Goal: Task Accomplishment & Management: Use online tool/utility

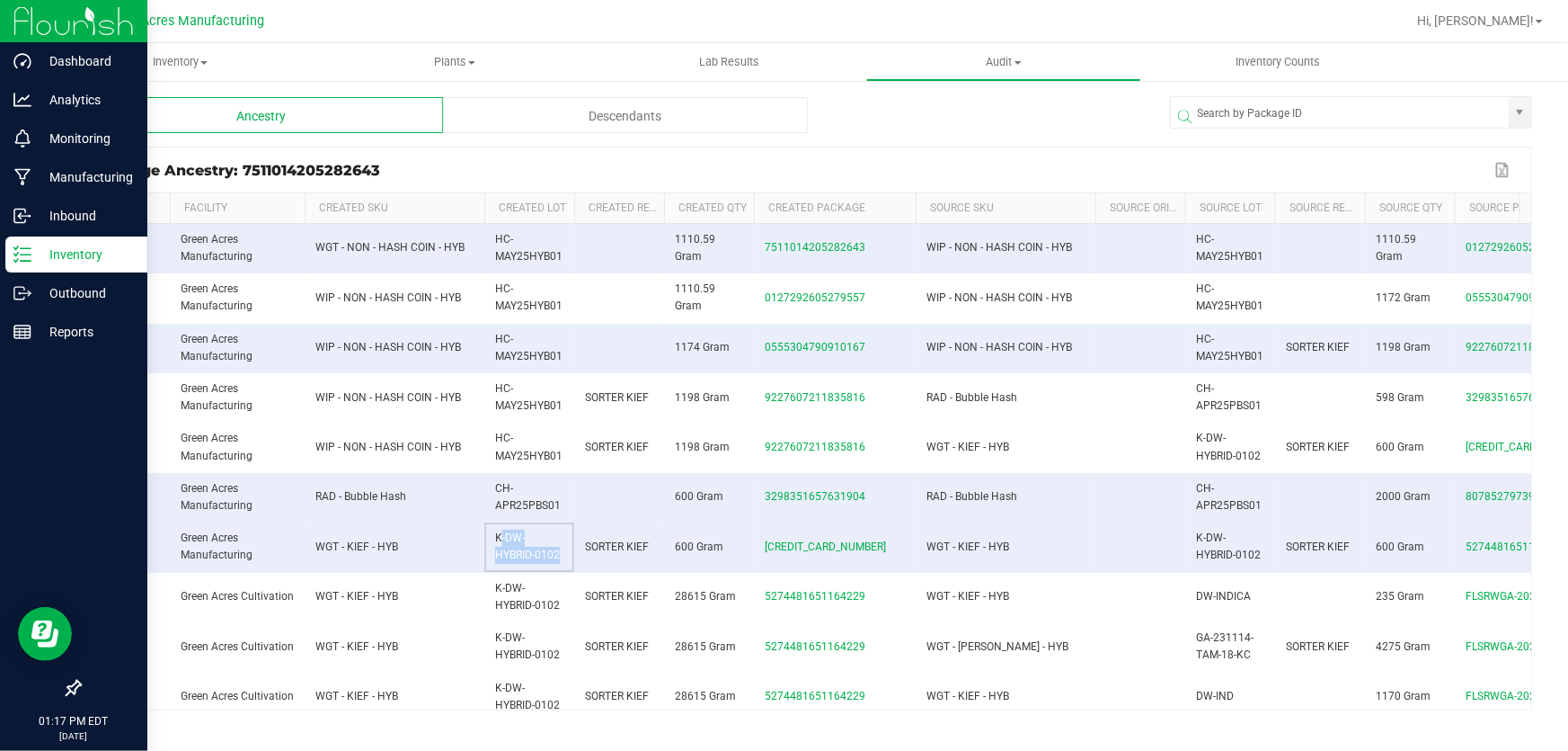
click at [52, 255] on p "Inventory" at bounding box center [85, 255] width 107 height 21
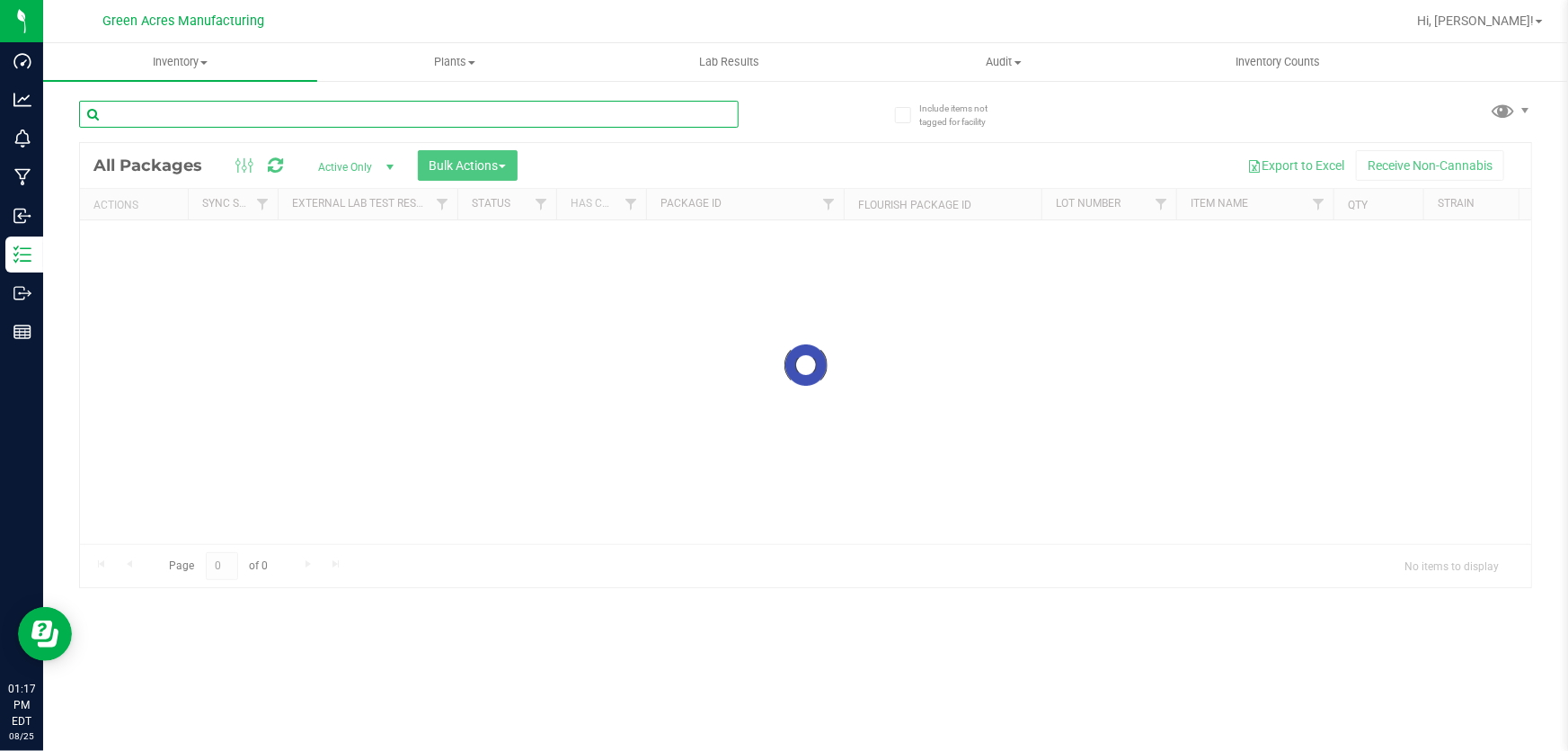
click at [388, 107] on input "text" at bounding box center [409, 114] width 660 height 27
type input "821-219"
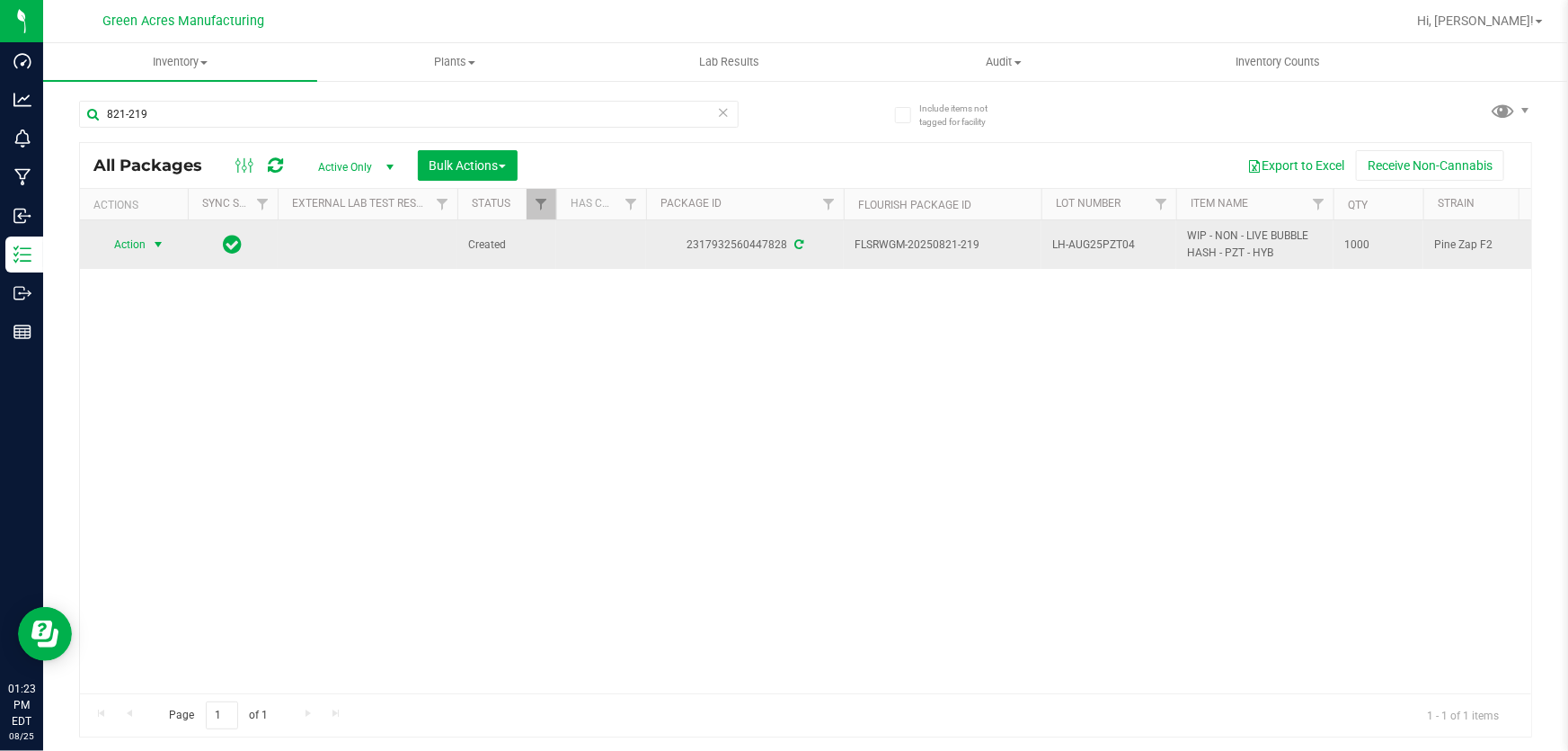
click at [117, 246] on span "Action" at bounding box center [122, 245] width 48 height 25
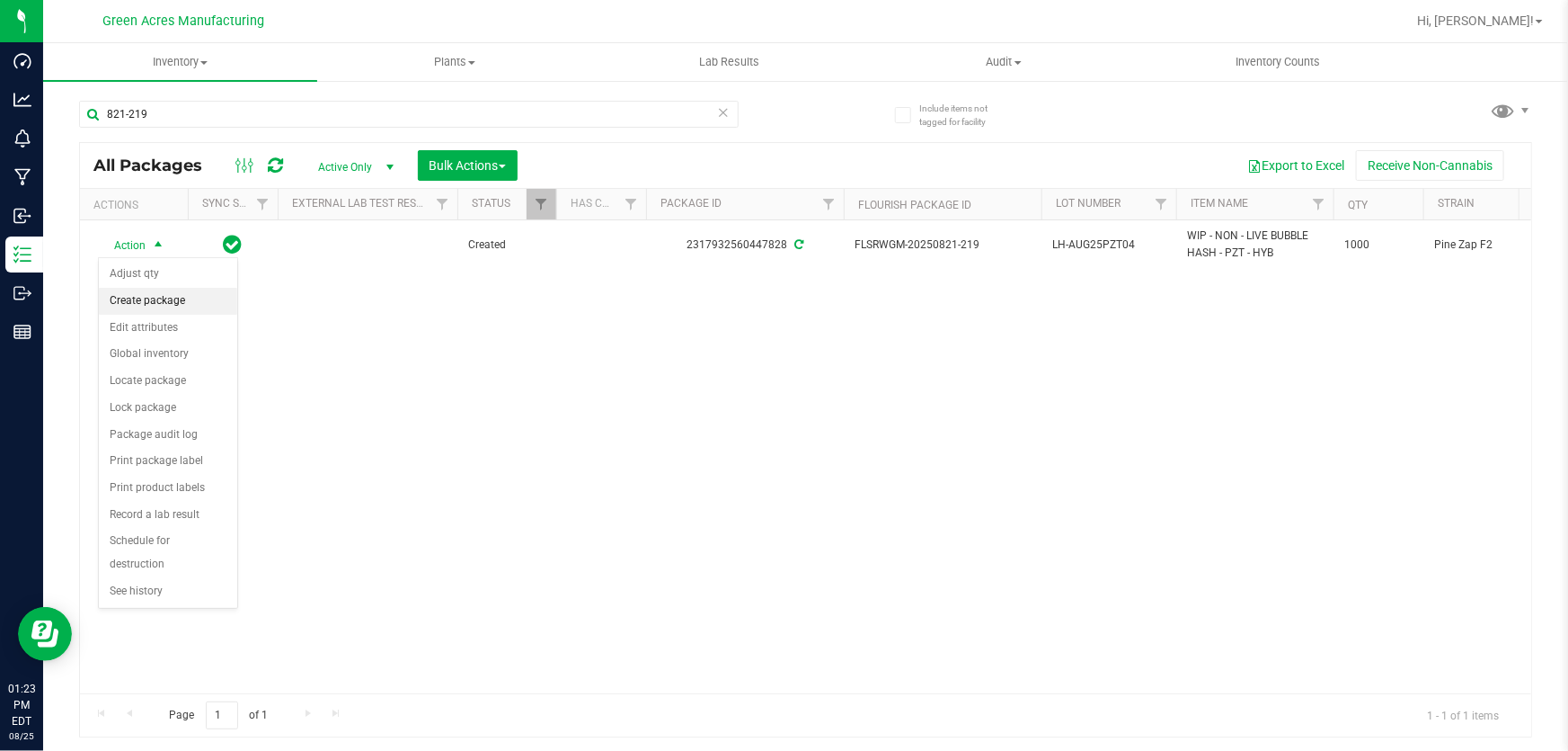
click at [174, 310] on li "Create package" at bounding box center [167, 301] width 138 height 27
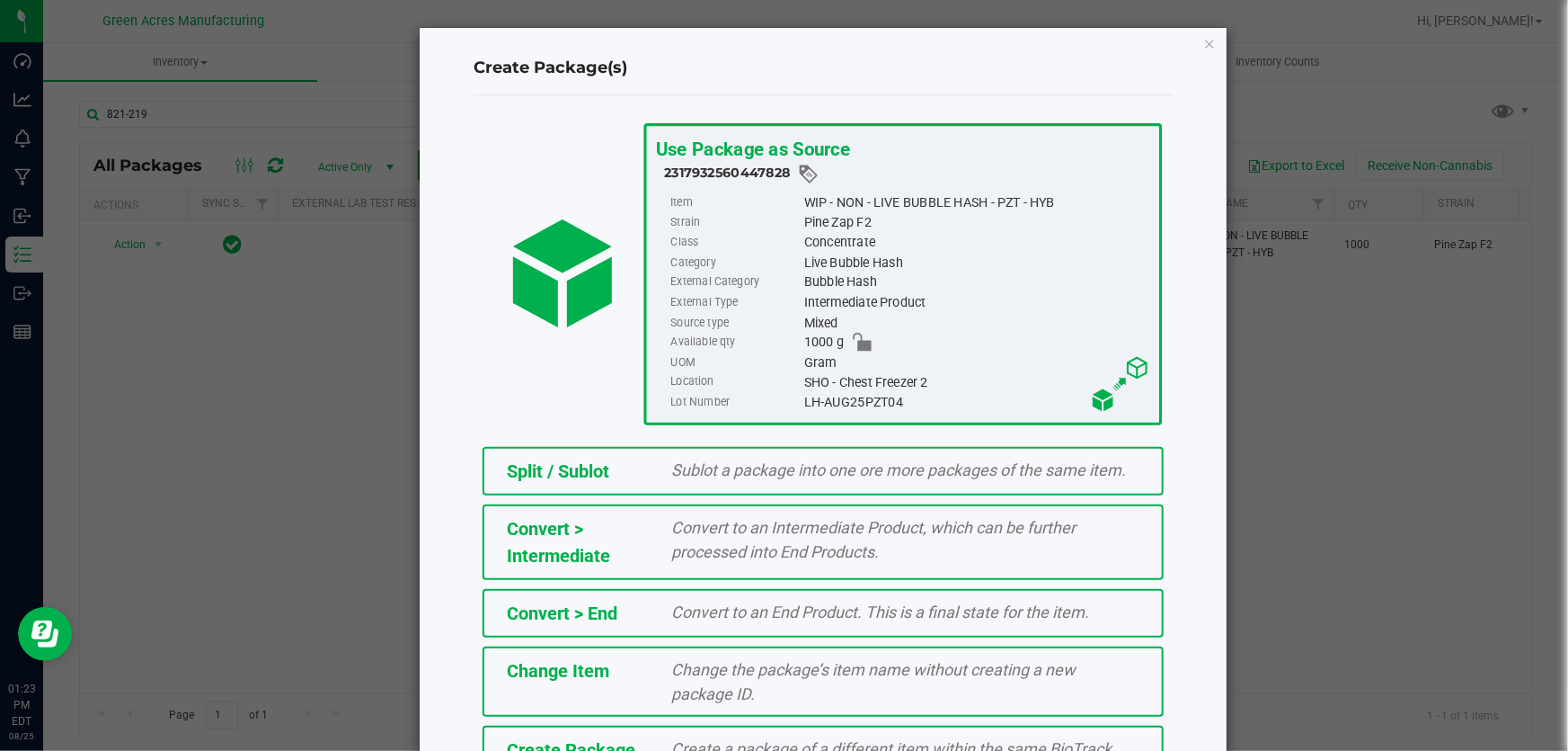
scroll to position [123, 0]
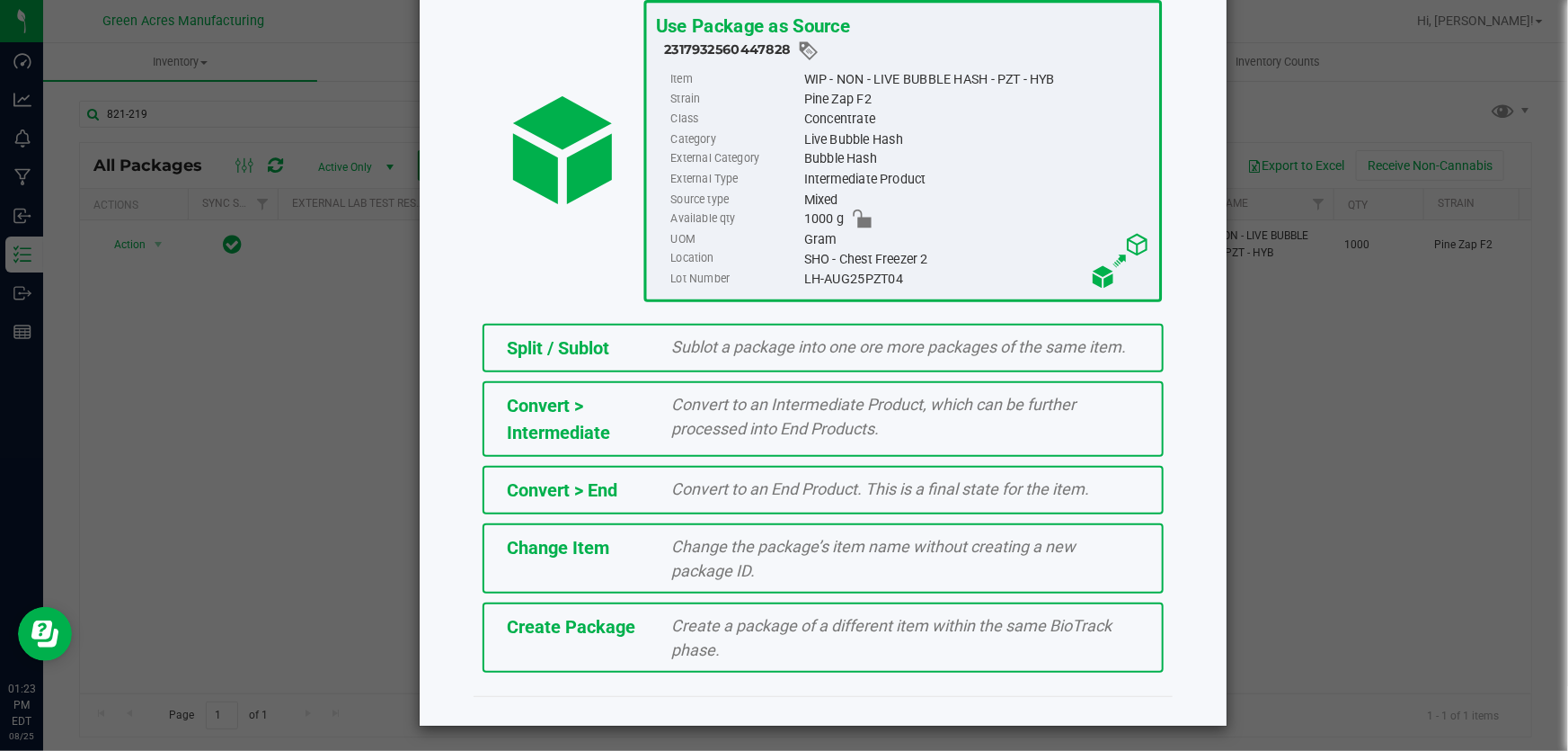
click at [604, 656] on div "Create Package Create a package of a different item within the same BioTrack ph…" at bounding box center [823, 637] width 681 height 70
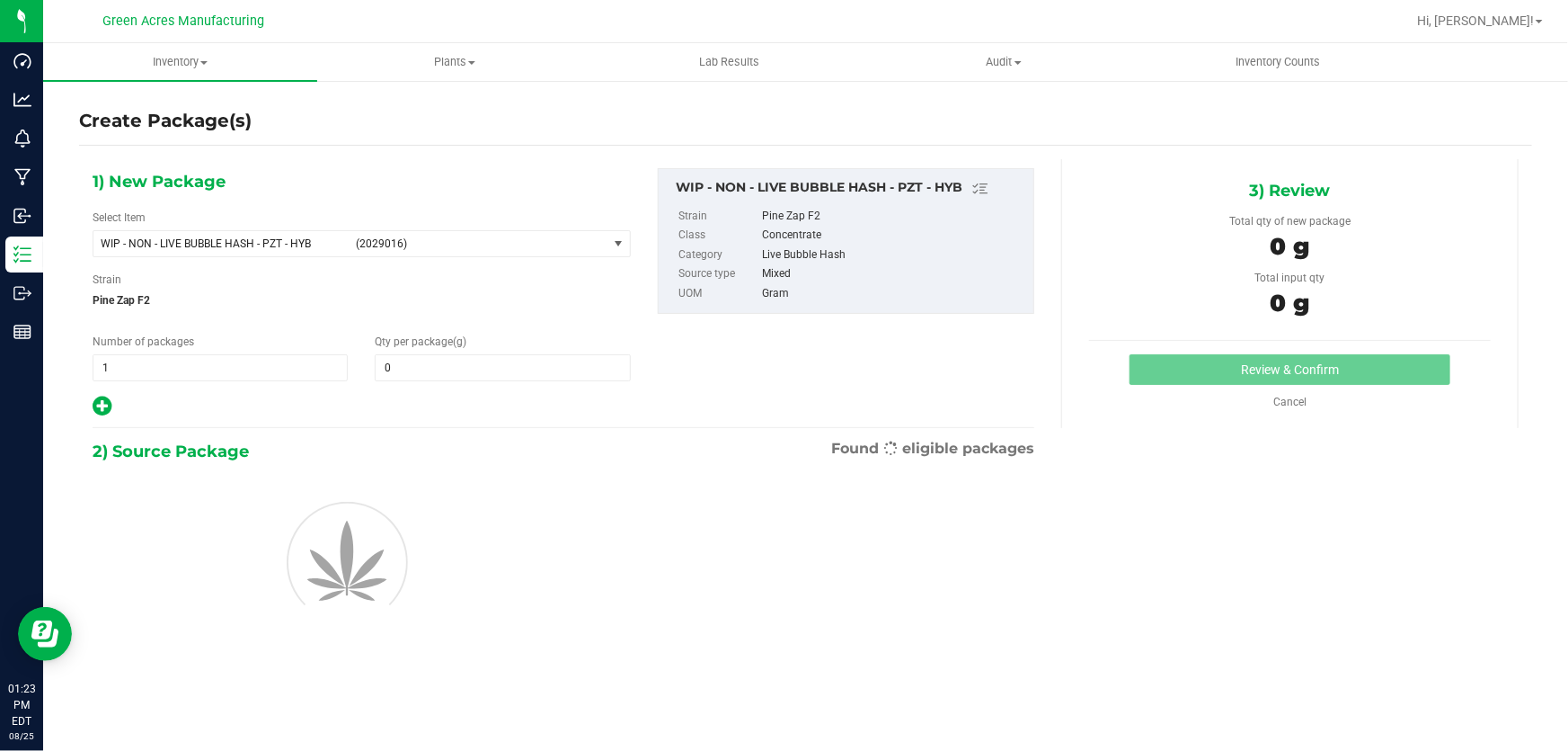
type input "0.0000"
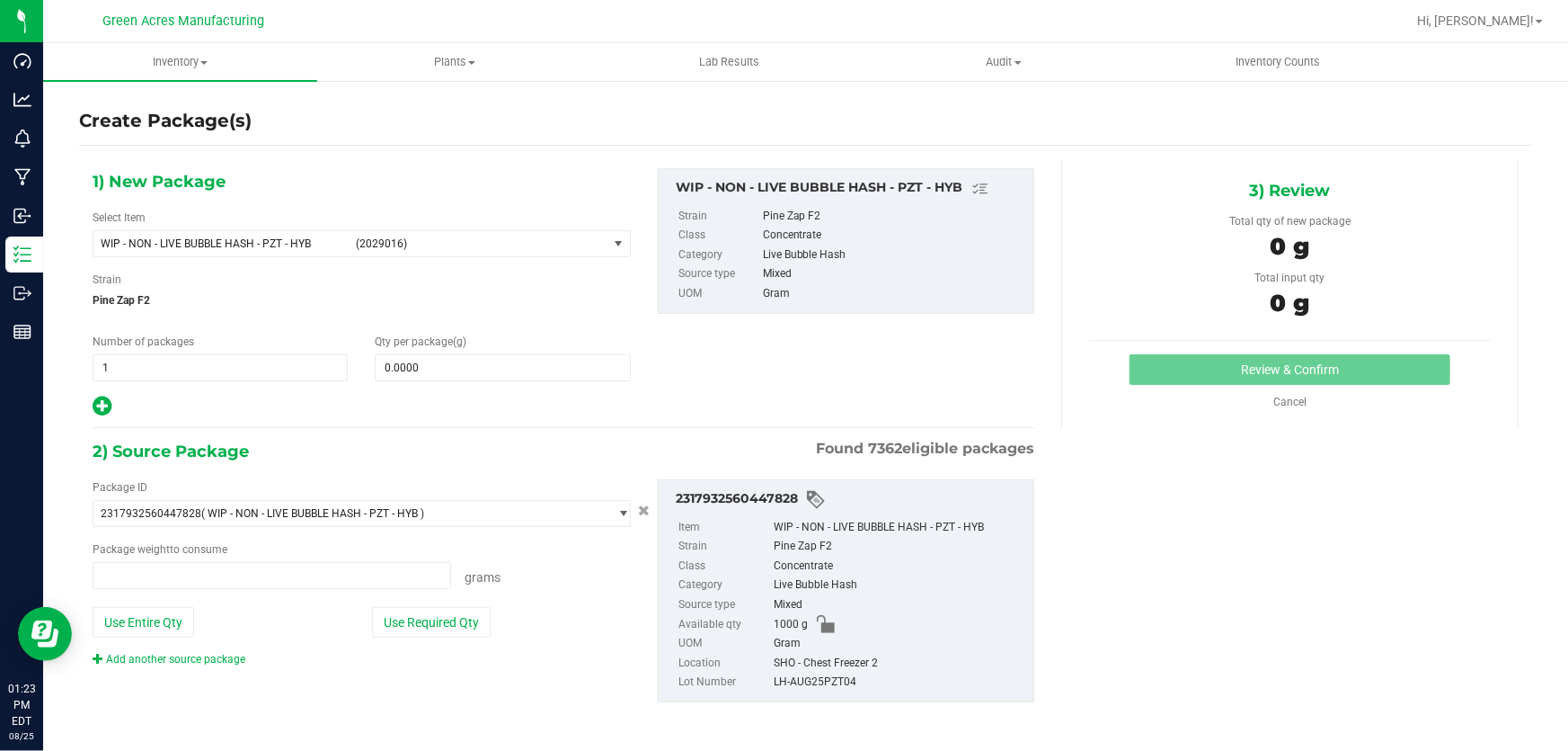
type input "0.0000 g"
click at [174, 234] on span "WIP - NON - LIVE BUBBLE HASH - PZT - HYB (2029016)" at bounding box center [350, 244] width 514 height 25
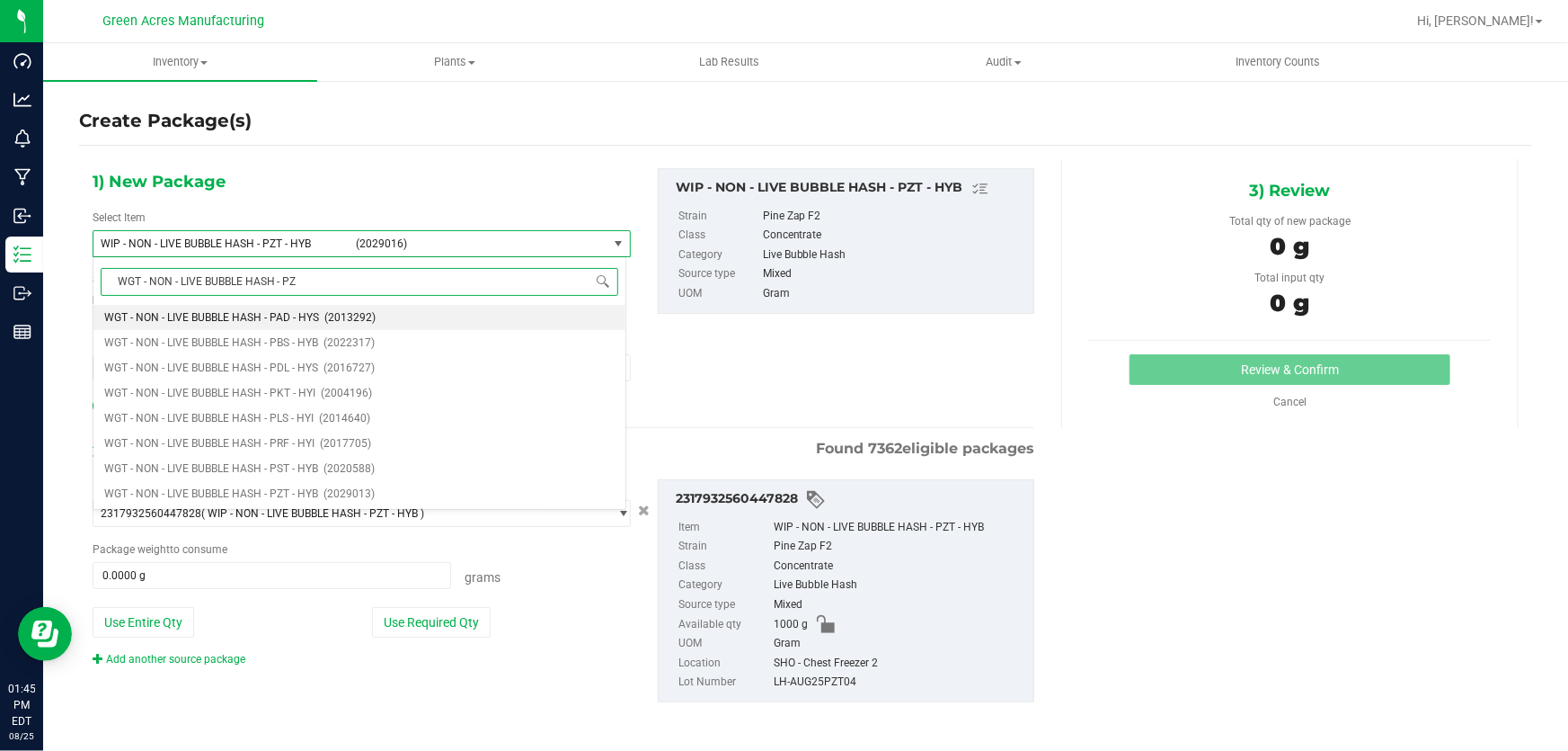
type input "WGT - NON - LIVE BUBBLE HASH - PZT"
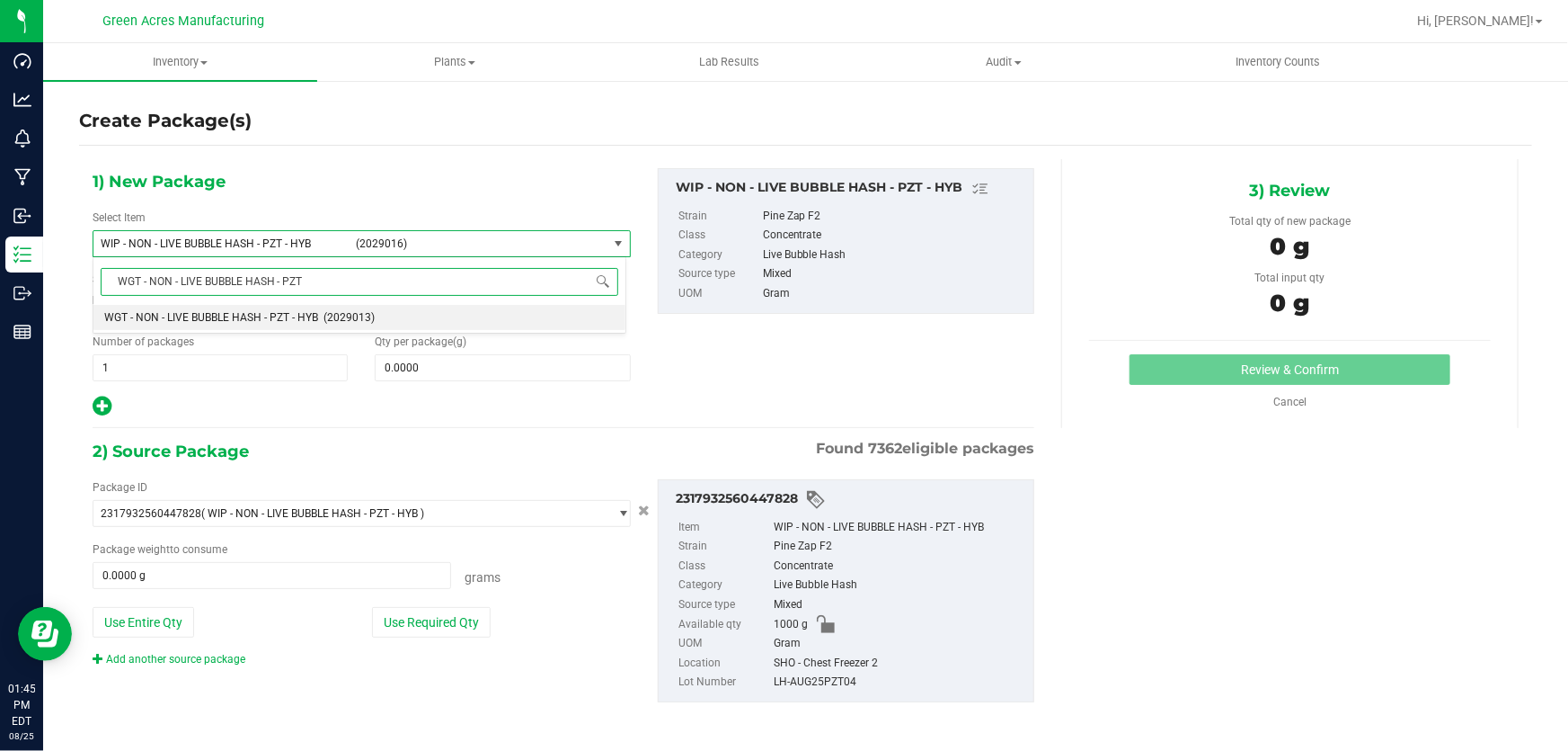
click at [258, 316] on span "WGT - NON - LIVE BUBBLE HASH - PZT - HYB" at bounding box center [211, 316] width 214 height 13
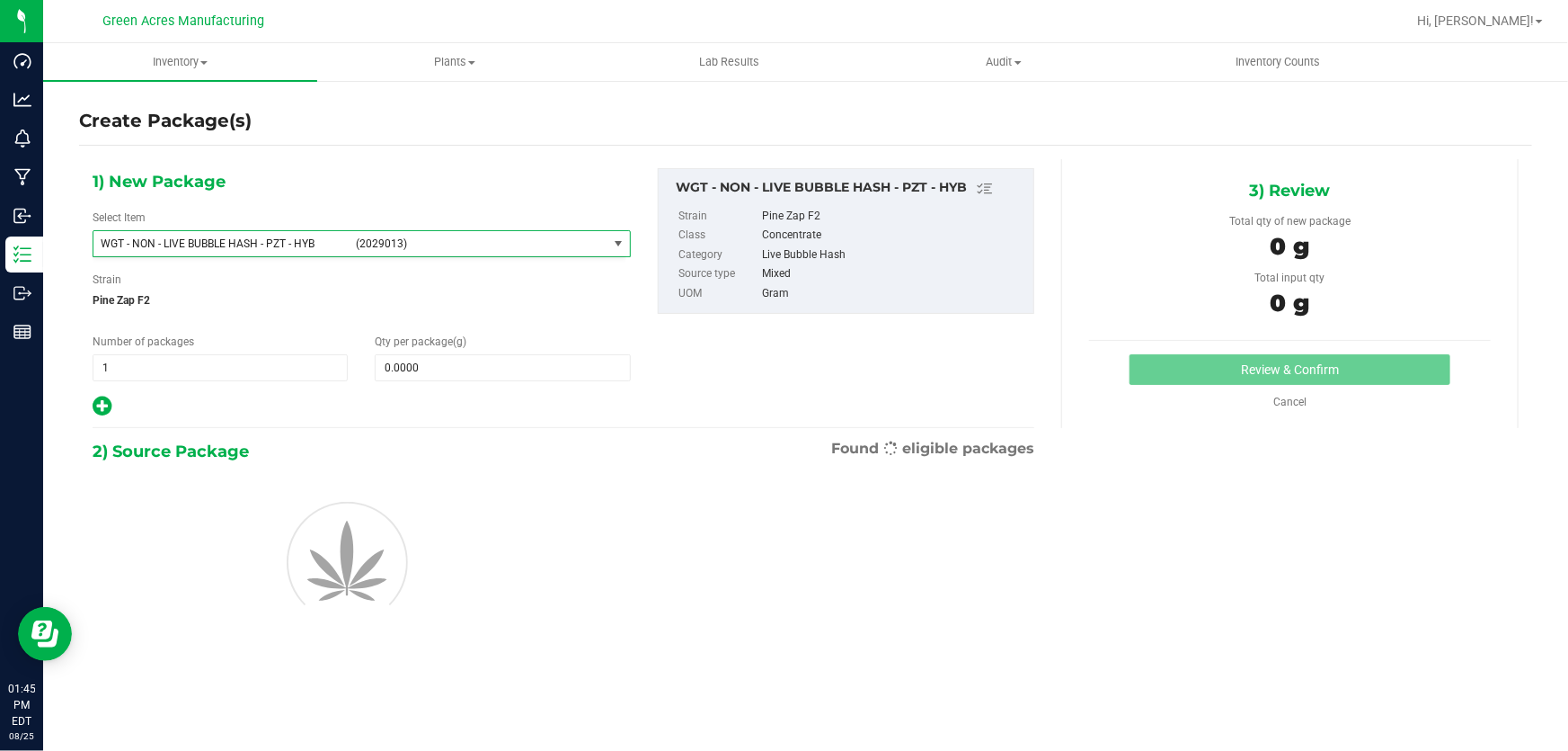
type input "0.0000"
click at [431, 377] on input "0.0000" at bounding box center [502, 368] width 253 height 25
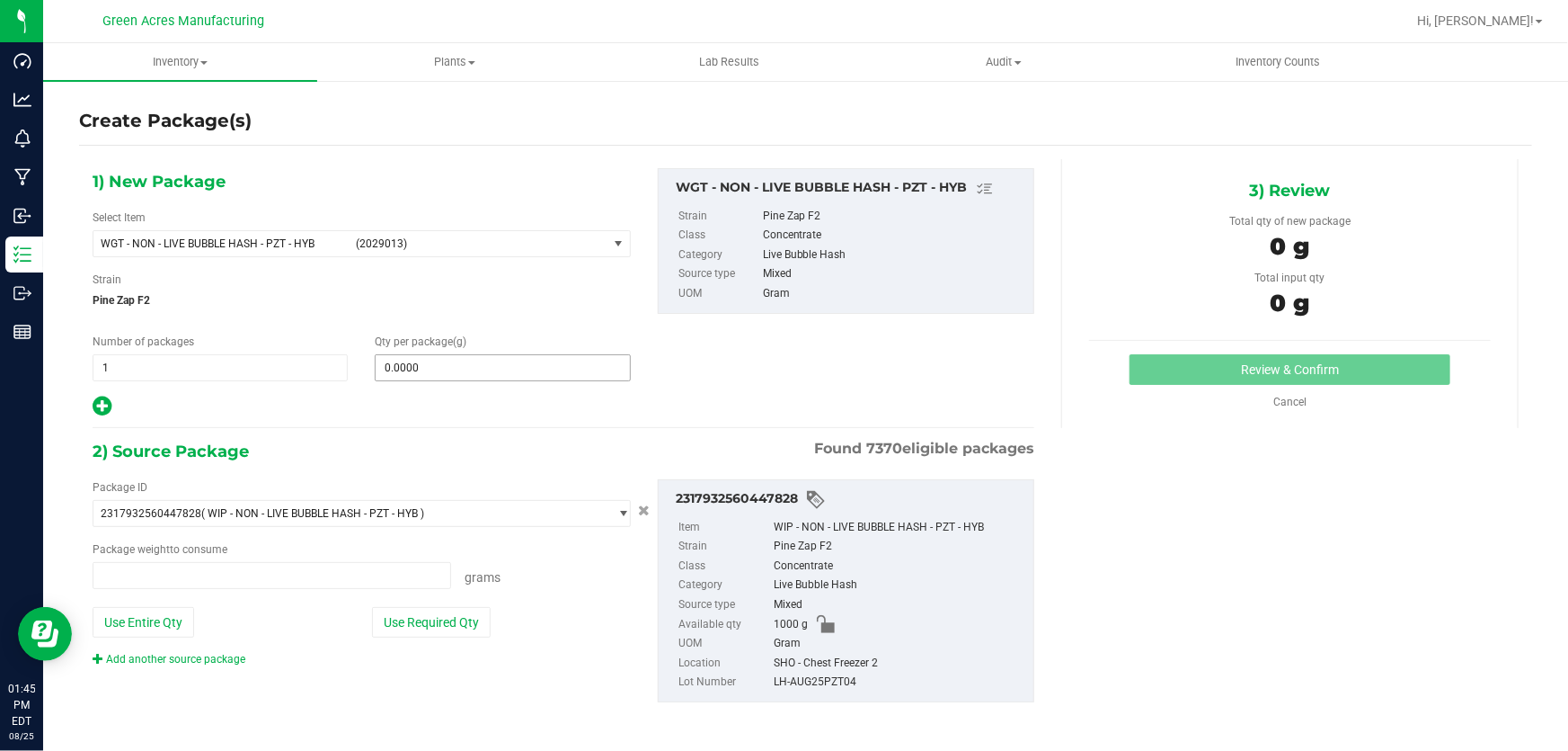
type input "0.0000 g"
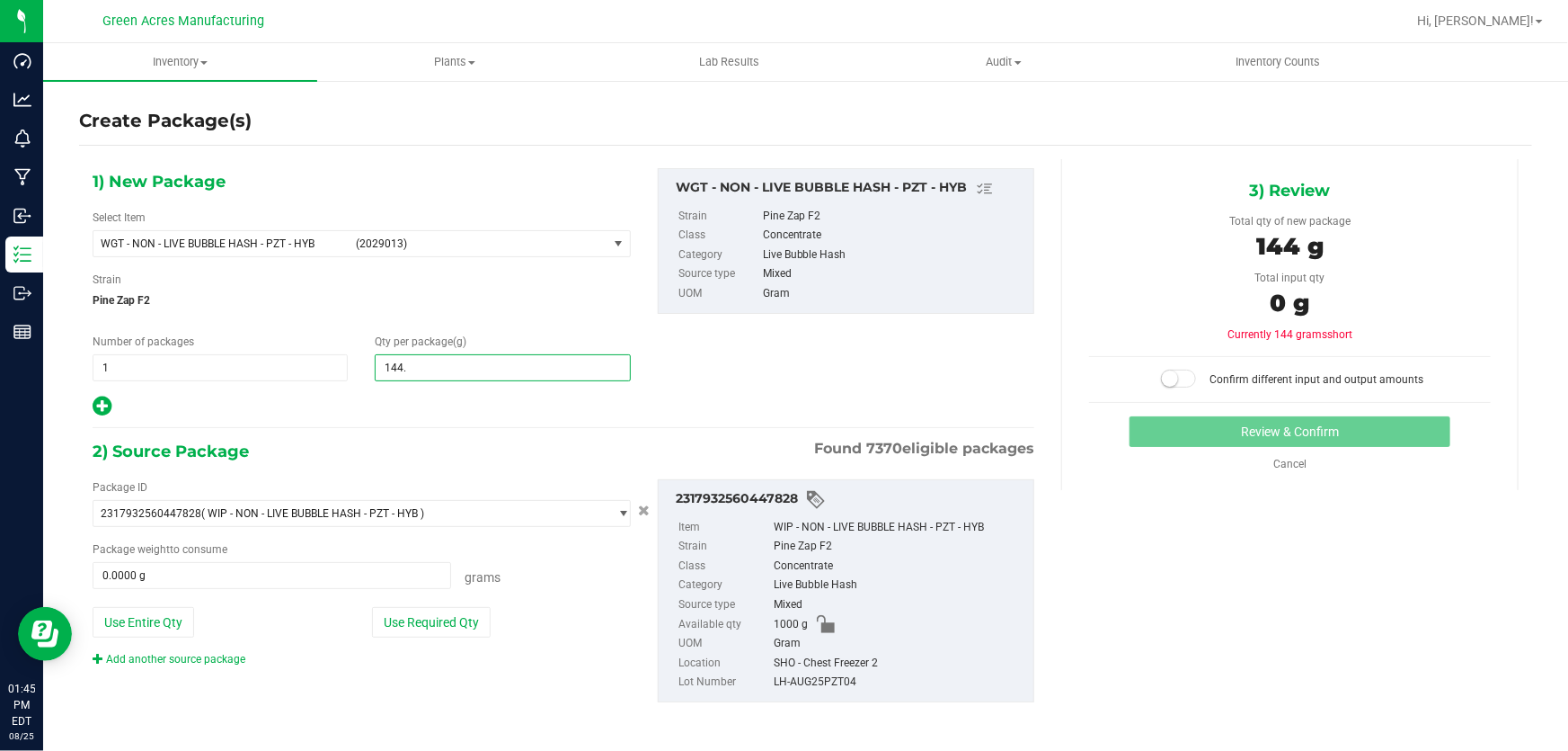
type input "144.5"
type input "144.5000"
click at [443, 610] on button "Use Required Qty" at bounding box center [431, 622] width 119 height 31
type input "144.5000 g"
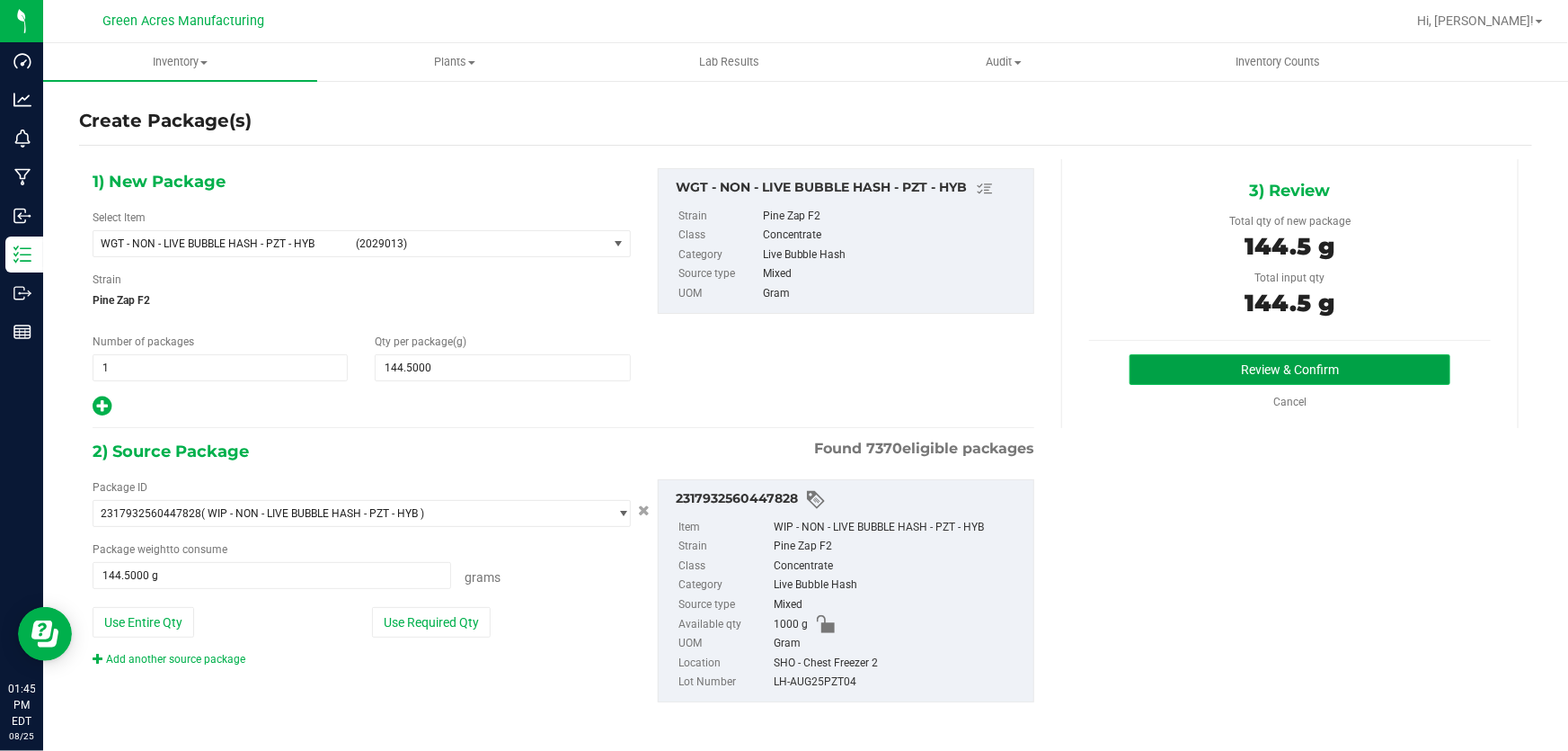
click at [1175, 377] on button "Review & Confirm" at bounding box center [1290, 370] width 322 height 31
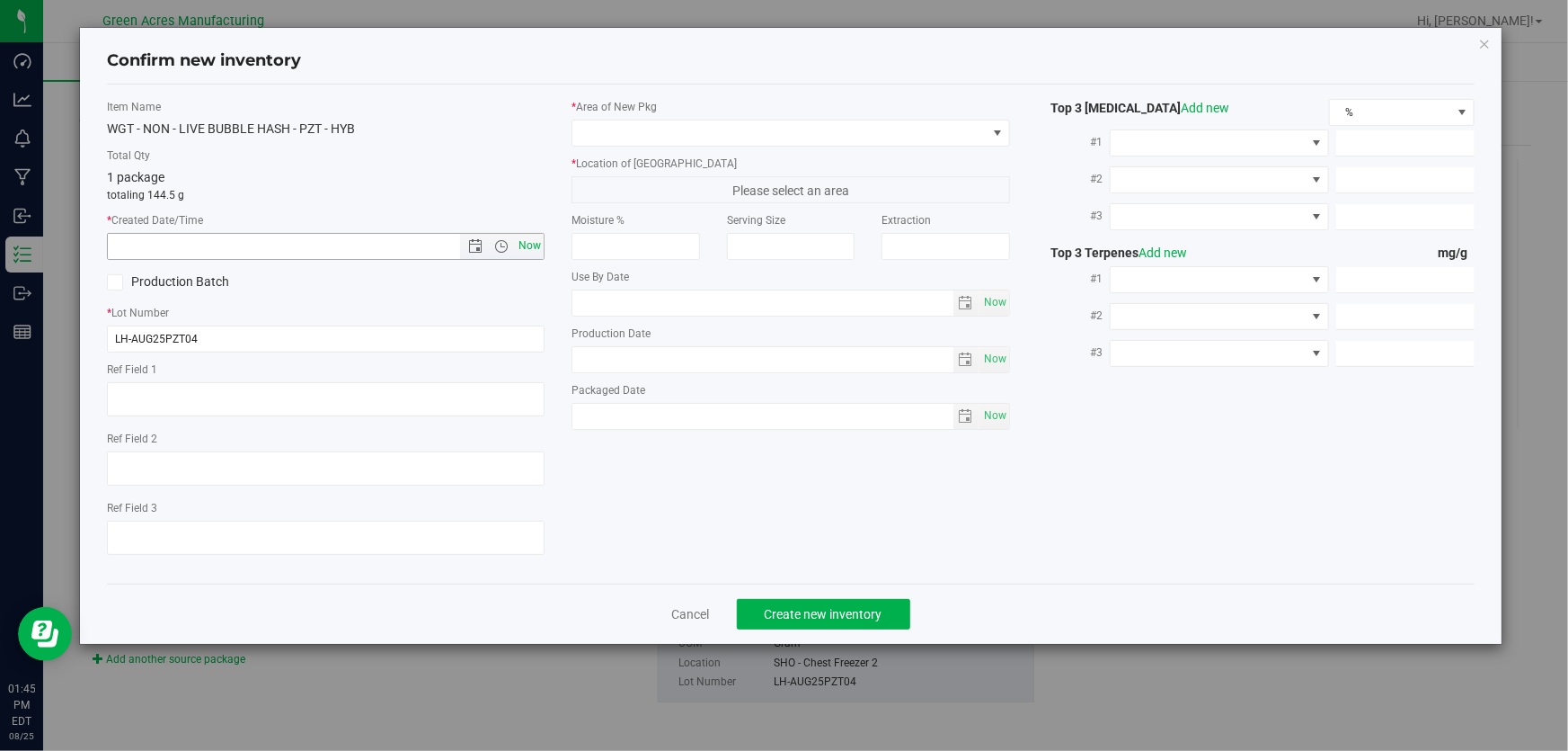
click at [525, 250] on span "Now" at bounding box center [530, 246] width 31 height 26
type input "[DATE] 1:45 PM"
click at [647, 144] on span at bounding box center [779, 133] width 413 height 25
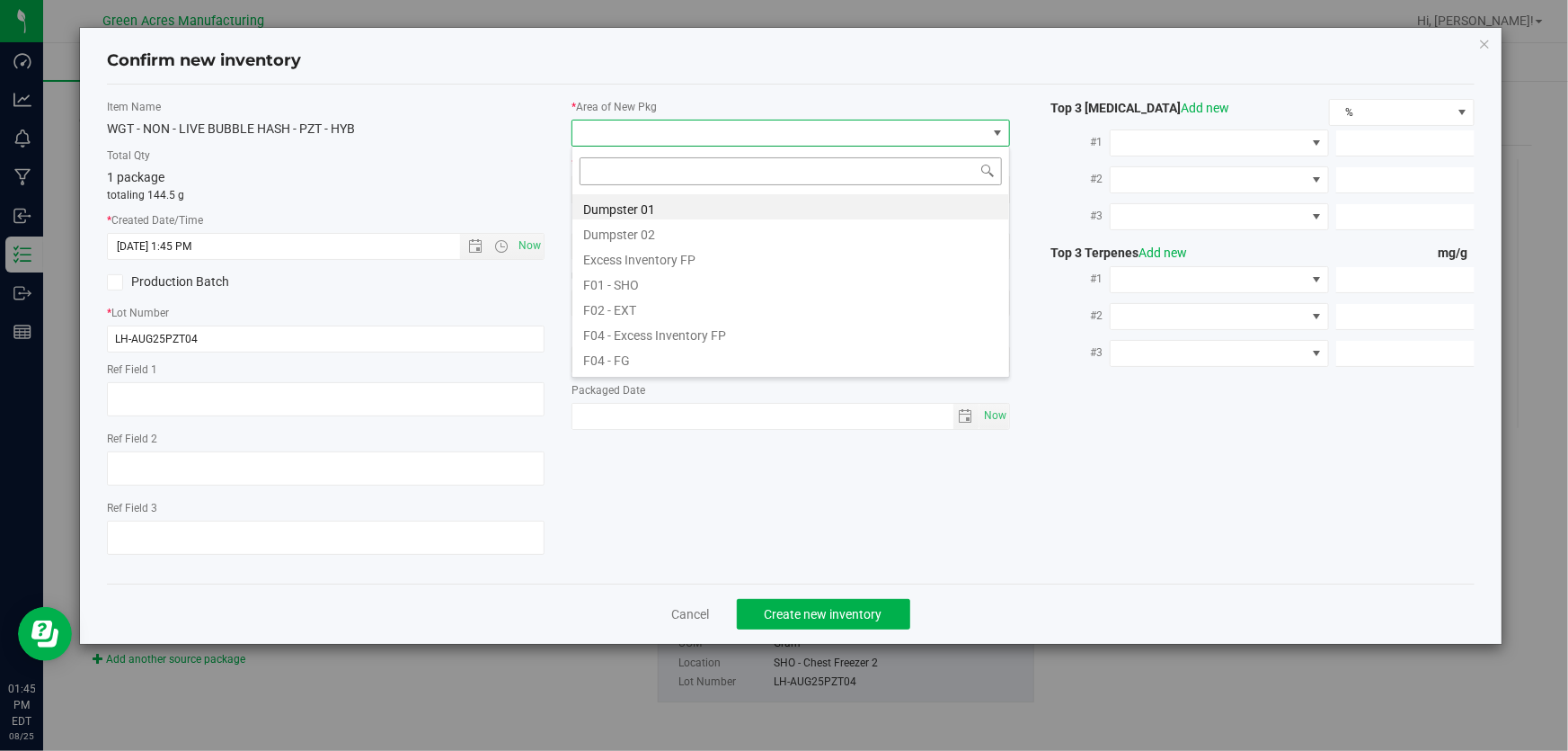
scroll to position [27, 438]
click at [717, 272] on li "F01 - SHO" at bounding box center [791, 283] width 437 height 25
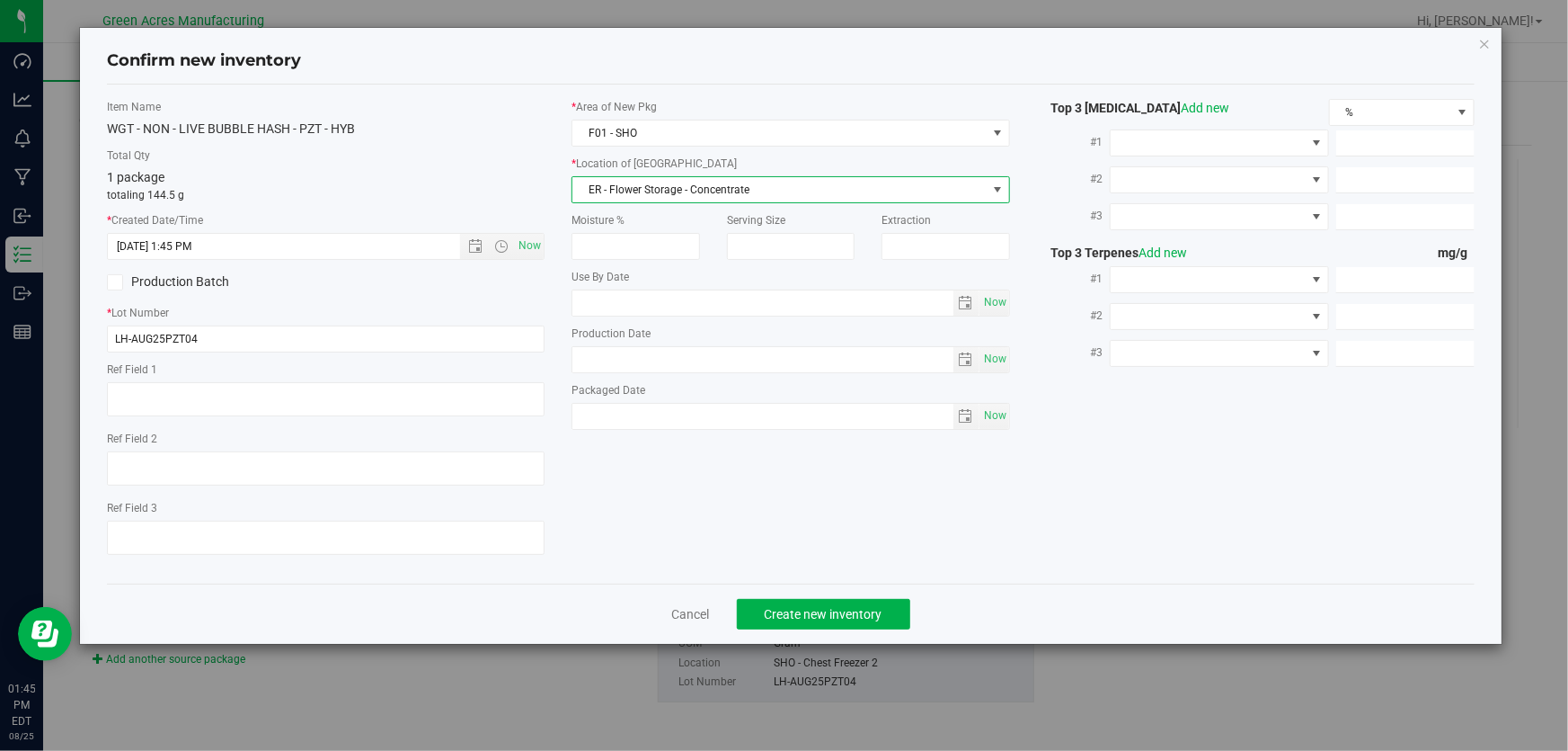
click at [656, 193] on span "ER - Flower Storage - Concentrate" at bounding box center [779, 190] width 413 height 25
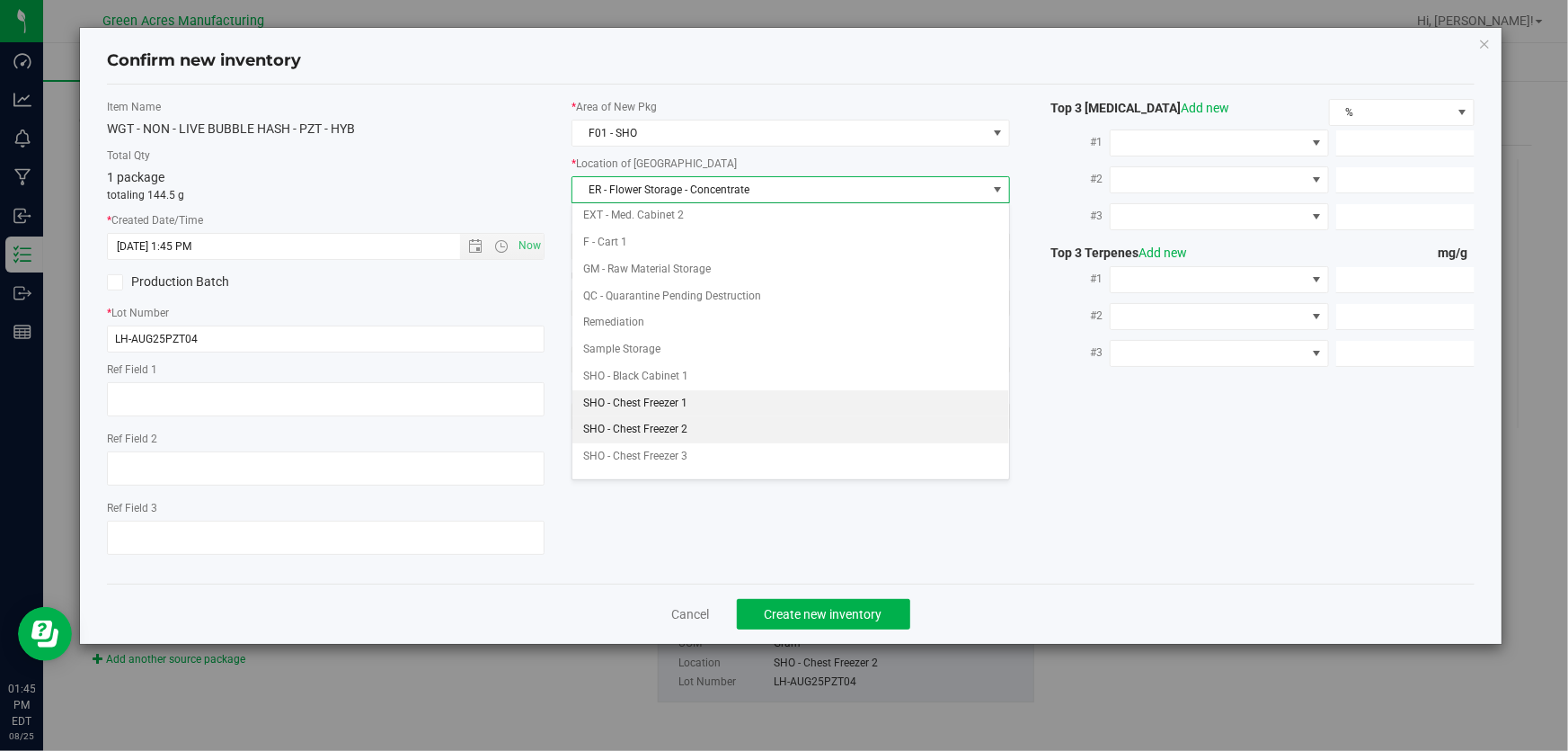
scroll to position [245, 0]
click at [743, 425] on li "SHO - Chest Freezer 3" at bounding box center [791, 430] width 437 height 27
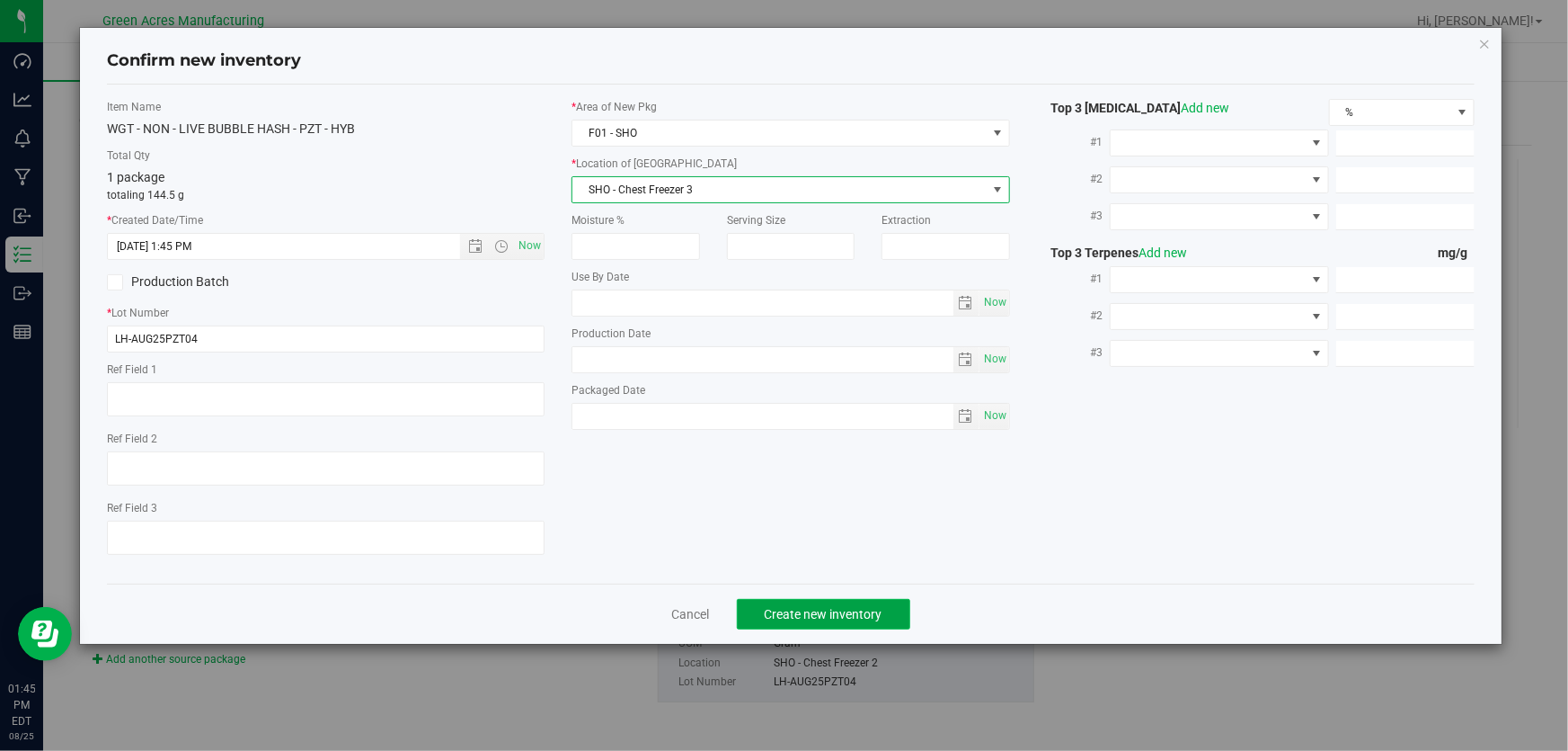
click at [848, 622] on button "Create new inventory" at bounding box center [823, 615] width 173 height 31
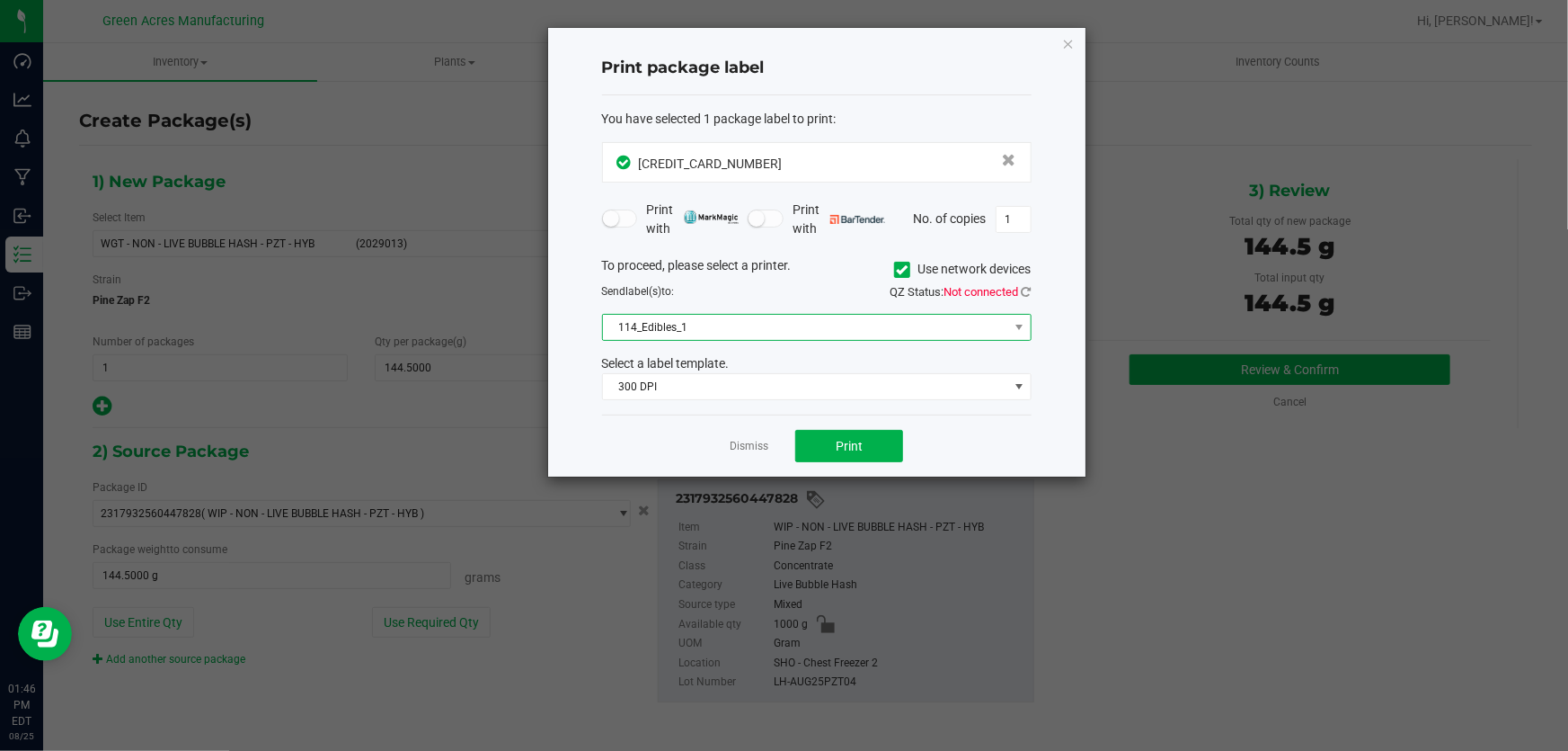
click at [772, 328] on span "114_Edibles_1" at bounding box center [805, 327] width 405 height 25
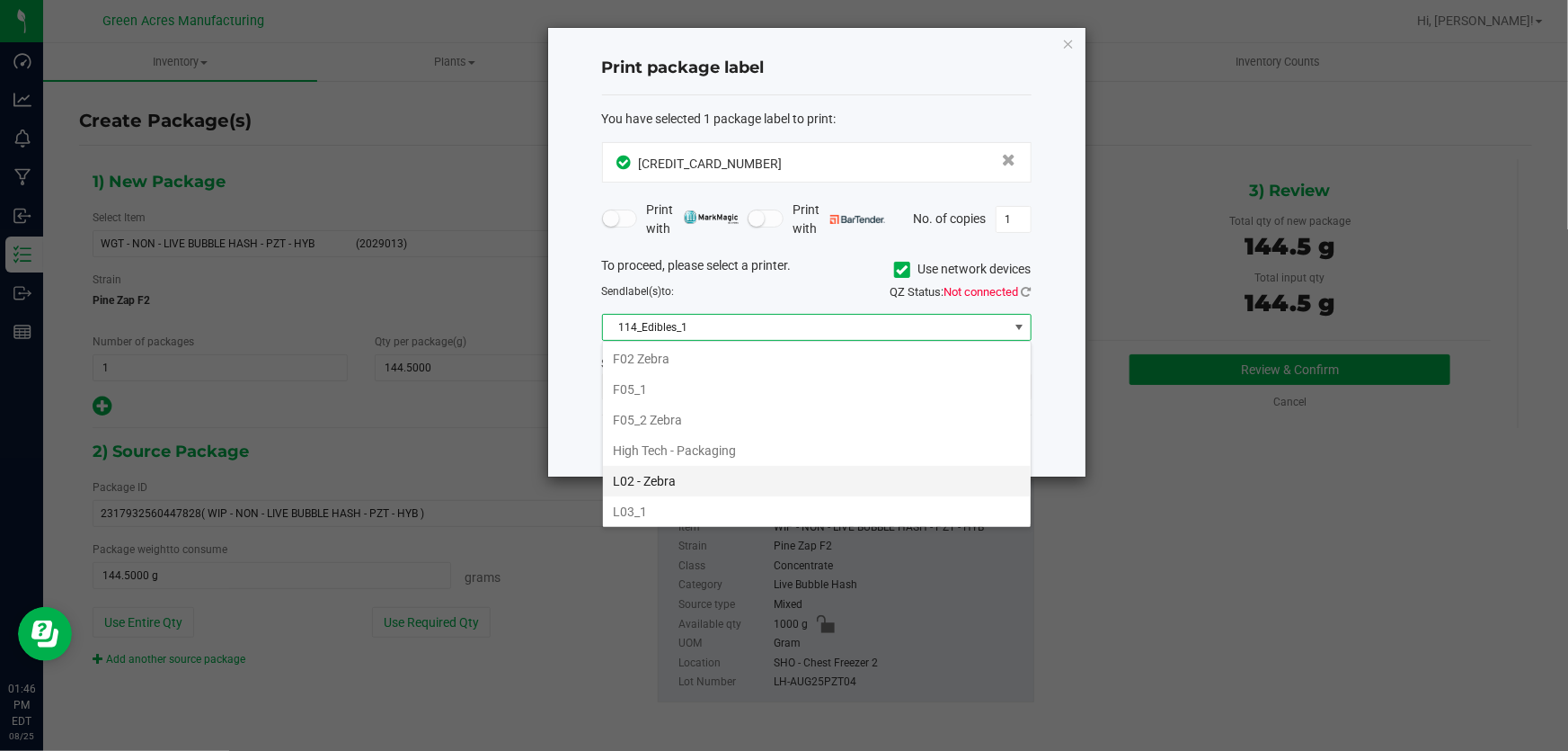
scroll to position [572, 0]
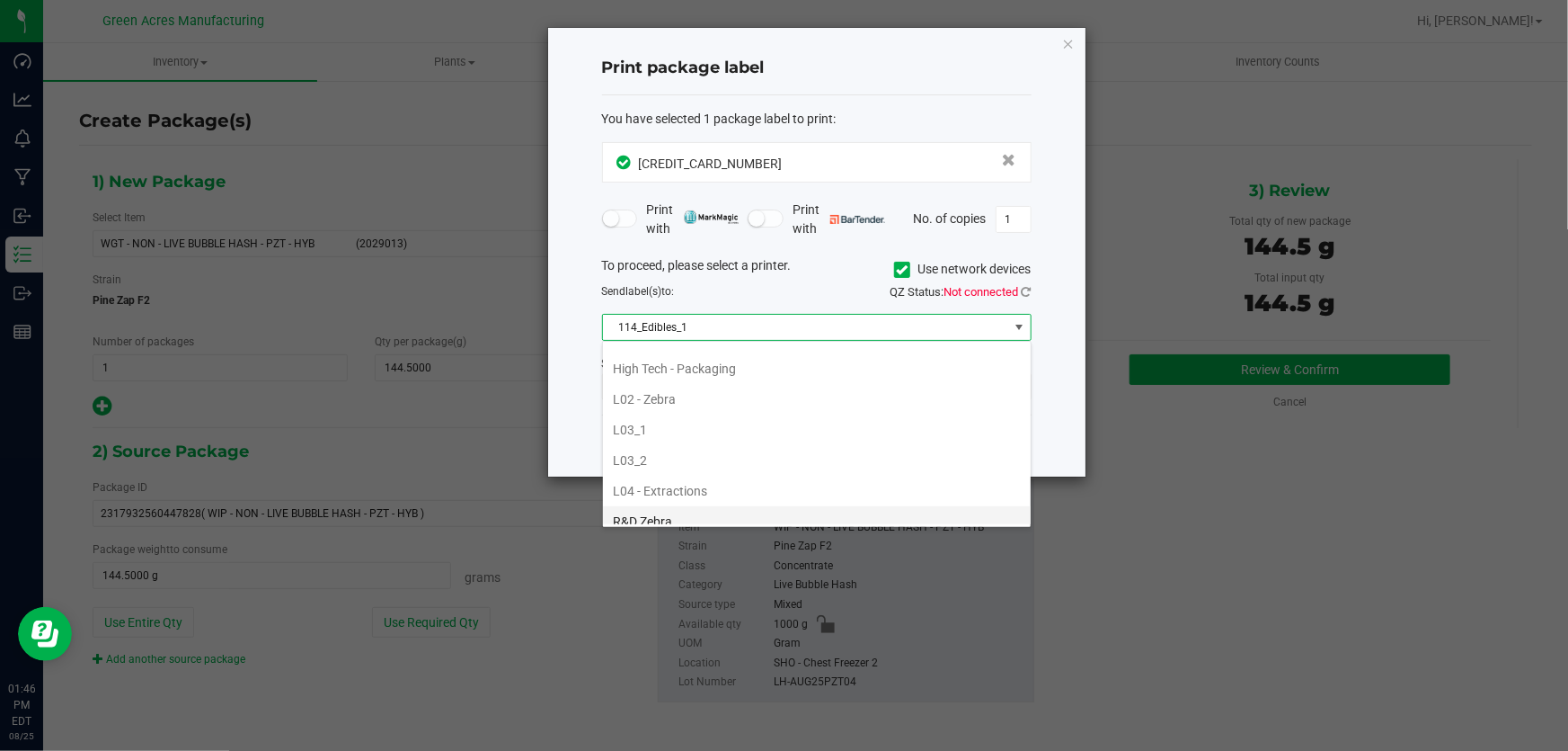
click at [778, 506] on li "R&D Zebra" at bounding box center [816, 522] width 428 height 31
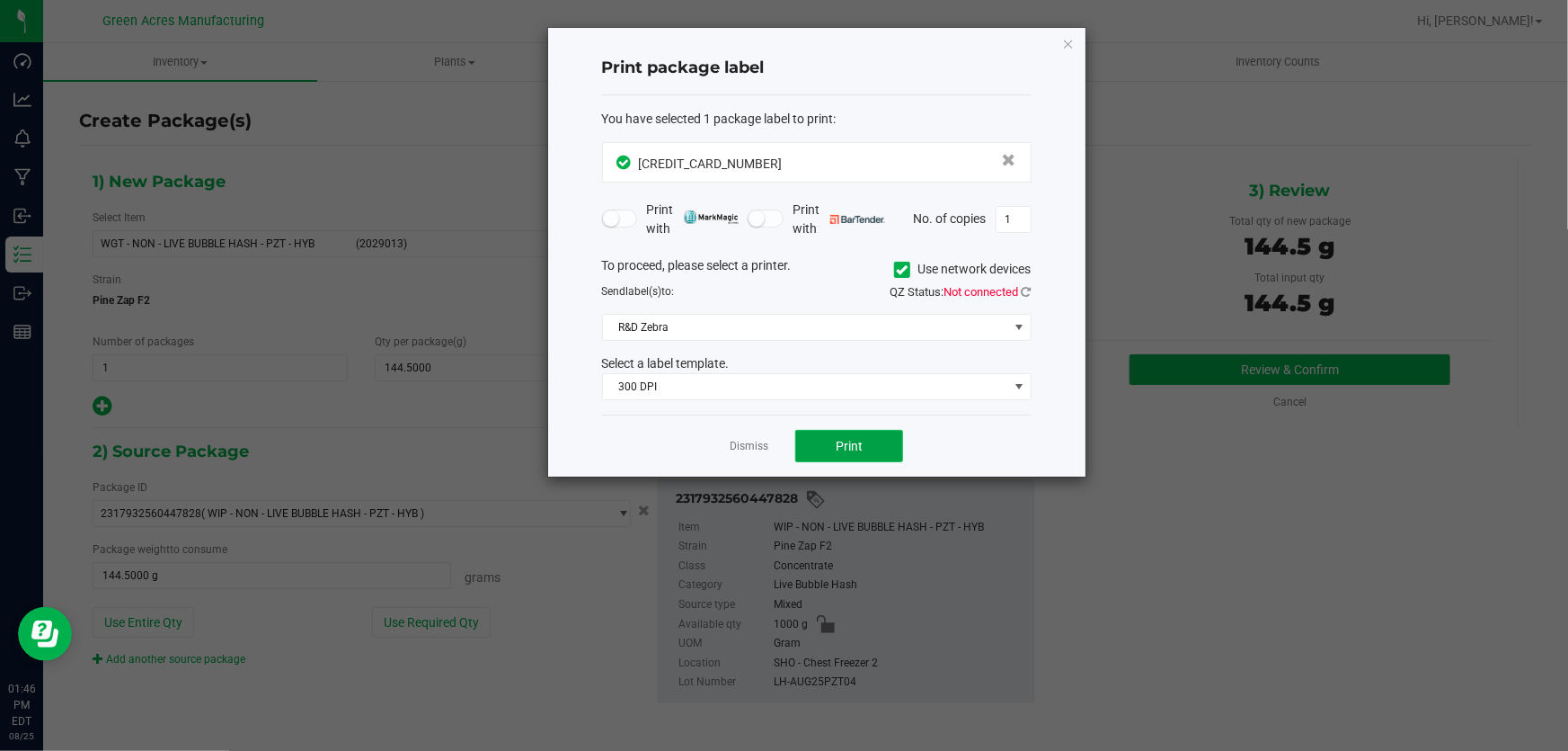
click at [844, 434] on button "Print" at bounding box center [848, 445] width 107 height 32
click at [748, 454] on app-cancel-button "Dismiss" at bounding box center [749, 447] width 39 height 19
click at [752, 437] on app-cancel-button "Dismiss" at bounding box center [749, 447] width 39 height 19
click at [752, 443] on link "Dismiss" at bounding box center [749, 446] width 39 height 15
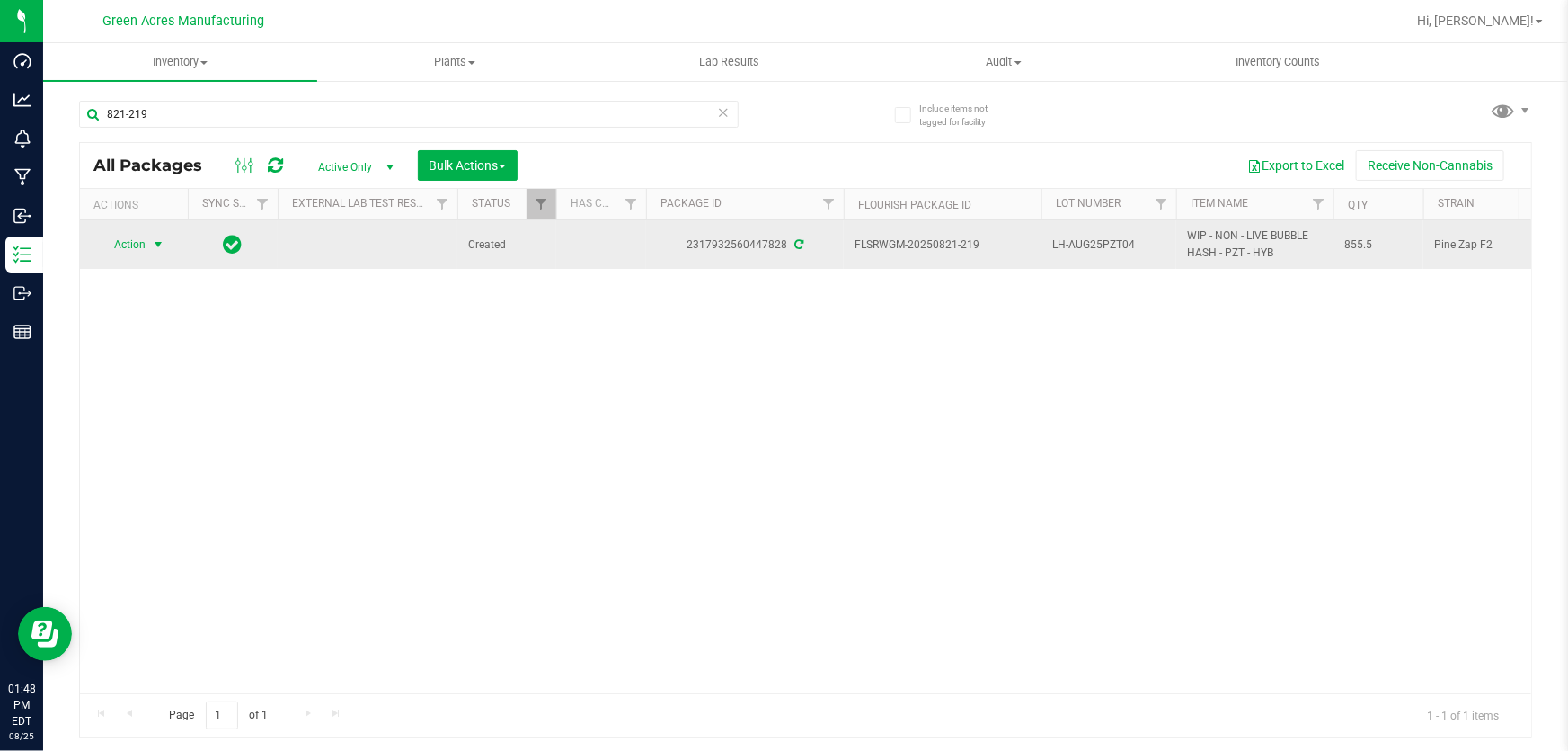
click at [144, 249] on span "Action" at bounding box center [122, 245] width 48 height 25
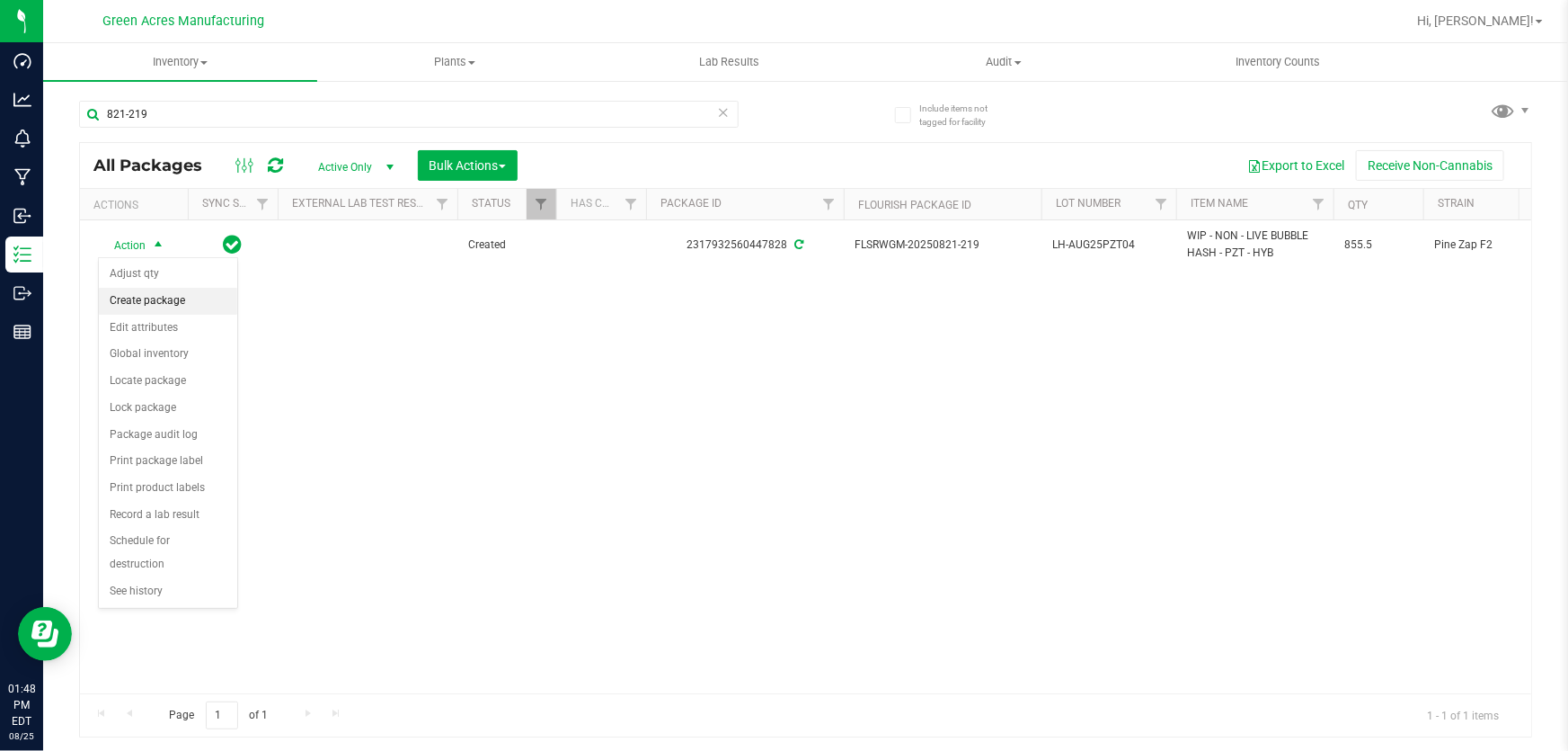
click at [158, 289] on li "Create package" at bounding box center [167, 301] width 138 height 27
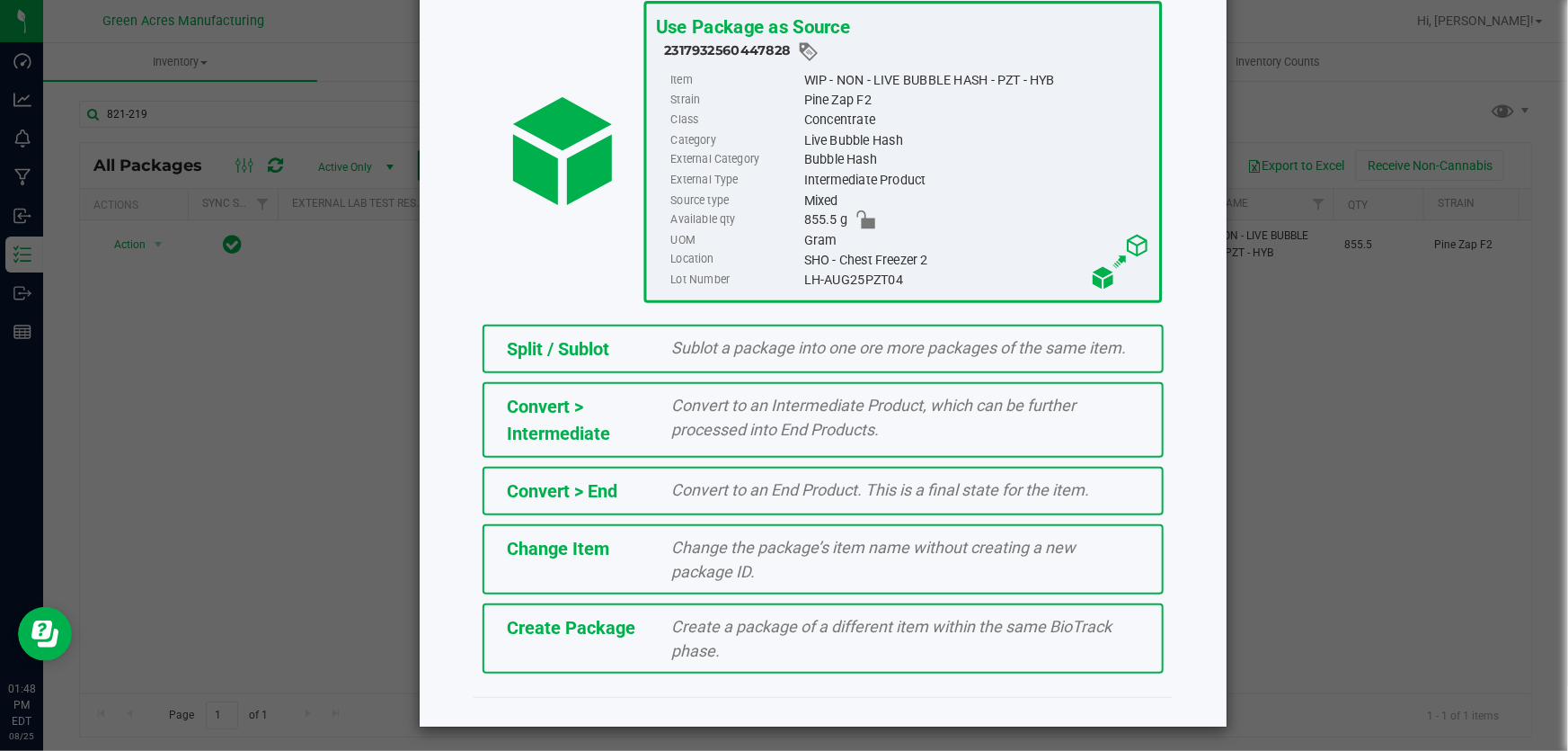
scroll to position [123, 0]
click at [583, 618] on span "Create Package" at bounding box center [571, 626] width 129 height 21
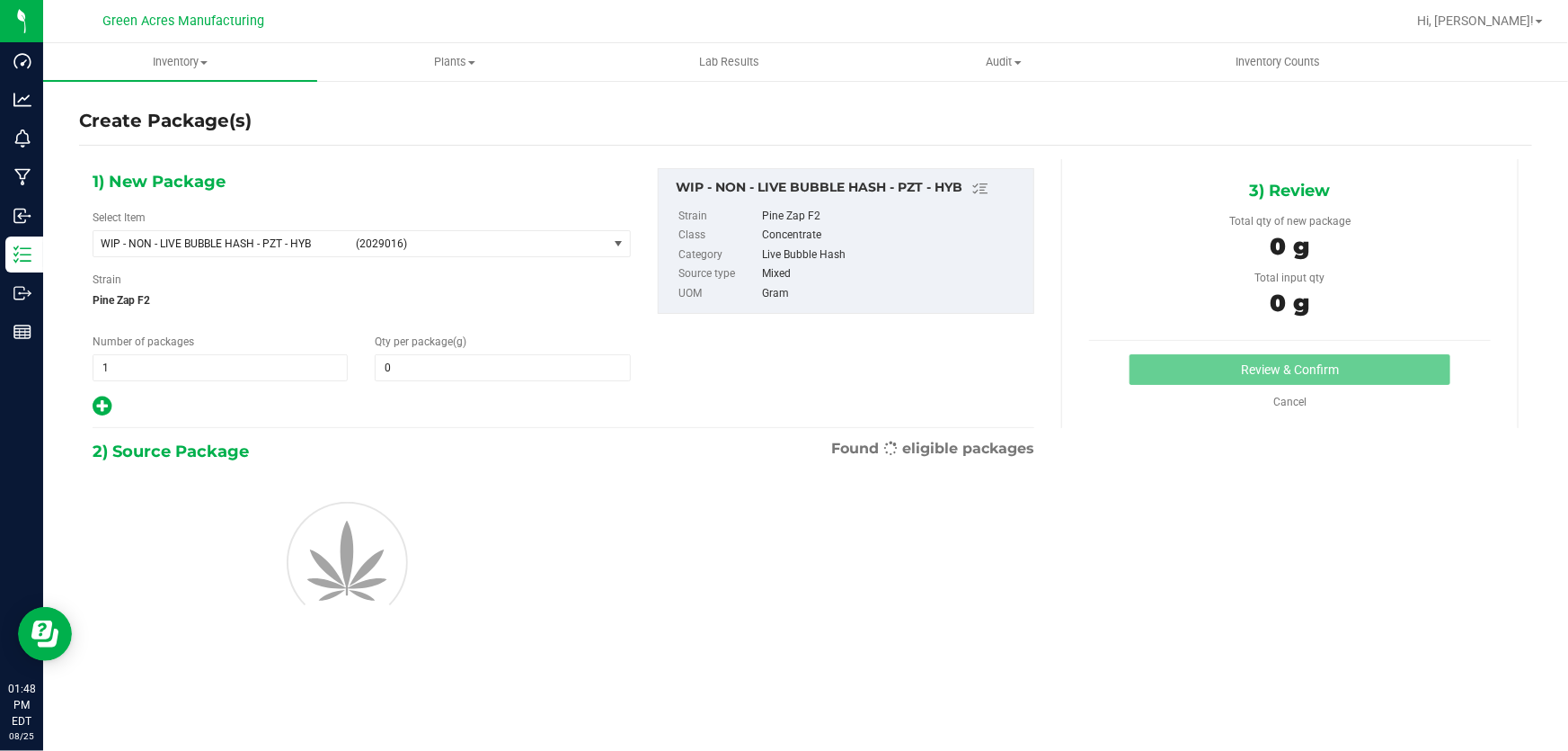
type input "0.0000"
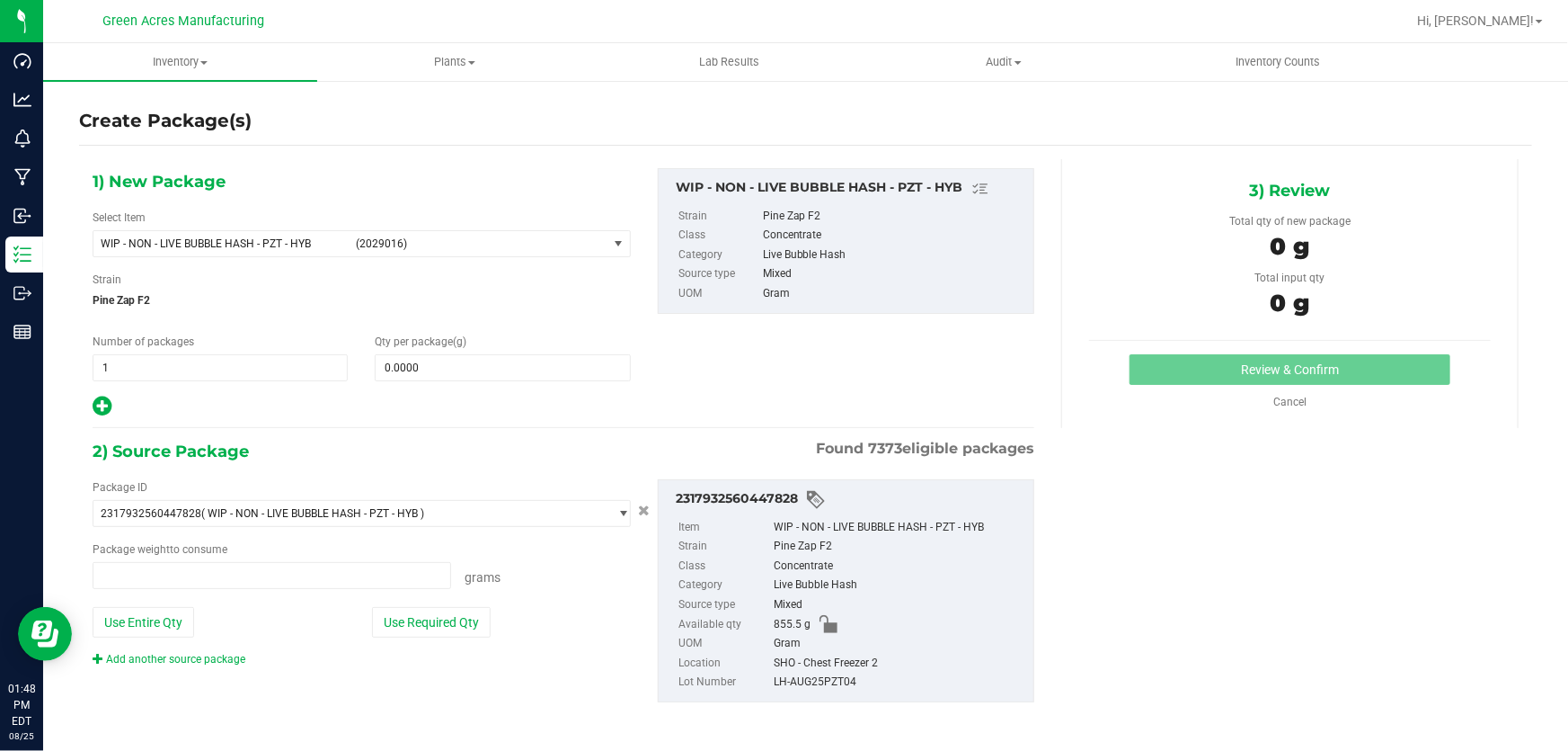
type input "0.0000 g"
click at [231, 231] on span "WIP - NON - LIVE BUBBLE HASH - PZT - HYB (2029016)" at bounding box center [350, 244] width 514 height 25
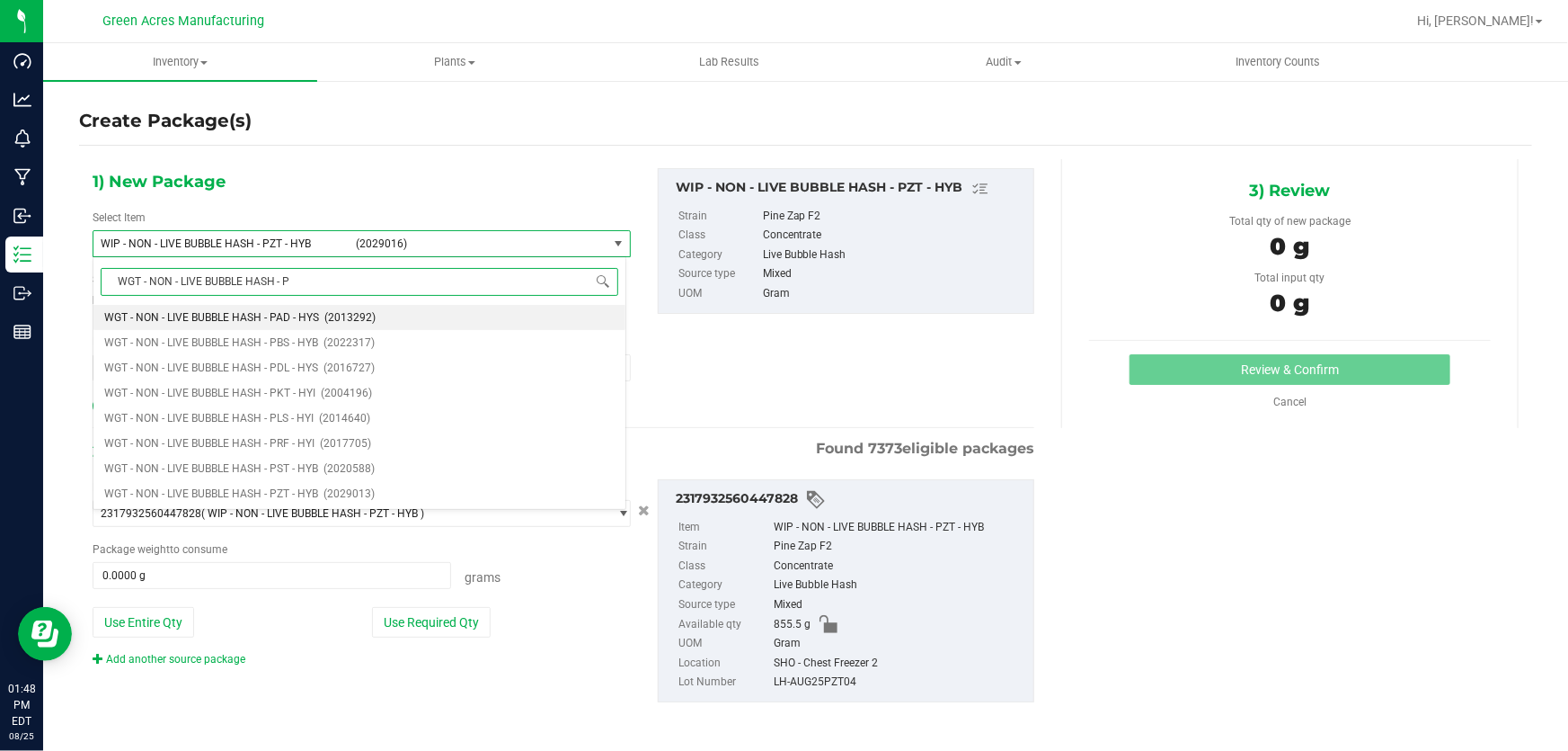
type input "WGT - NON - LIVE BUBBLE HASH - PZ"
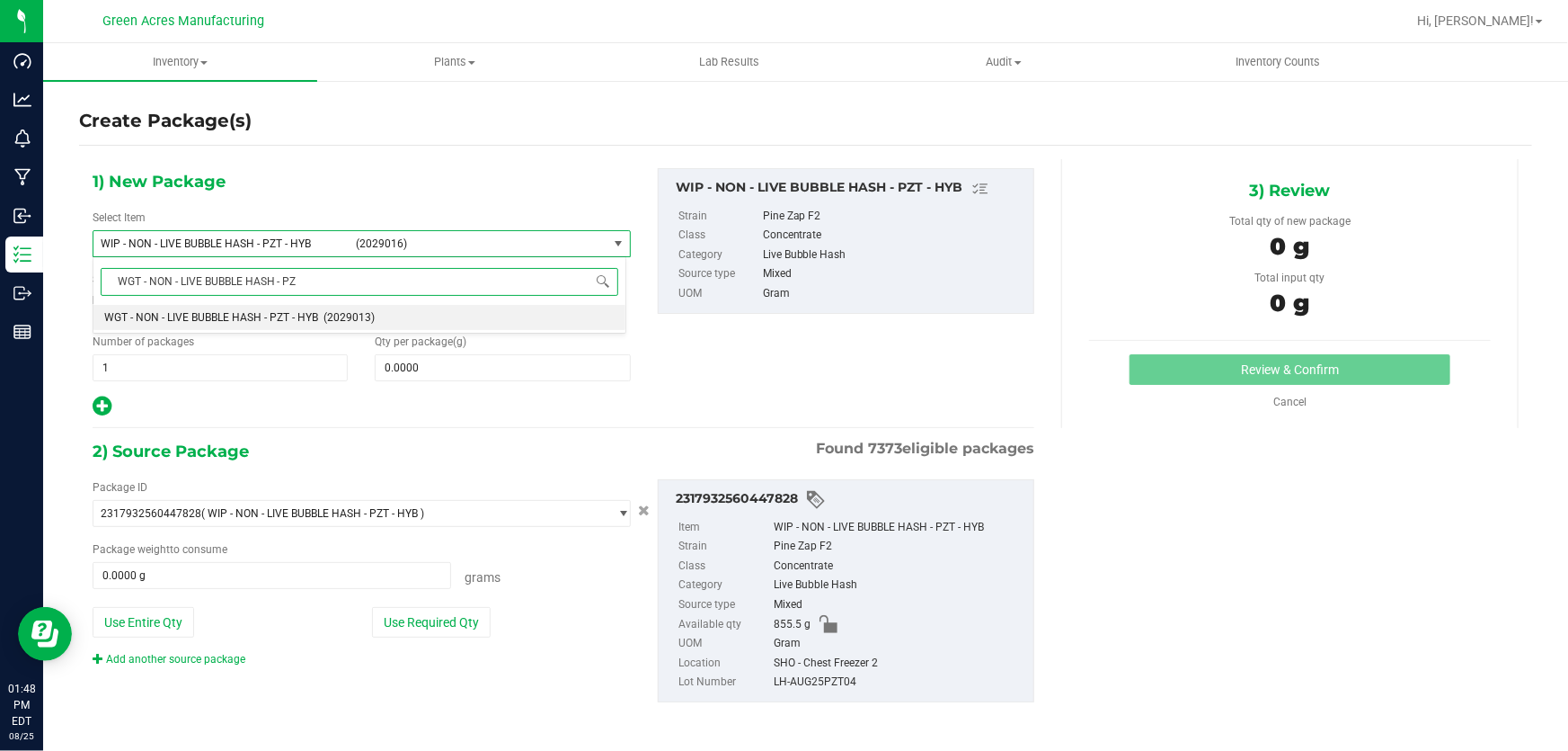
click at [267, 322] on span "WGT - NON - LIVE BUBBLE HASH - PZT - HYB" at bounding box center [211, 316] width 214 height 13
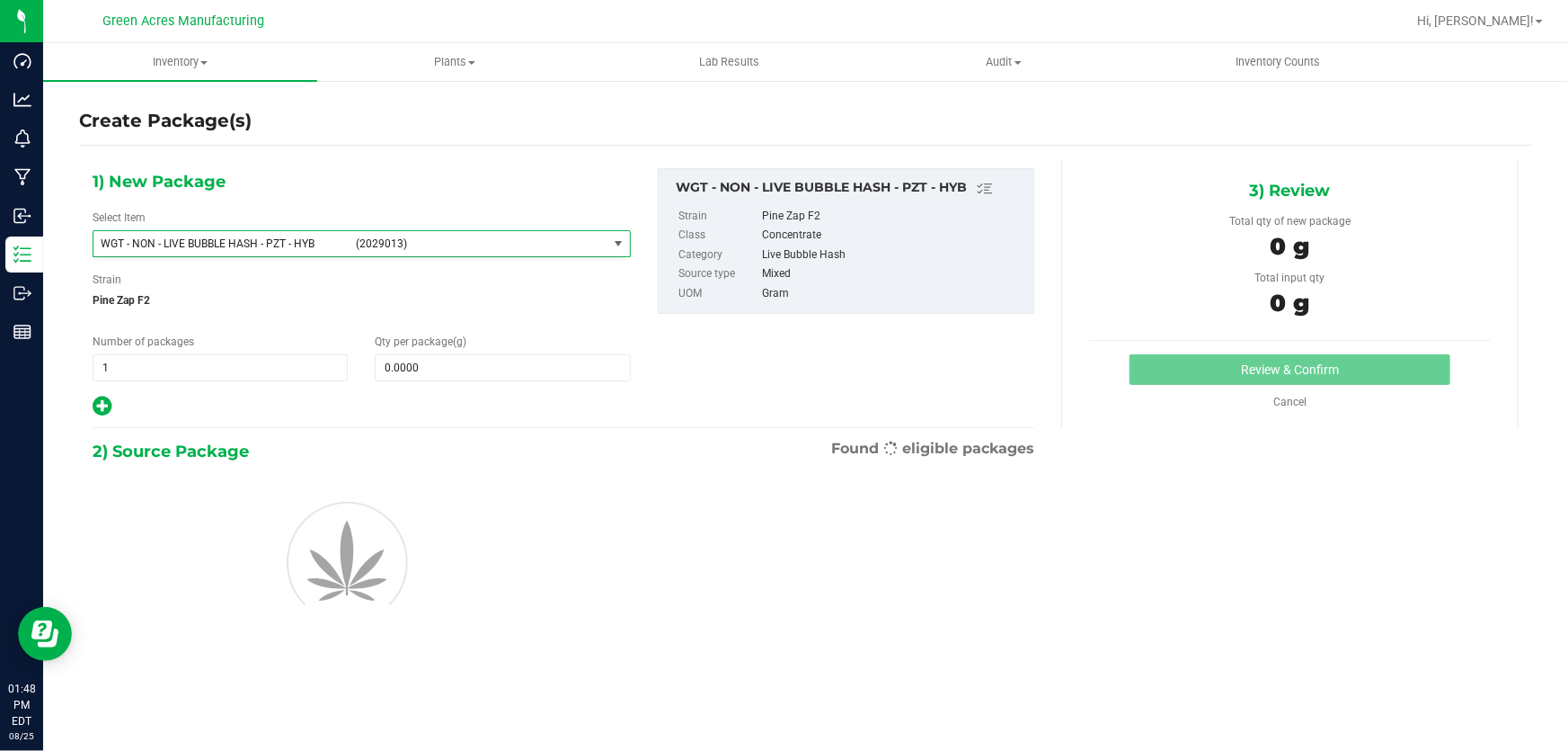
type input "0.0000"
click at [463, 360] on span at bounding box center [502, 368] width 255 height 27
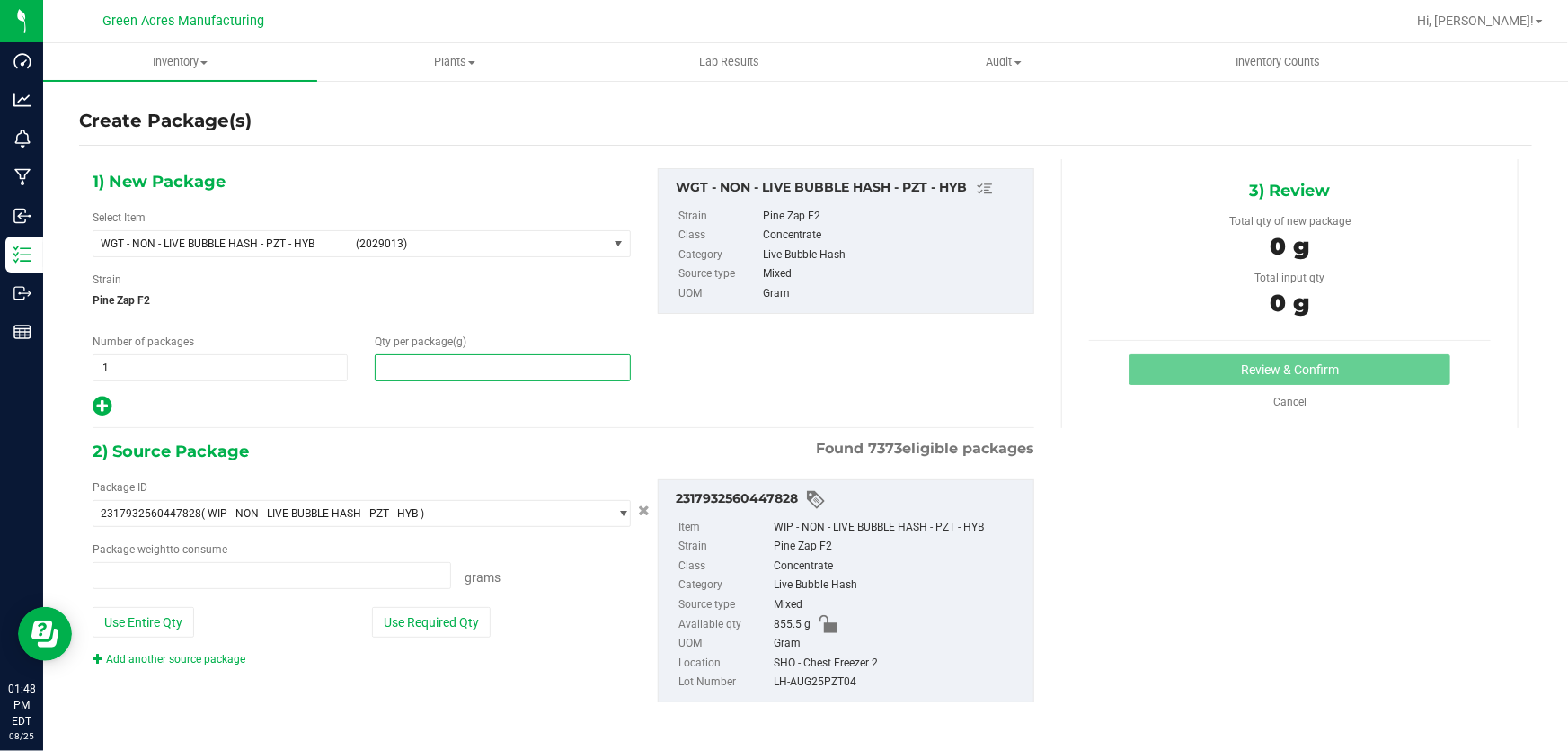
type input "0.0000 g"
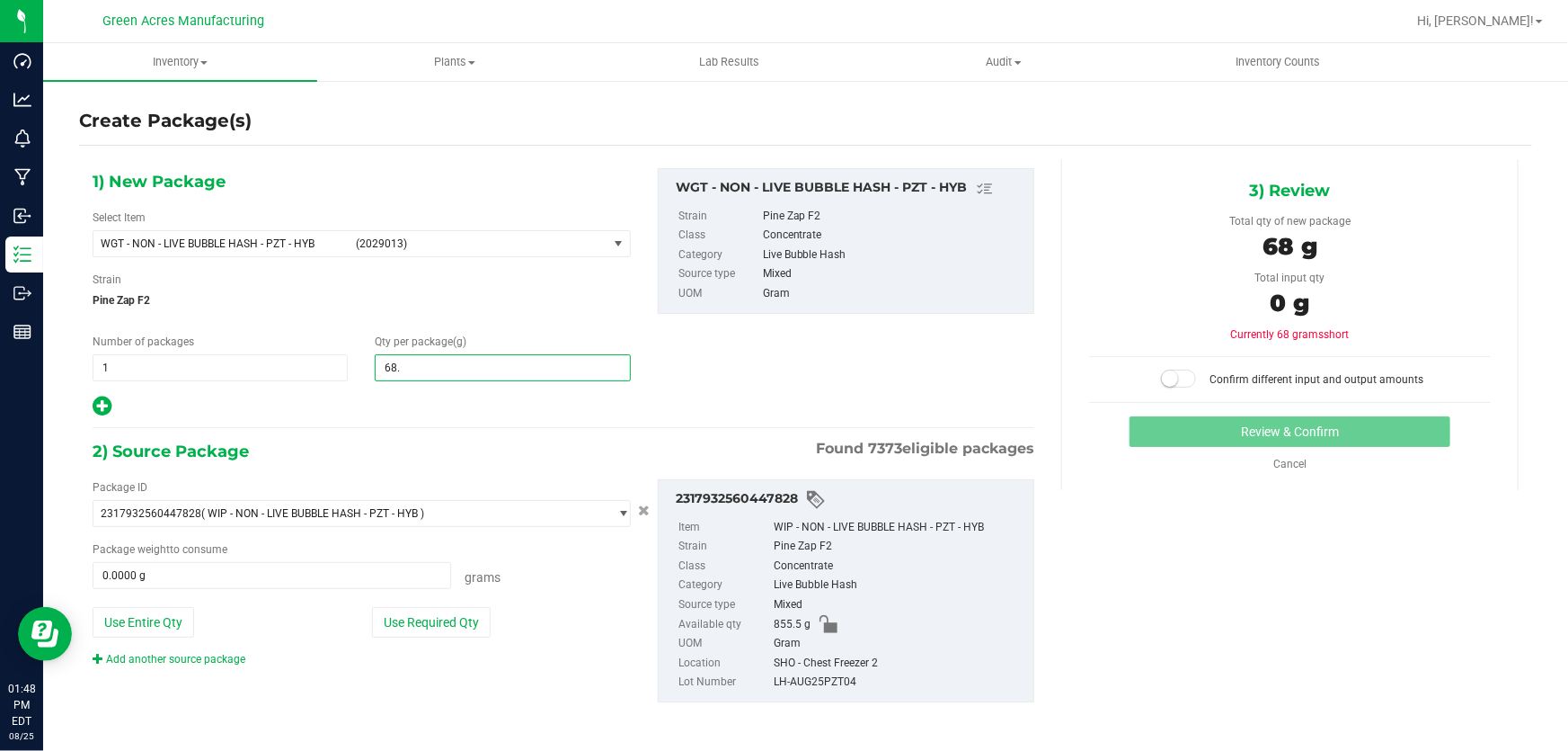
type input "68.1"
type input "68.1000"
click at [431, 609] on button "Use Required Qty" at bounding box center [431, 622] width 119 height 31
type input "68.1000 g"
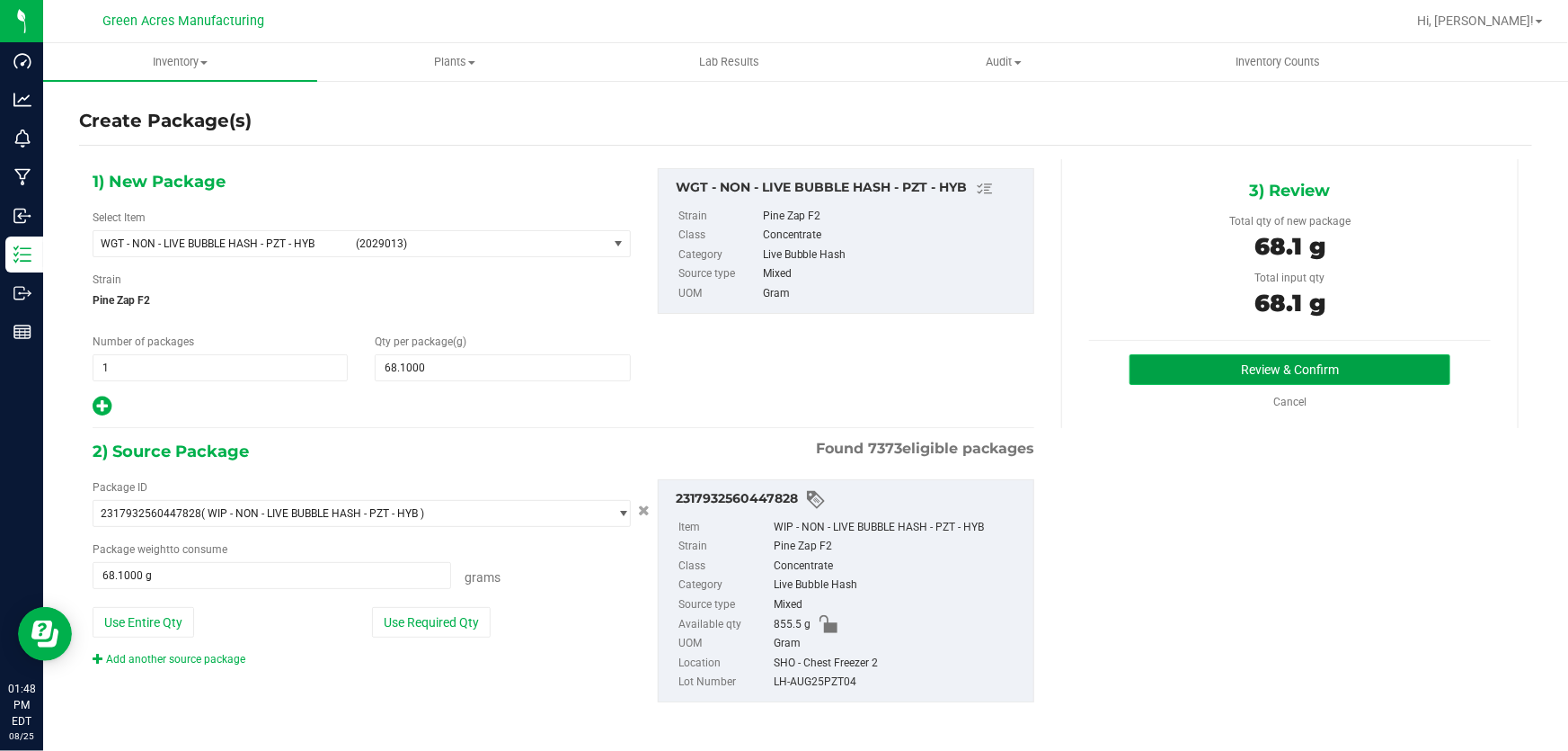
click at [1200, 372] on button "Review & Confirm" at bounding box center [1290, 370] width 322 height 31
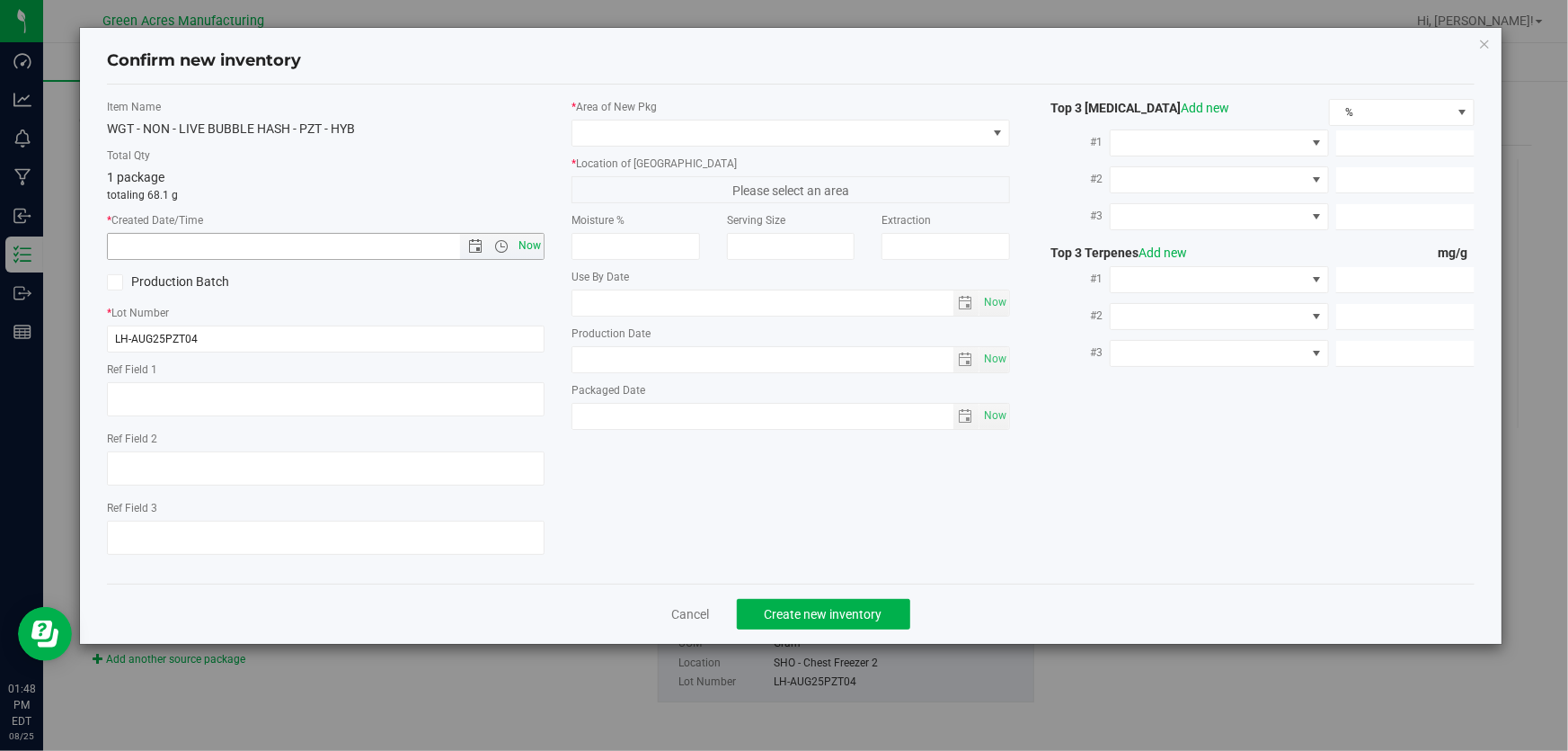
click at [533, 244] on span "Now" at bounding box center [530, 246] width 31 height 26
type input "[DATE] 1:48 PM"
click at [425, 325] on input "LH-AUG25PZT04" at bounding box center [326, 339] width 437 height 27
type input "LH-AUG25PZT04-VAPES"
click at [591, 129] on span at bounding box center [779, 133] width 413 height 25
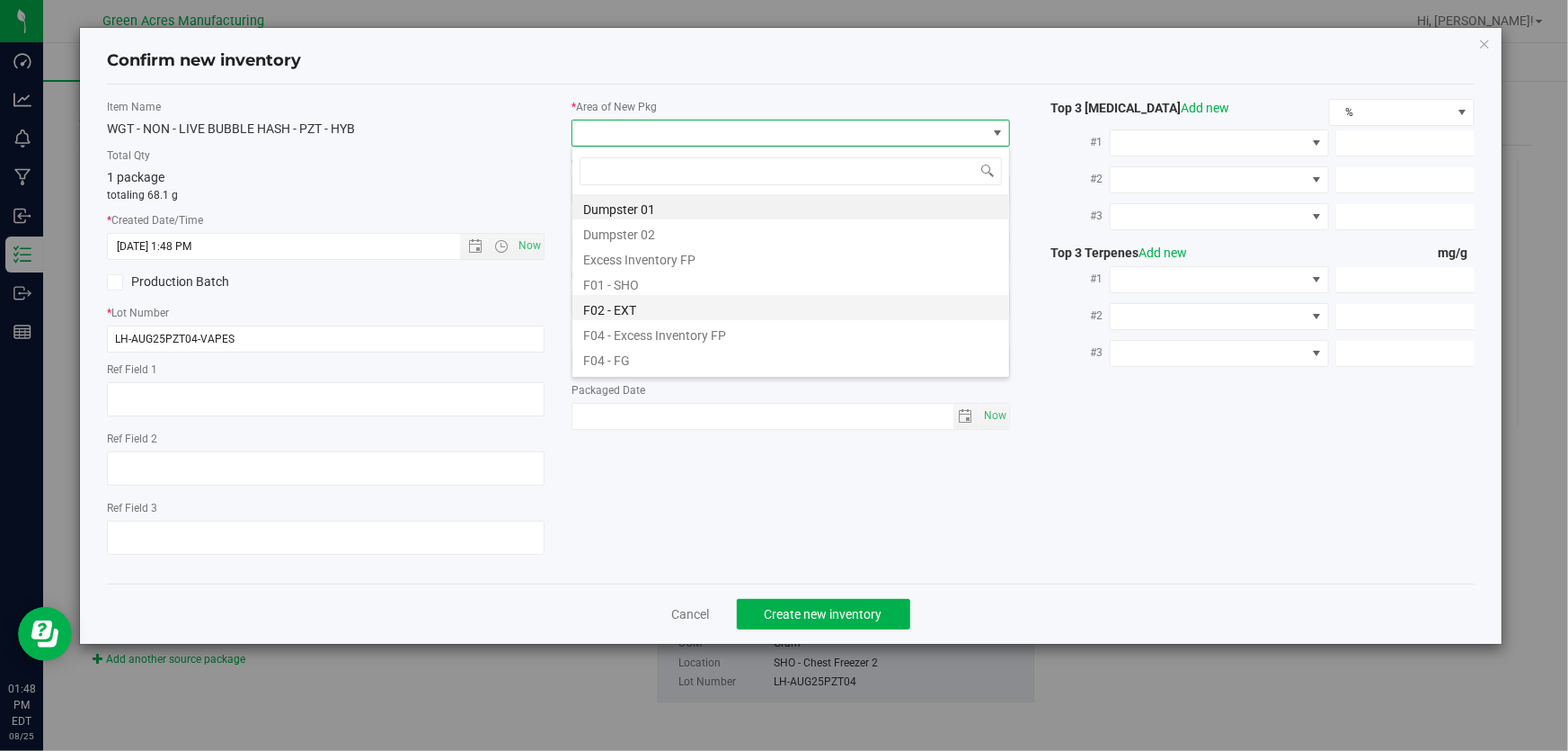
scroll to position [27, 438]
click at [805, 280] on li "F01 - SHO" at bounding box center [791, 283] width 437 height 25
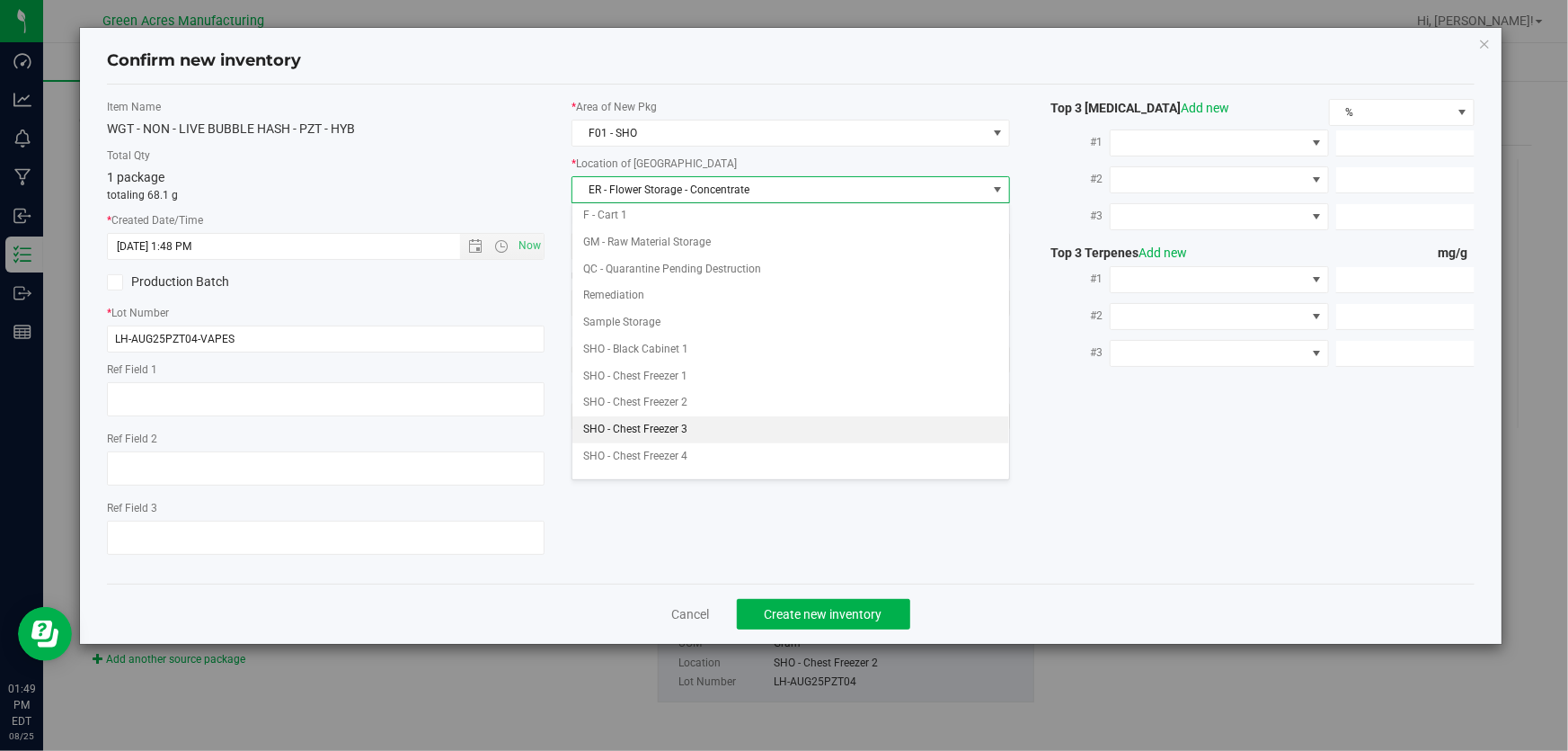
scroll to position [326, 0]
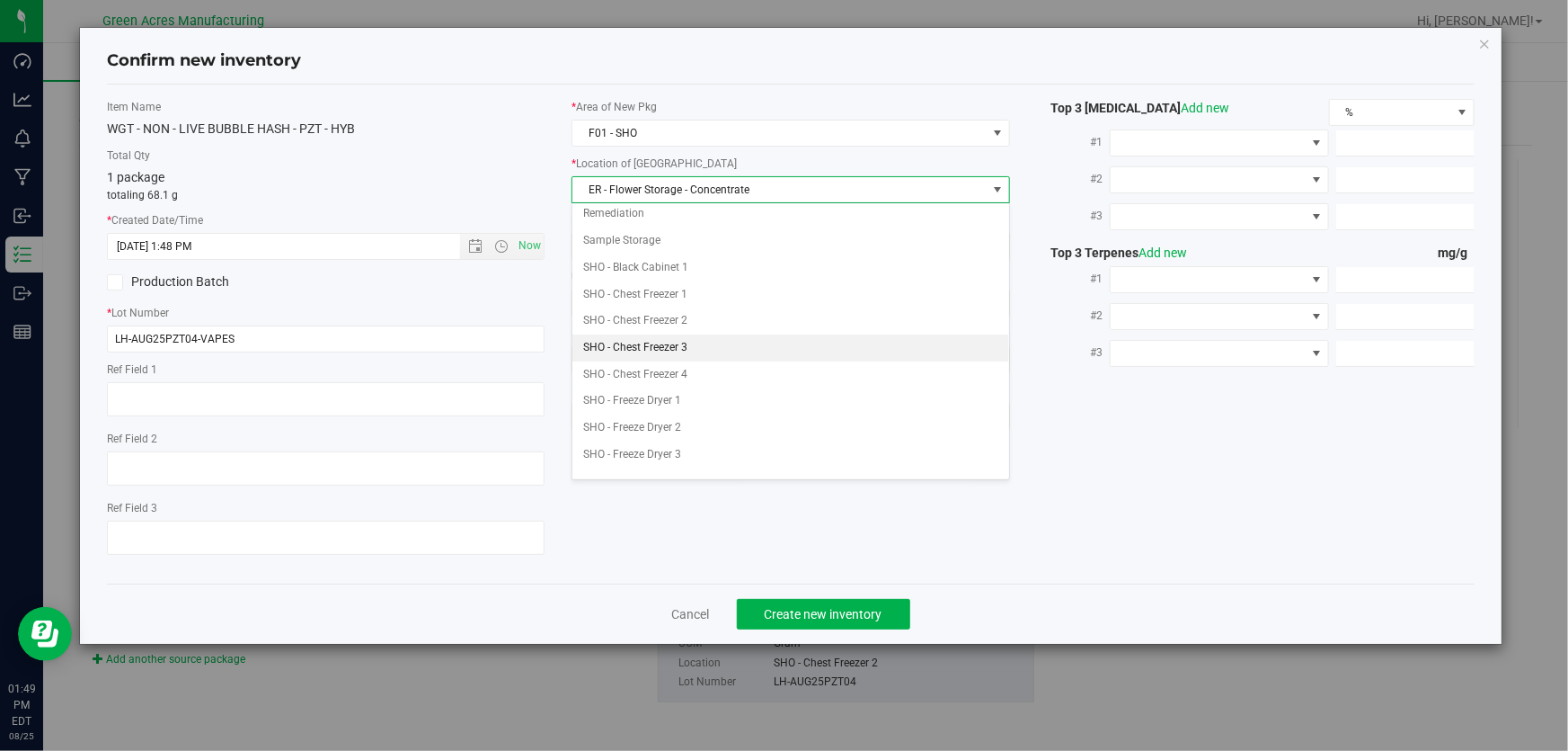
click at [814, 337] on li "SHO - Chest Freezer 3" at bounding box center [791, 348] width 437 height 27
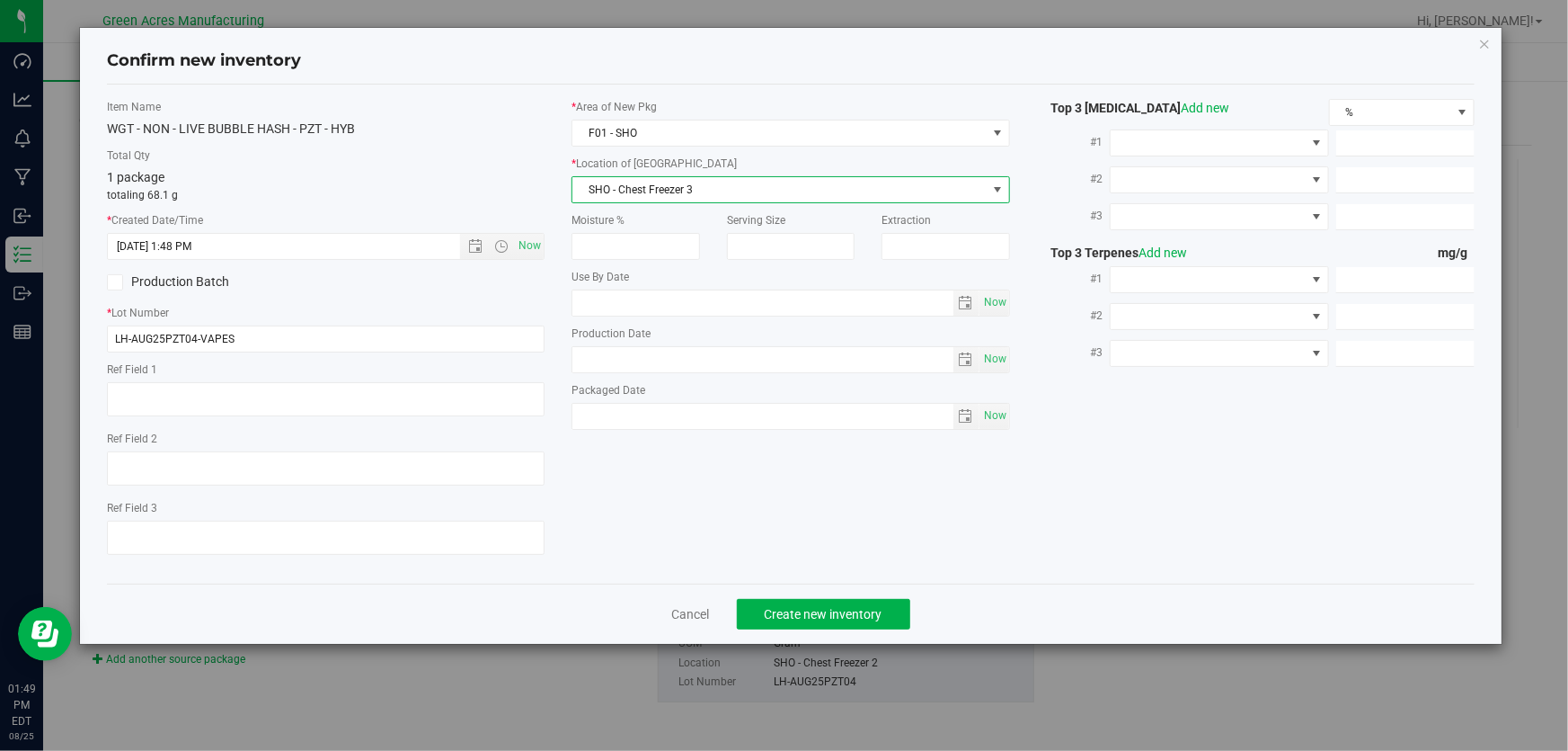
click at [851, 598] on div "Cancel Create new inventory" at bounding box center [791, 614] width 1368 height 60
click at [843, 611] on span "Create new inventory" at bounding box center [824, 614] width 118 height 15
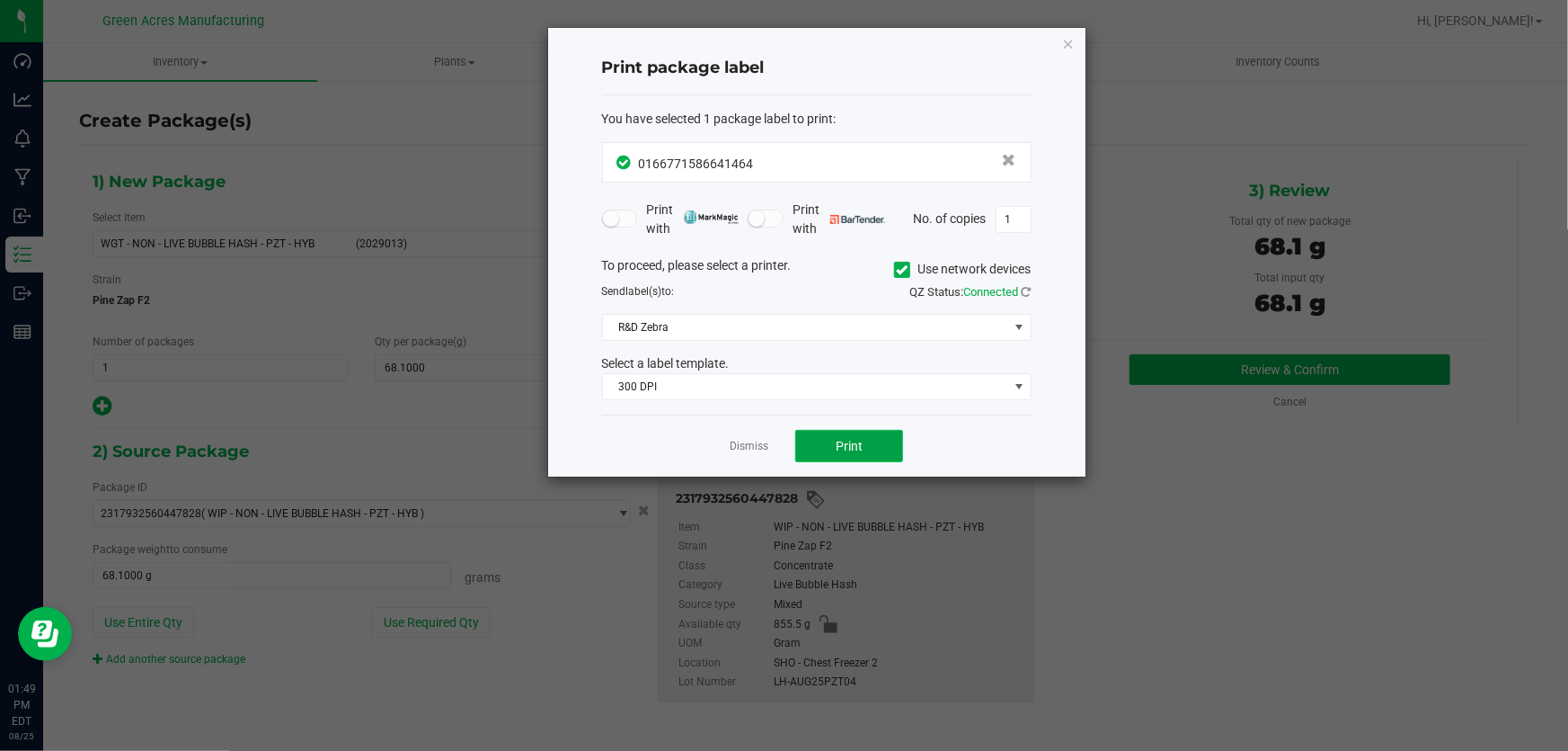
click at [840, 447] on span "Print" at bounding box center [849, 445] width 27 height 15
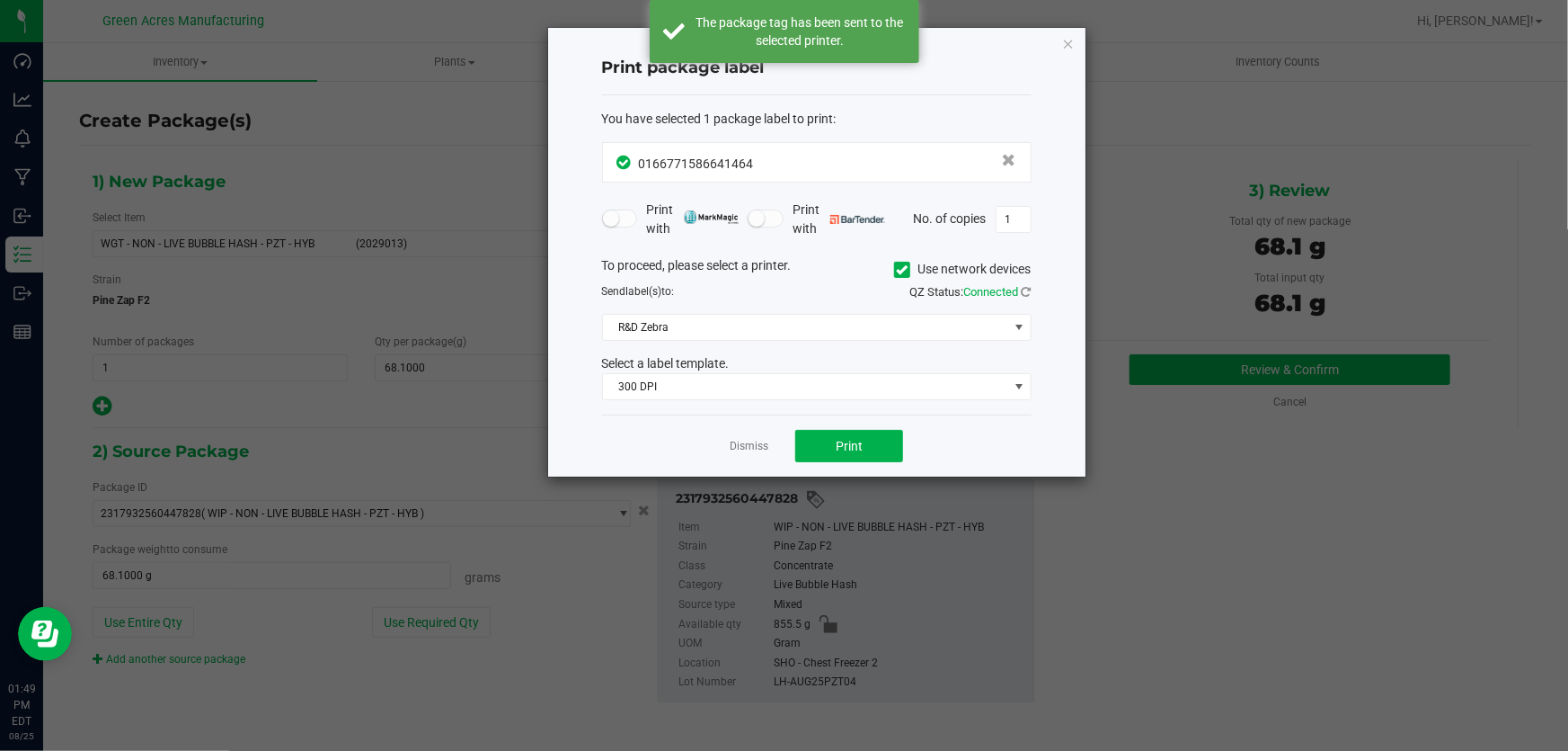
click at [760, 453] on link "Dismiss" at bounding box center [749, 446] width 39 height 15
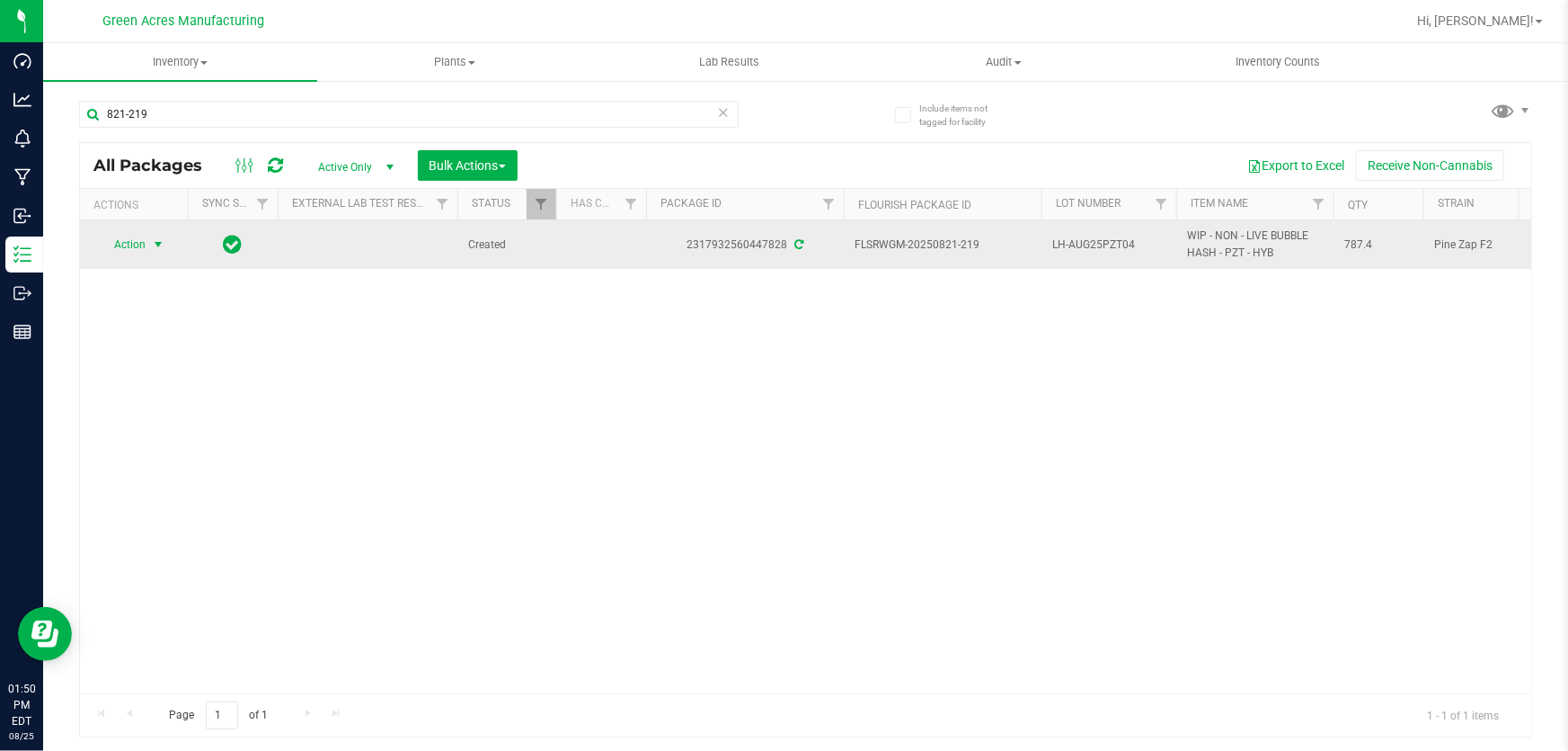
click at [144, 248] on span "Action" at bounding box center [122, 245] width 48 height 25
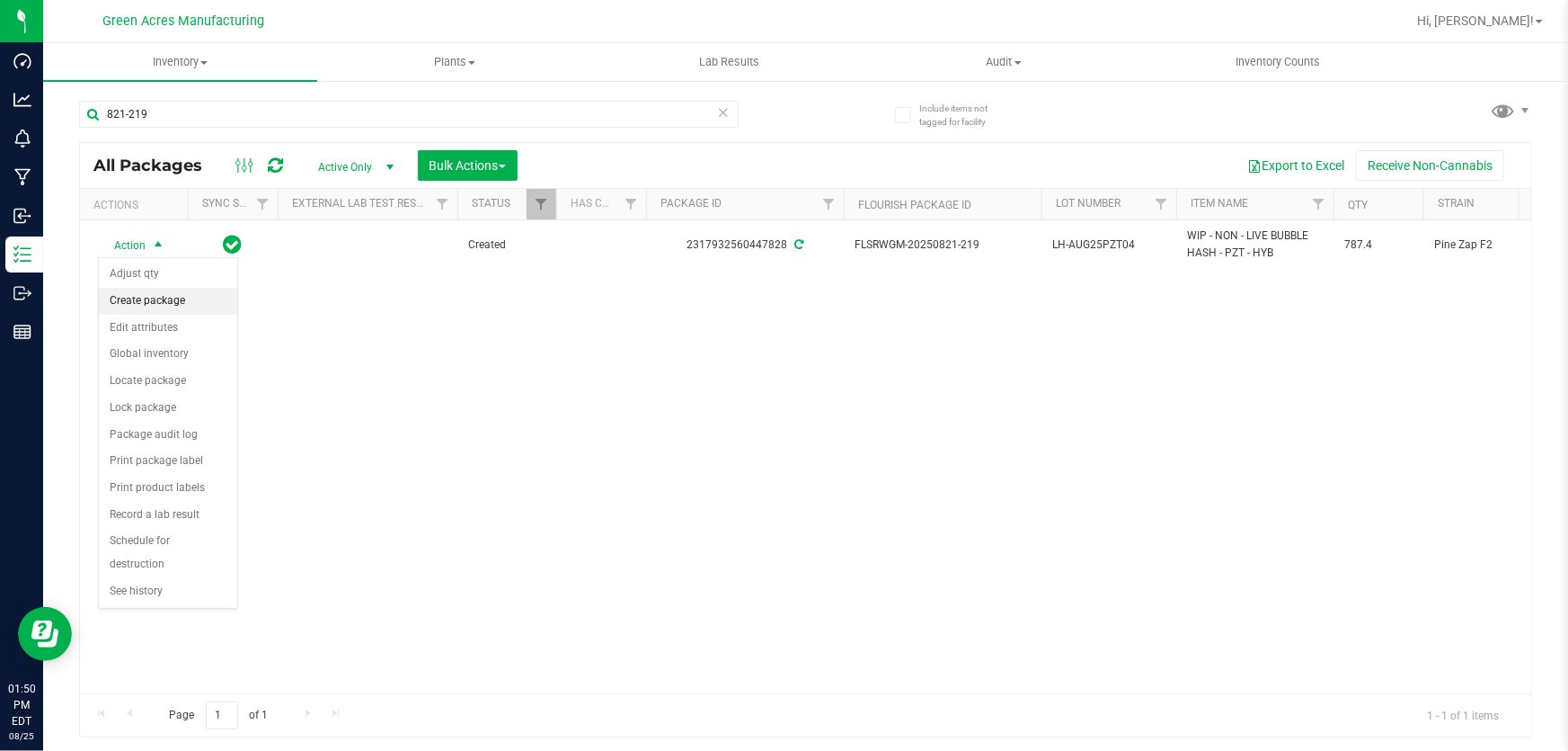
click at [171, 309] on li "Create package" at bounding box center [167, 301] width 138 height 27
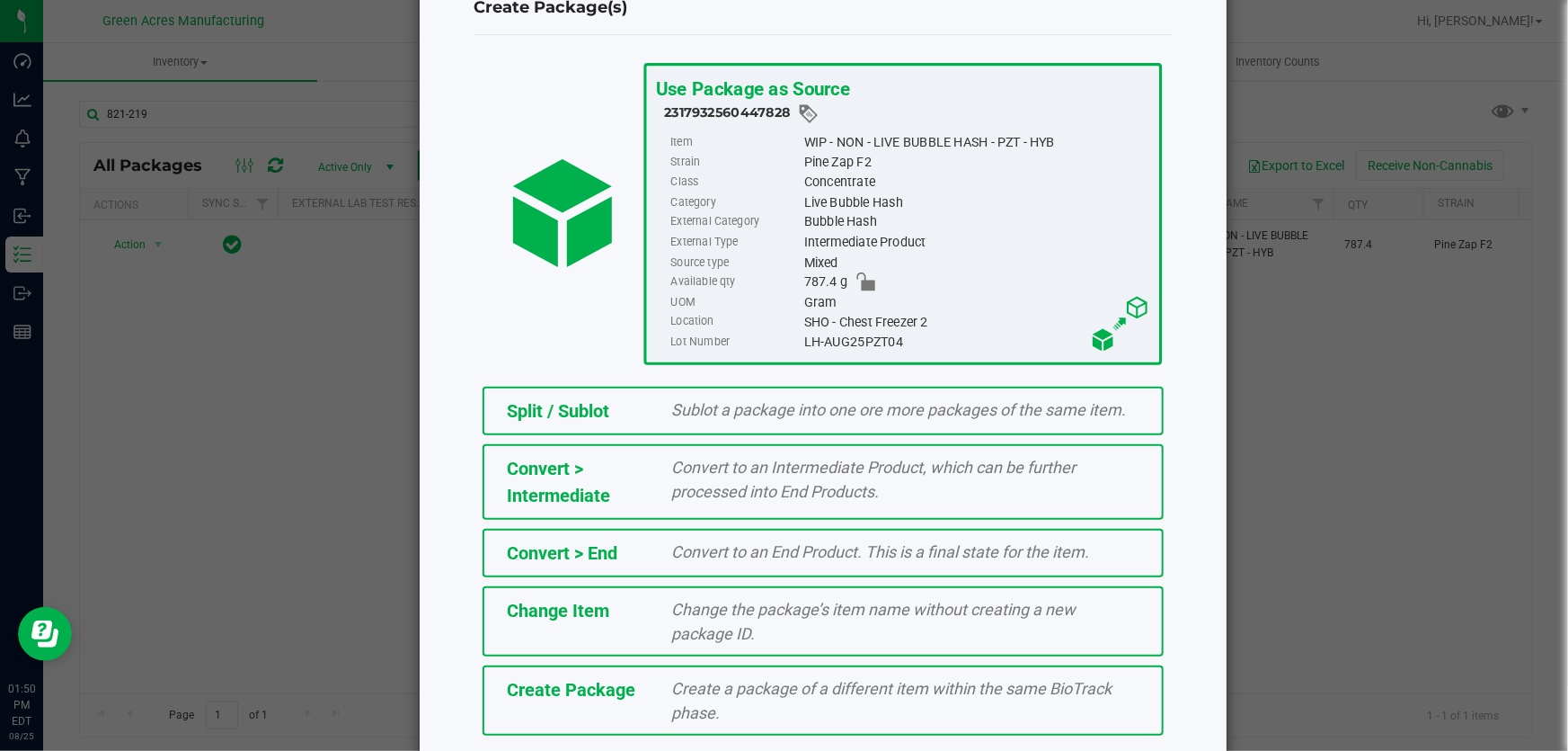
scroll to position [123, 0]
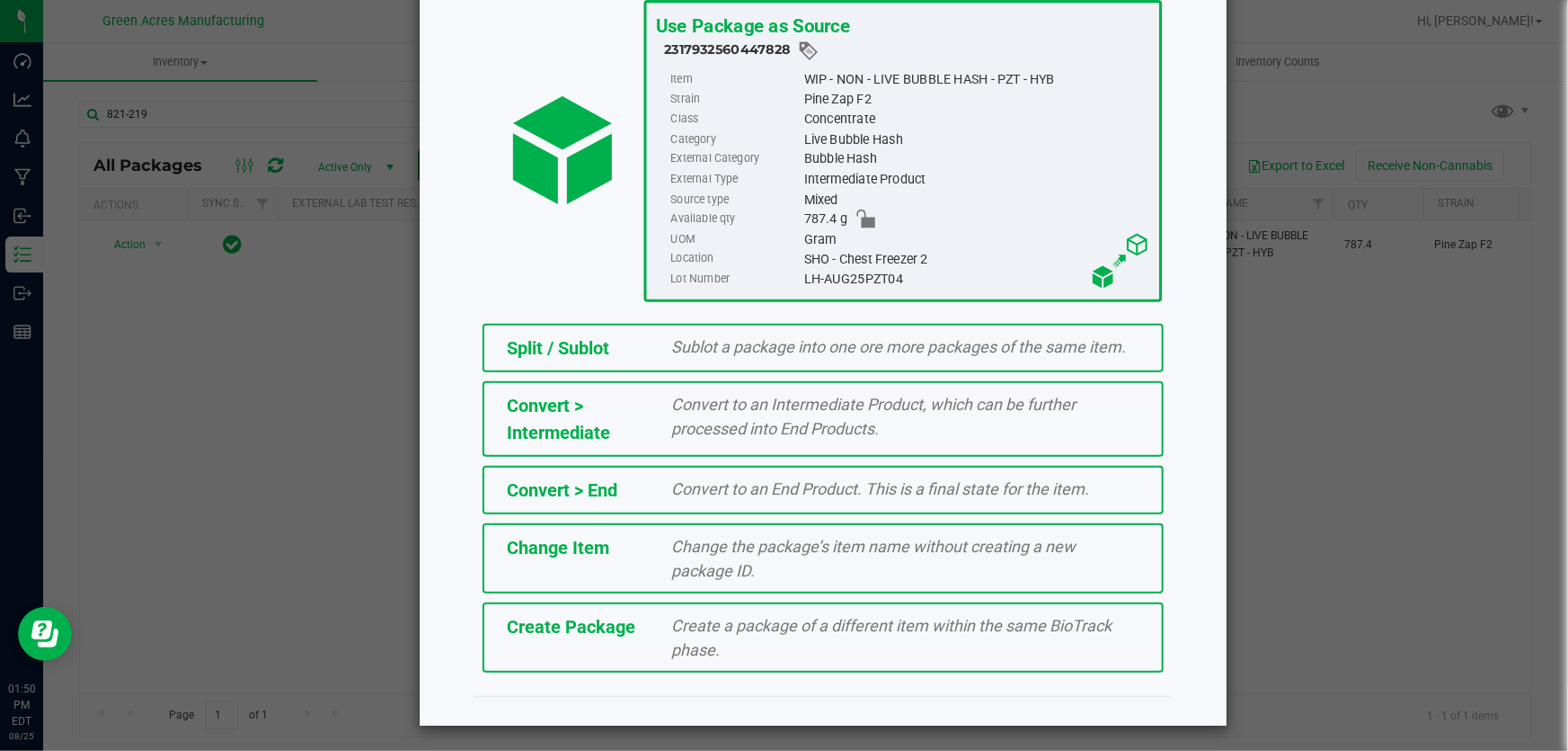
click at [617, 603] on div "Create Package Create a package of a different item within the same BioTrack ph…" at bounding box center [823, 637] width 681 height 70
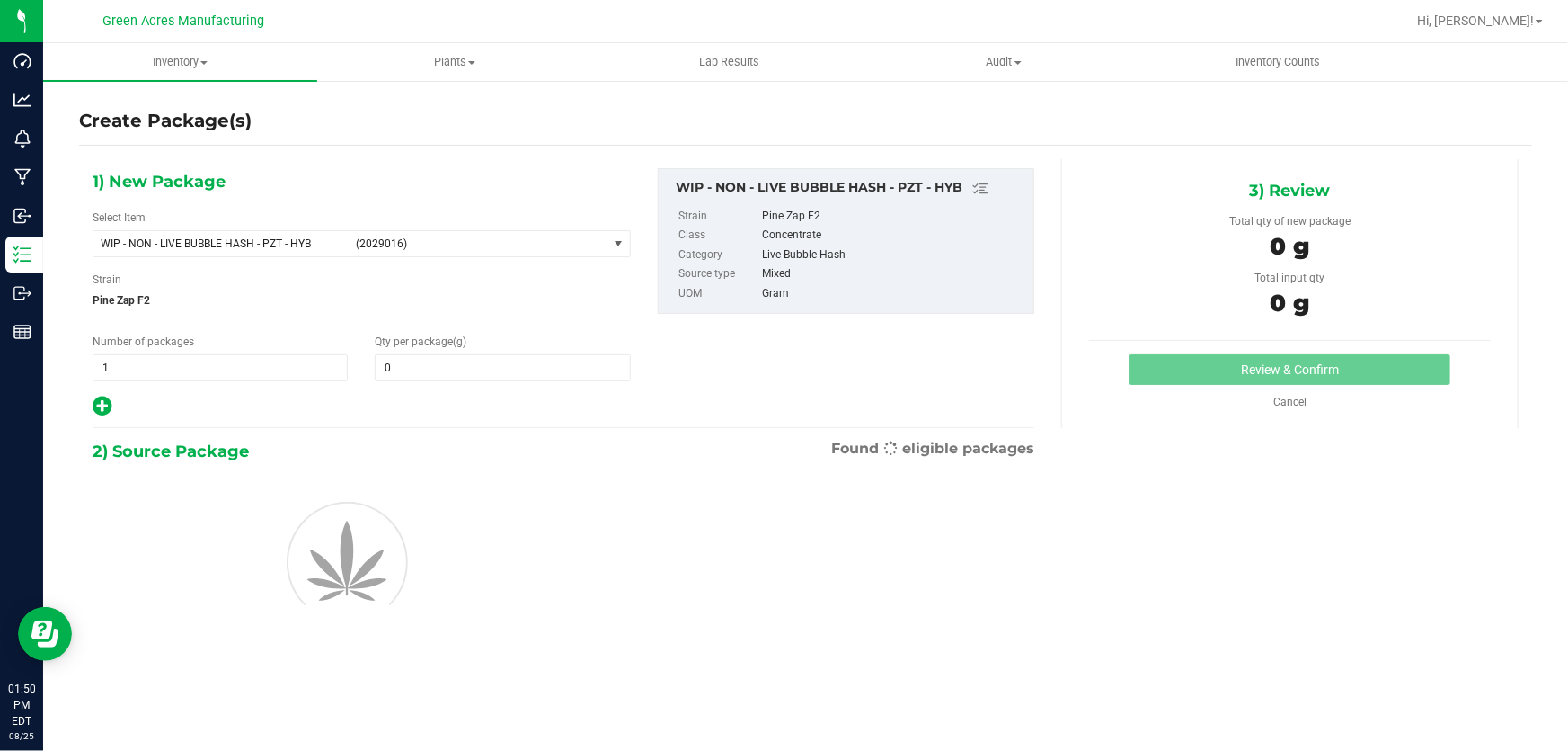
type input "0.0000"
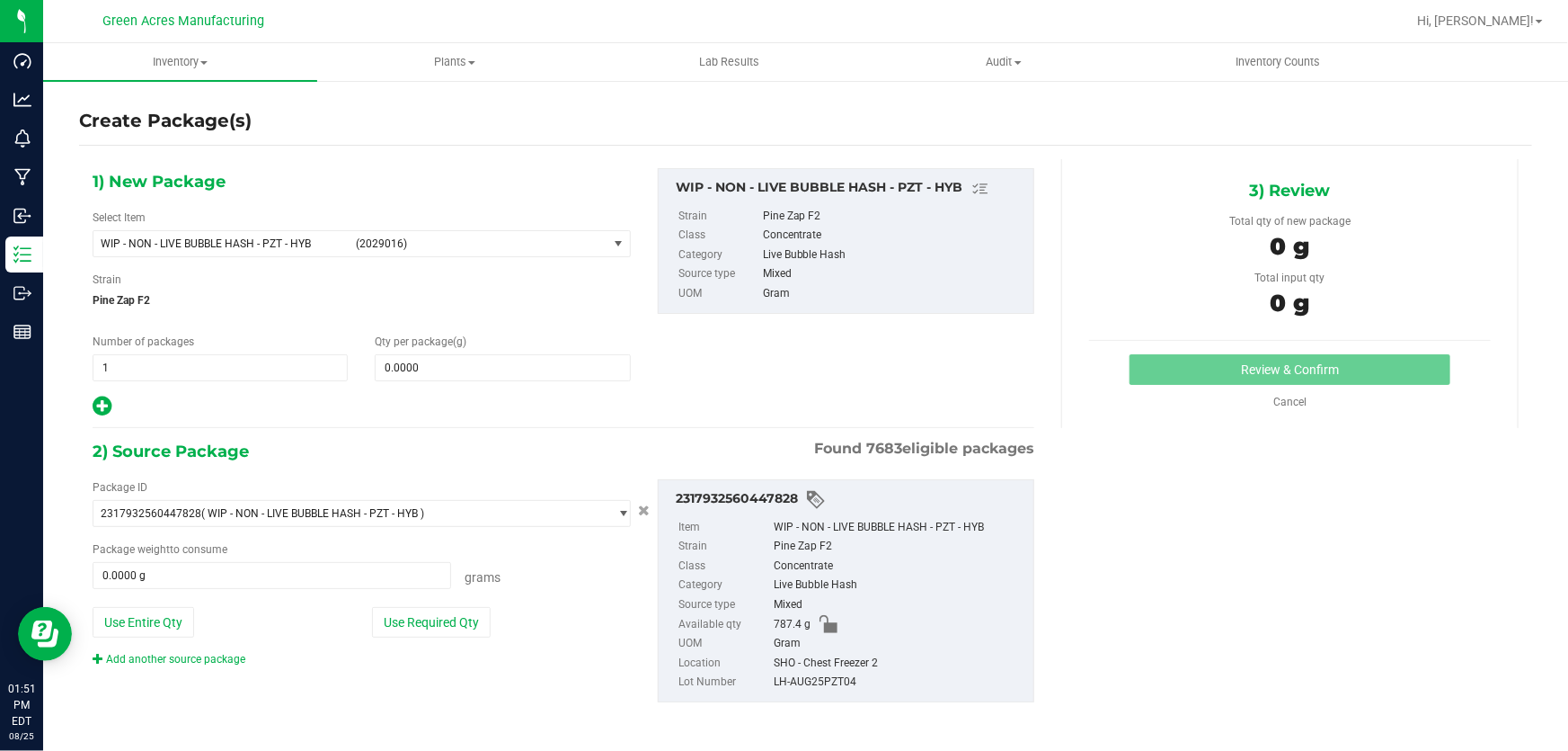
click at [249, 261] on div "1) New Package Select Item WIP - NON - LIVE BUBBLE HASH - PZT - HYB (2029016) 0…" at bounding box center [362, 293] width 565 height 250
click at [244, 245] on span "WIP - NON - LIVE BUBBLE HASH - PZT - HYB" at bounding box center [222, 243] width 245 height 13
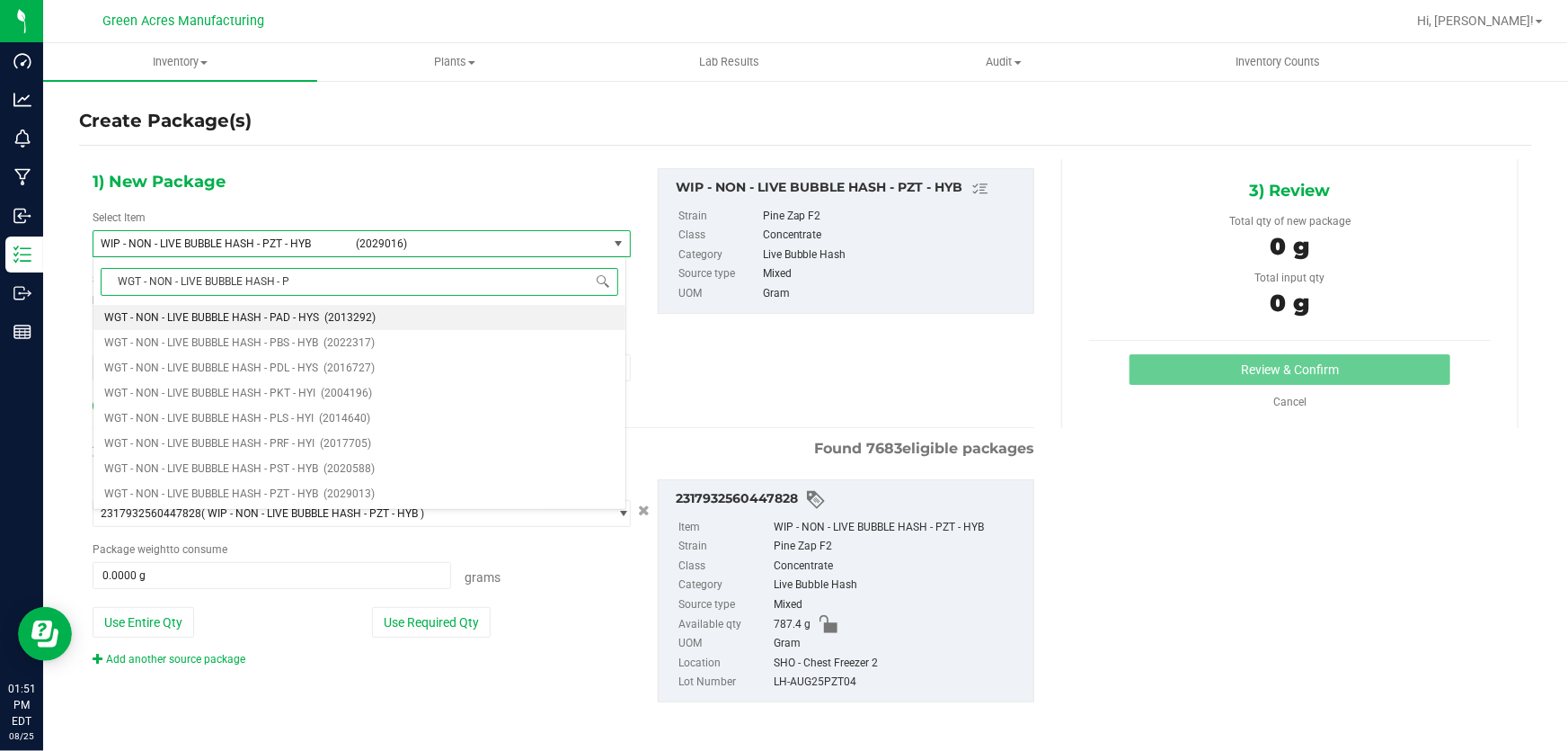
type input "WGT - NON - LIVE BUBBLE HASH - PZ"
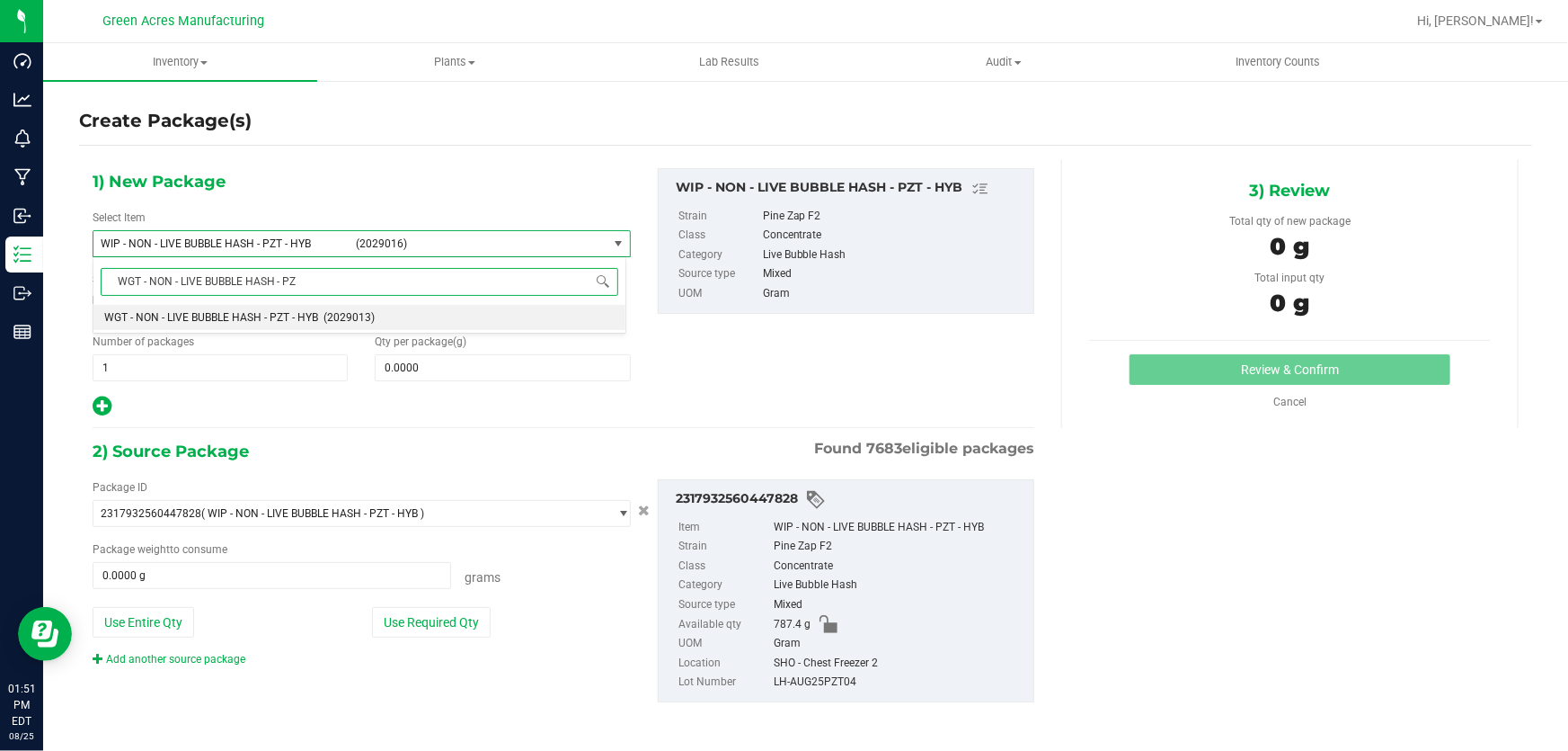
click at [284, 315] on span "WGT - NON - LIVE BUBBLE HASH - PZT - HYB" at bounding box center [211, 316] width 214 height 13
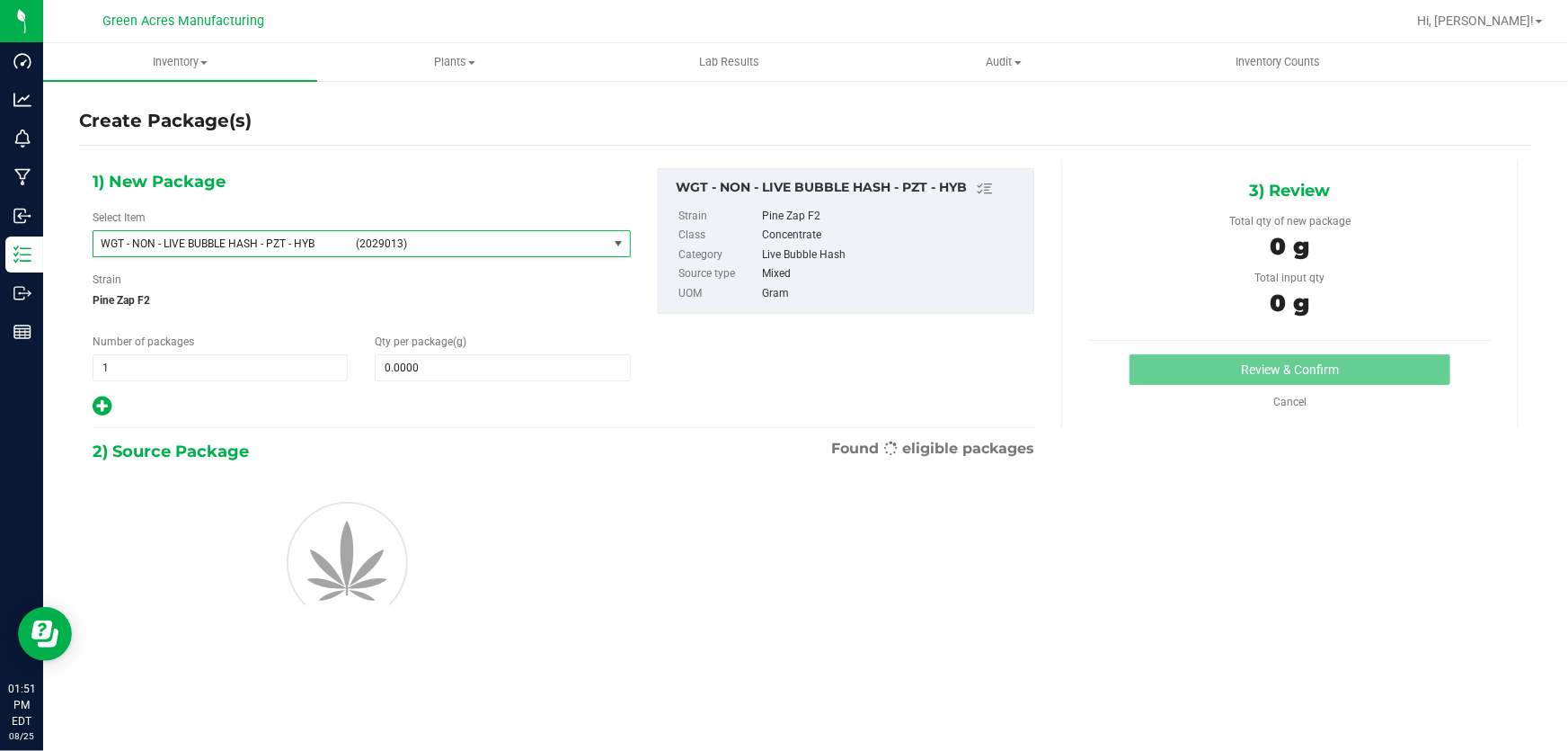
type input "0.0000"
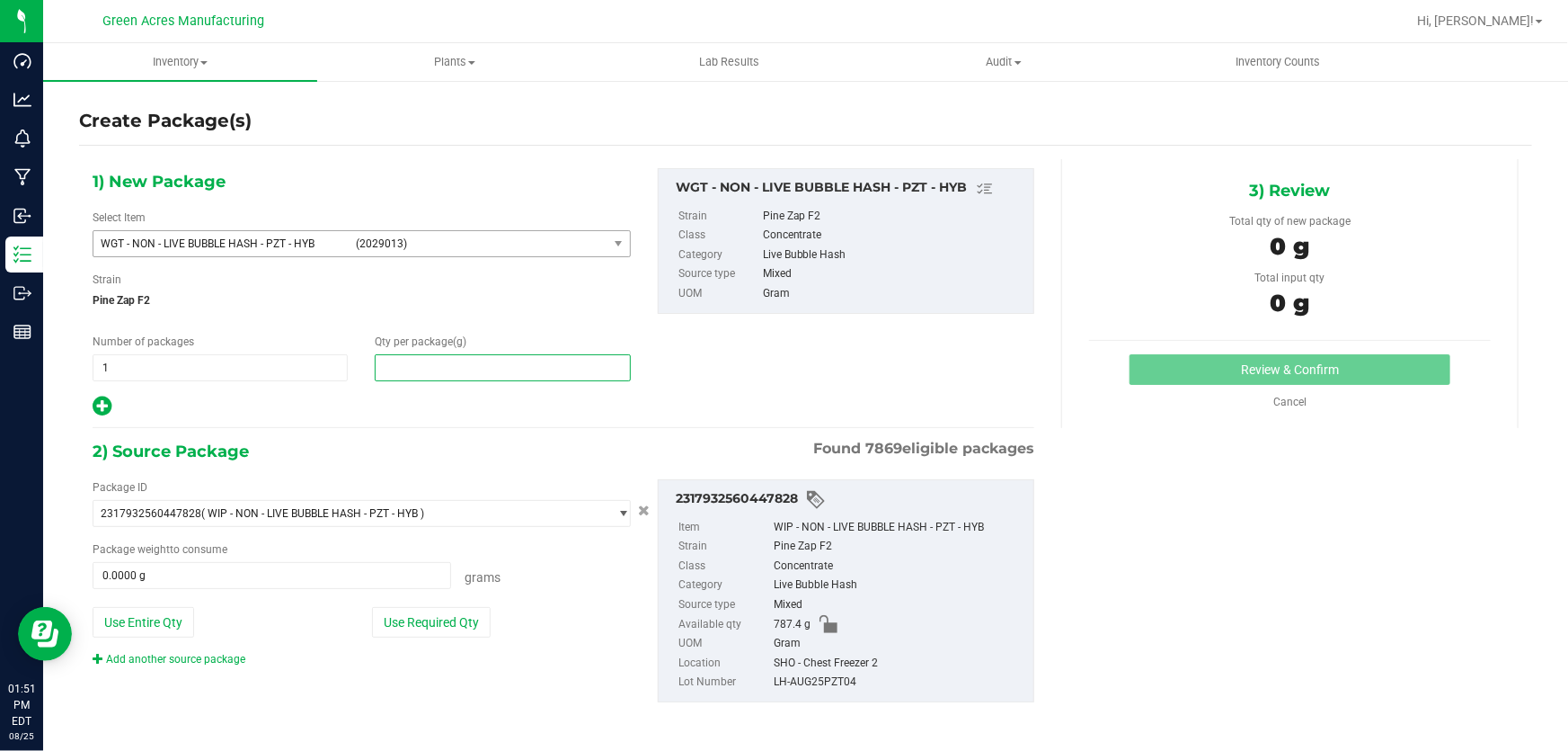
click at [437, 361] on span at bounding box center [502, 368] width 255 height 27
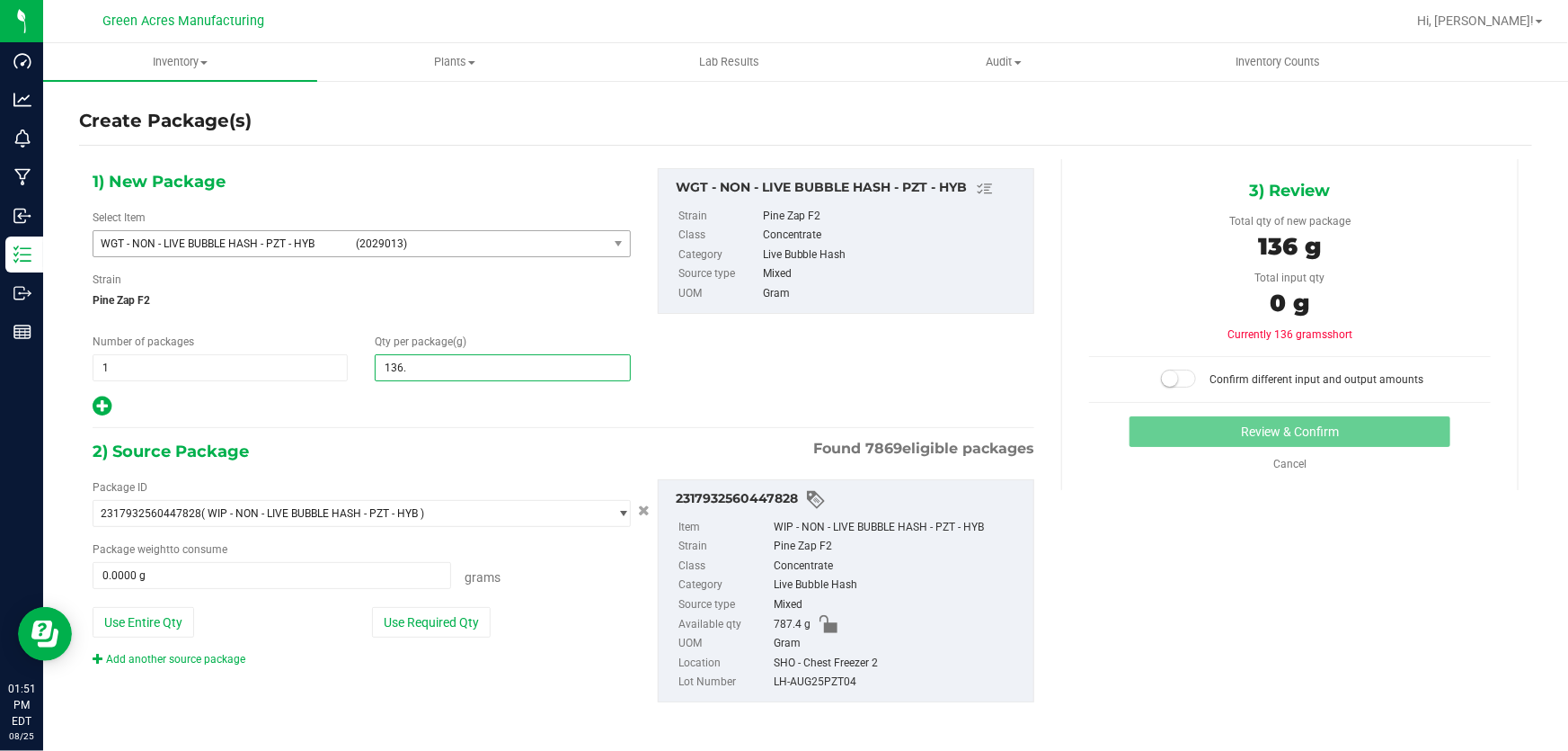
type input "136.6"
type input "136.6000"
click at [173, 610] on button "Use Entire Qty" at bounding box center [143, 622] width 102 height 31
type input "787.4000 g"
click at [1186, 381] on span at bounding box center [1178, 378] width 36 height 18
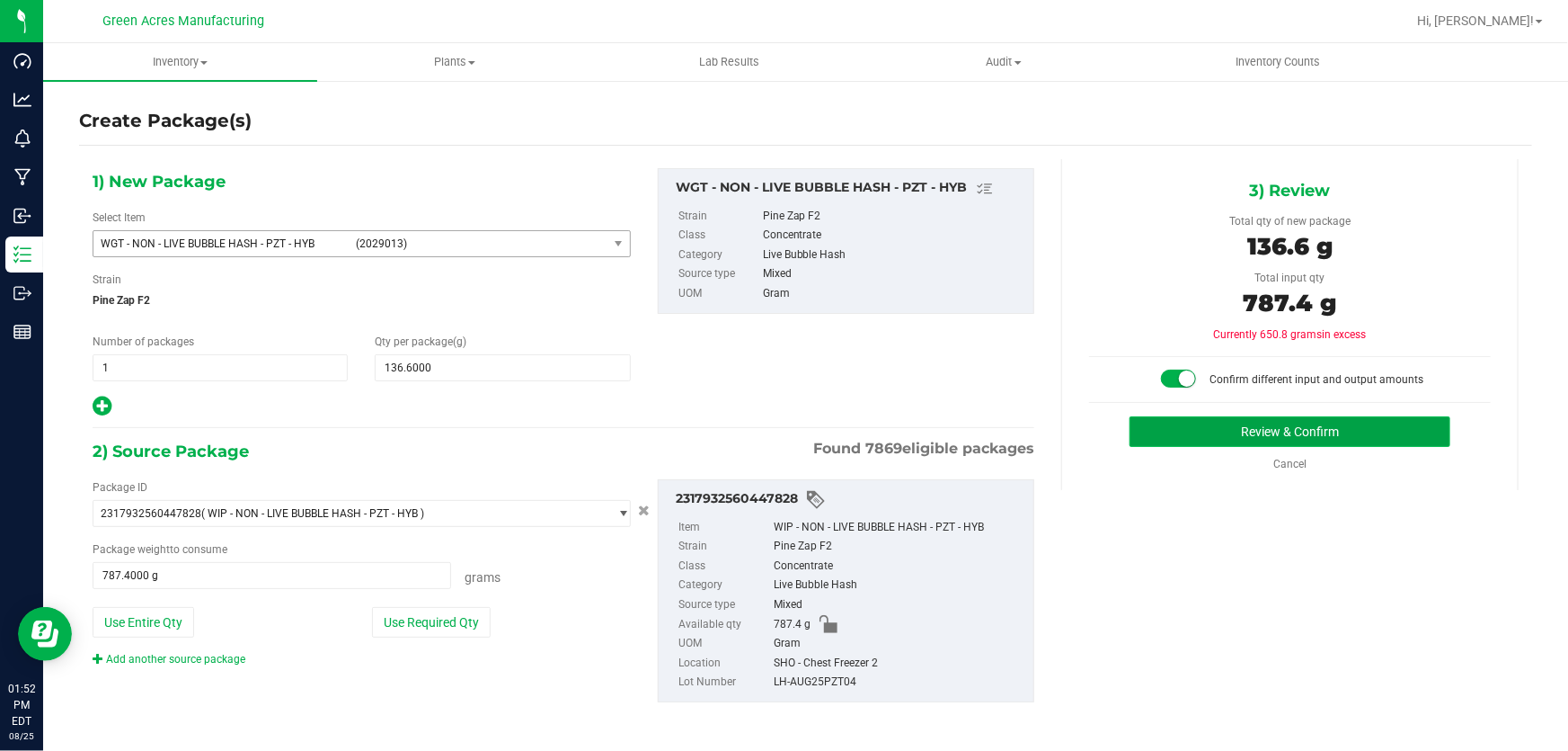
click at [1184, 428] on button "Review & Confirm" at bounding box center [1290, 432] width 322 height 31
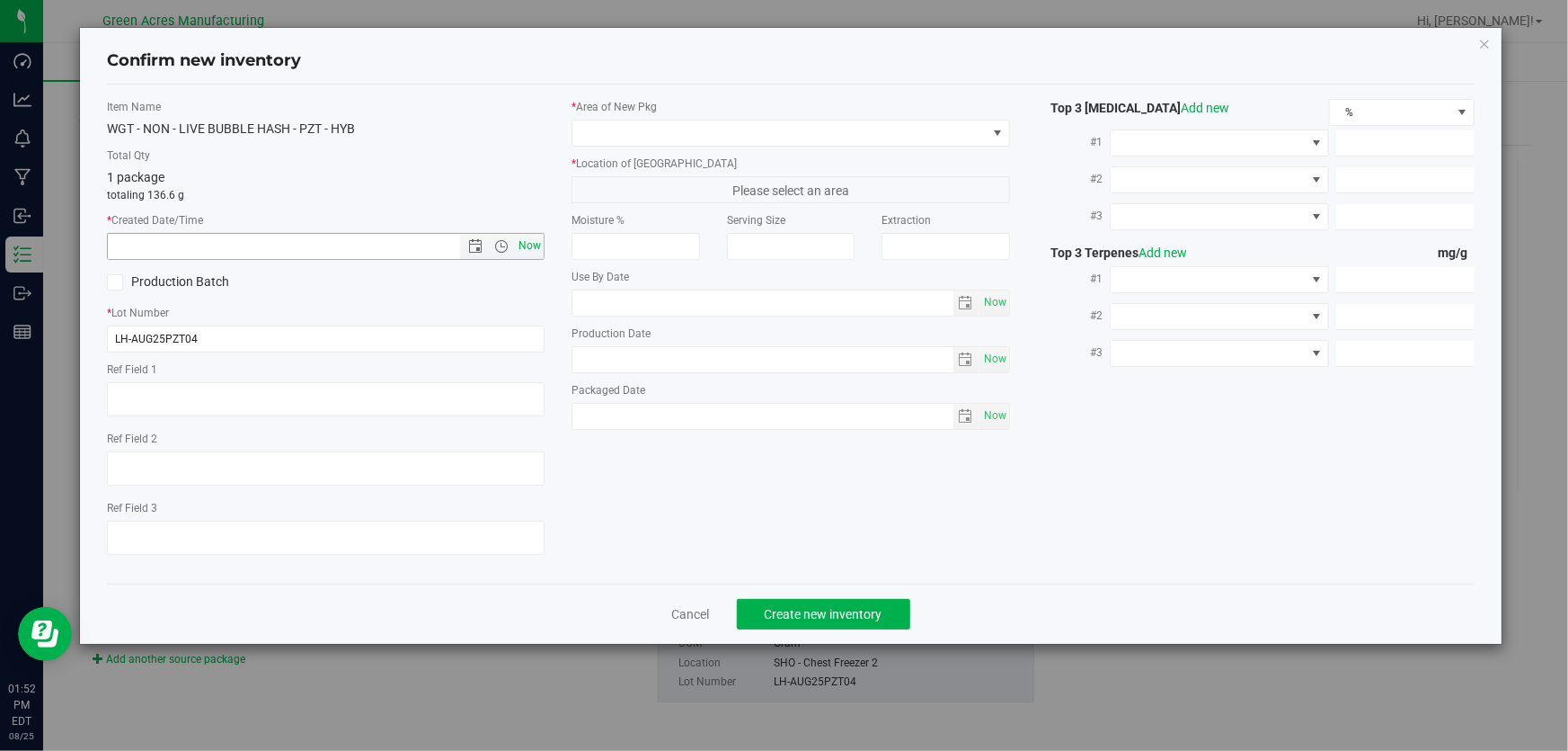
click at [530, 247] on span "Now" at bounding box center [530, 246] width 31 height 26
type input "[DATE] 1:52 PM"
click at [424, 334] on input "LH-AUG25PZT04" at bounding box center [326, 339] width 437 height 27
type input "LH-AUG25PZT04-HC"
click at [693, 129] on span at bounding box center [779, 133] width 413 height 25
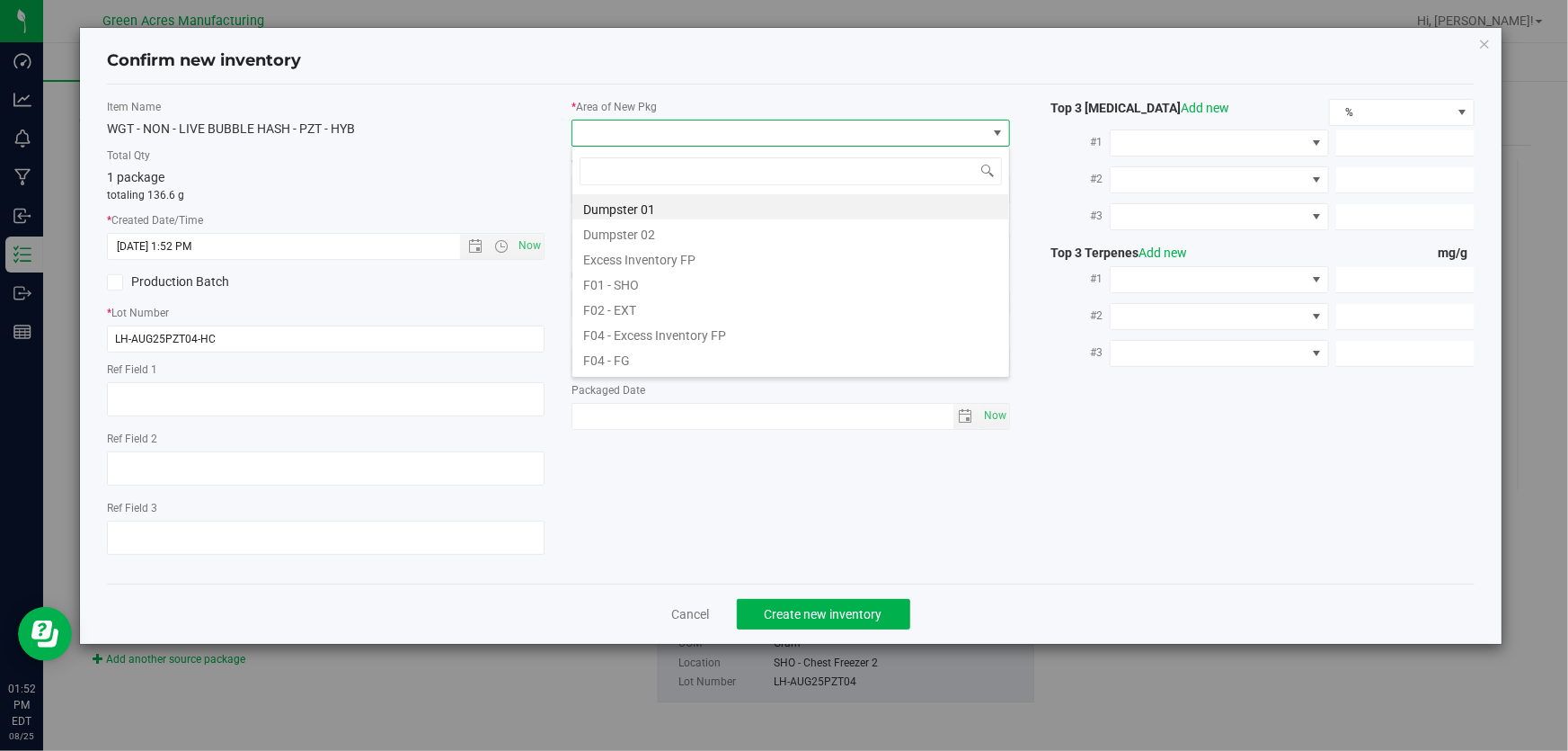
scroll to position [27, 438]
click at [665, 268] on li "Excess Inventory FP" at bounding box center [791, 257] width 437 height 25
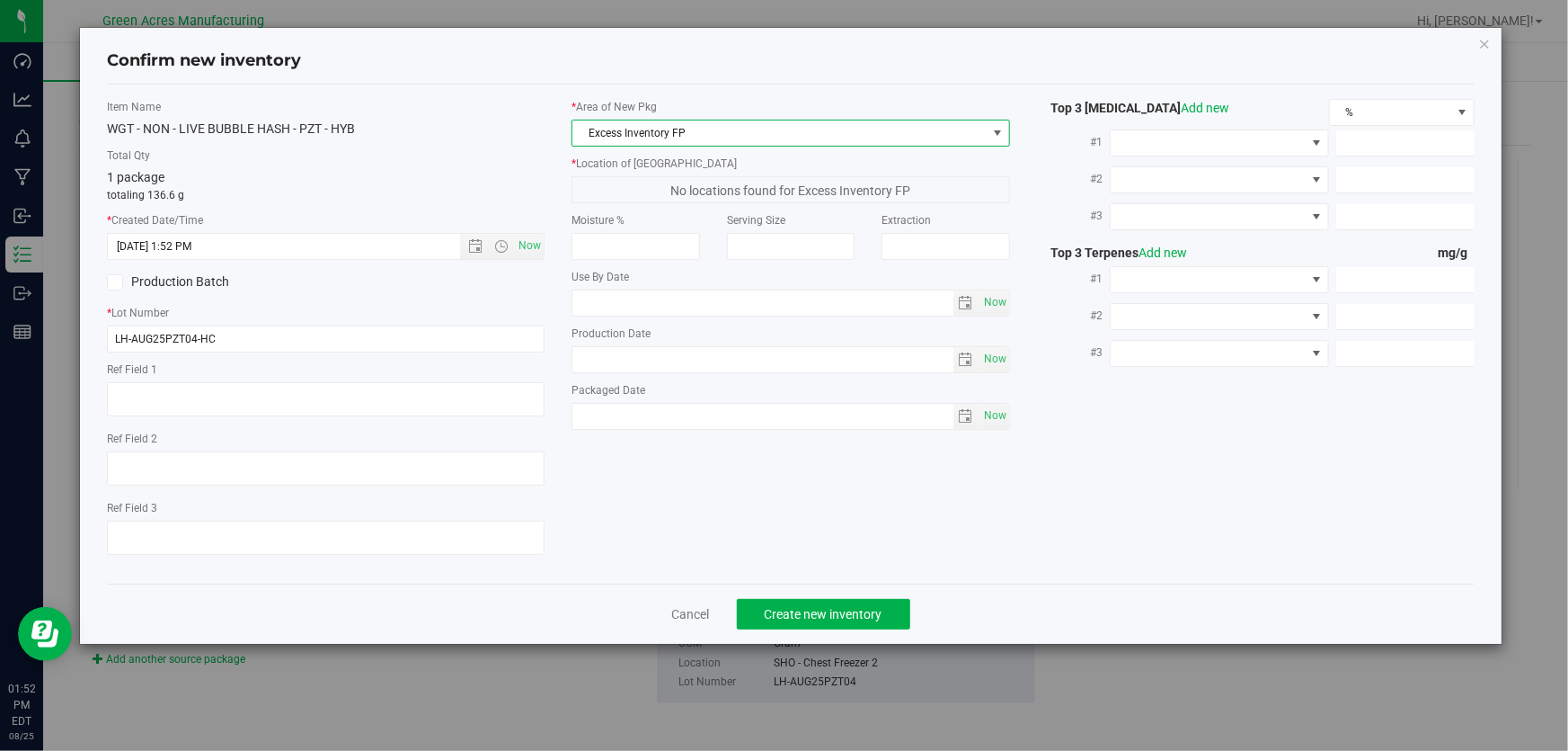
click at [656, 134] on span "Excess Inventory FP" at bounding box center [779, 133] width 413 height 25
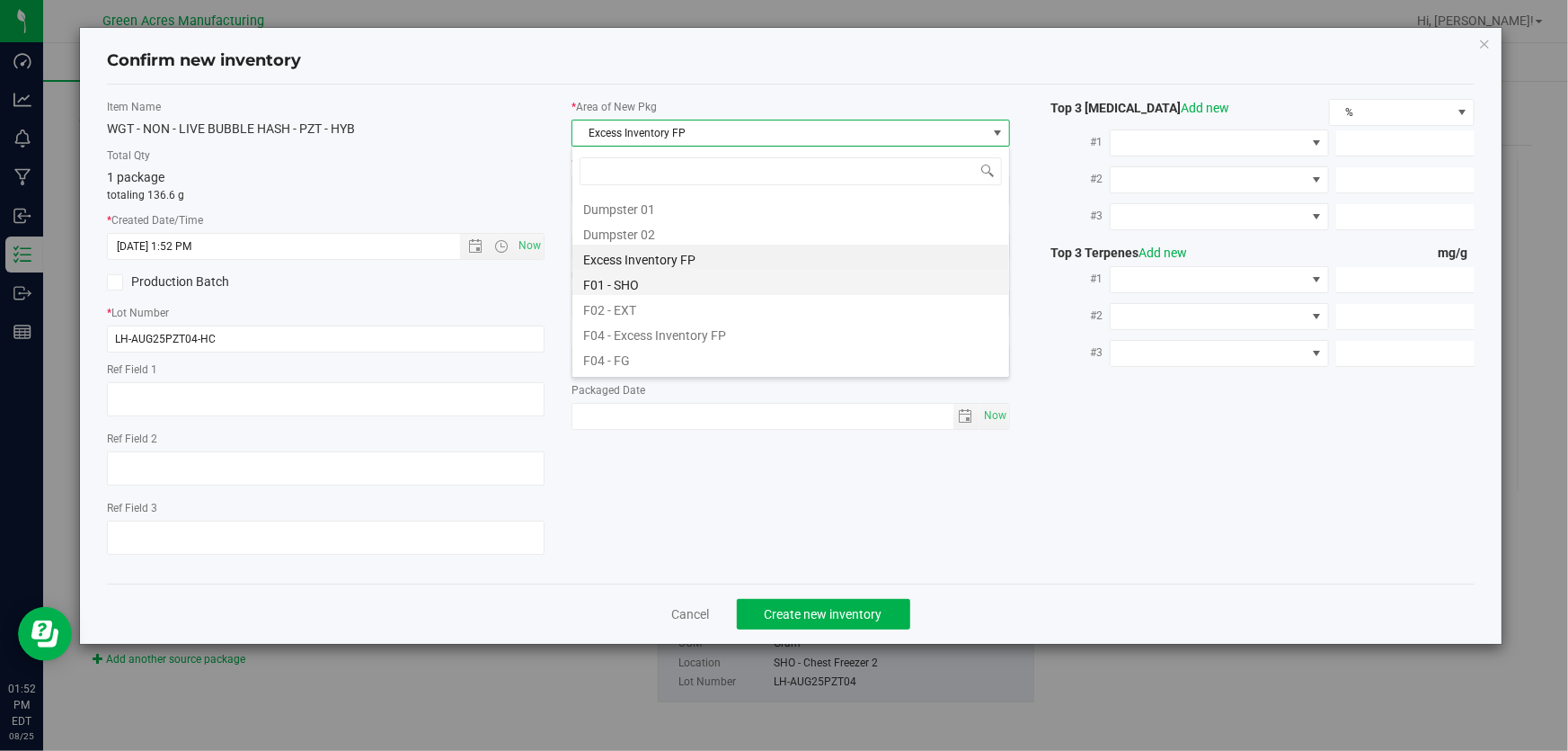
click at [689, 288] on li "F01 - SHO" at bounding box center [791, 283] width 437 height 25
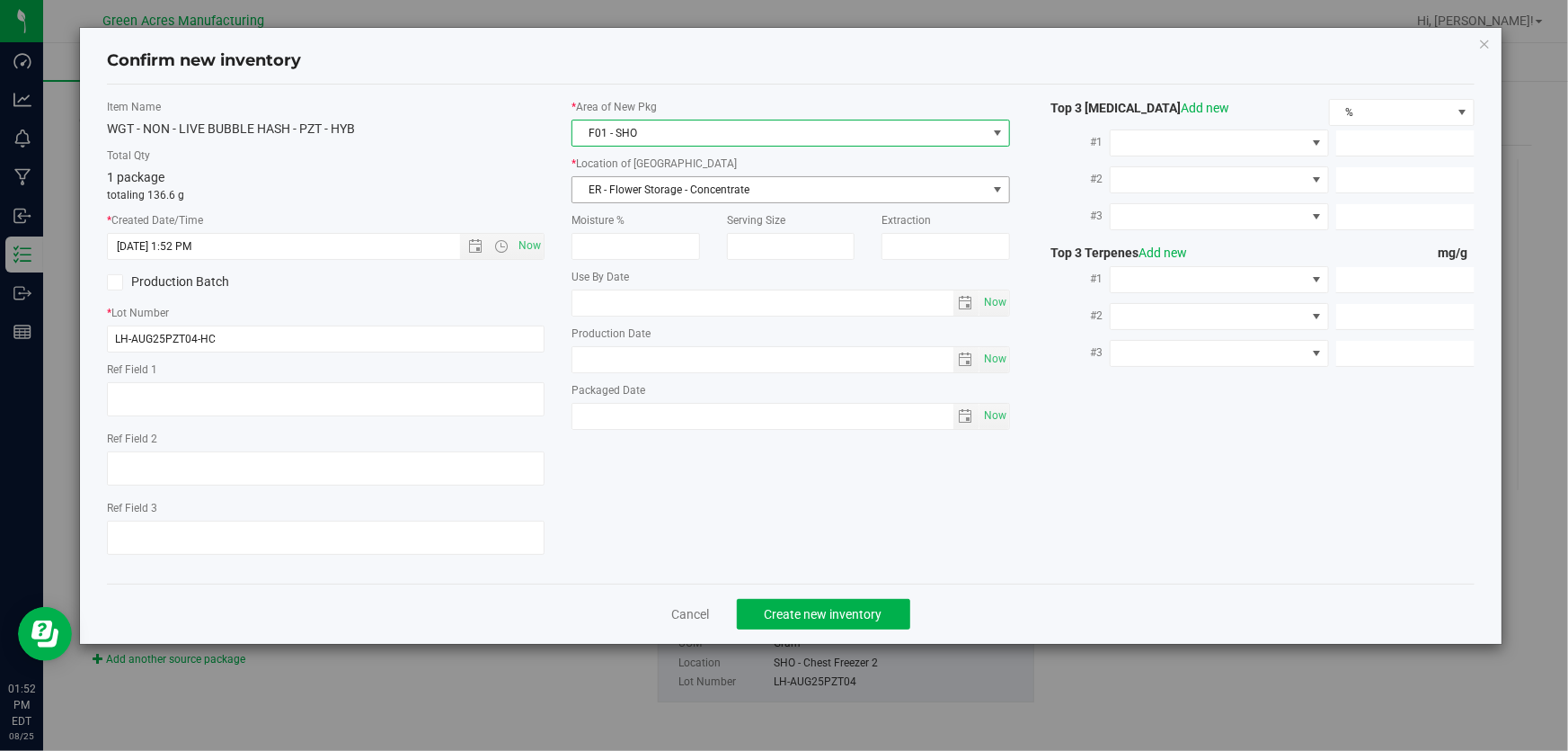
click at [640, 198] on span "ER - Flower Storage - Concentrate" at bounding box center [779, 190] width 413 height 25
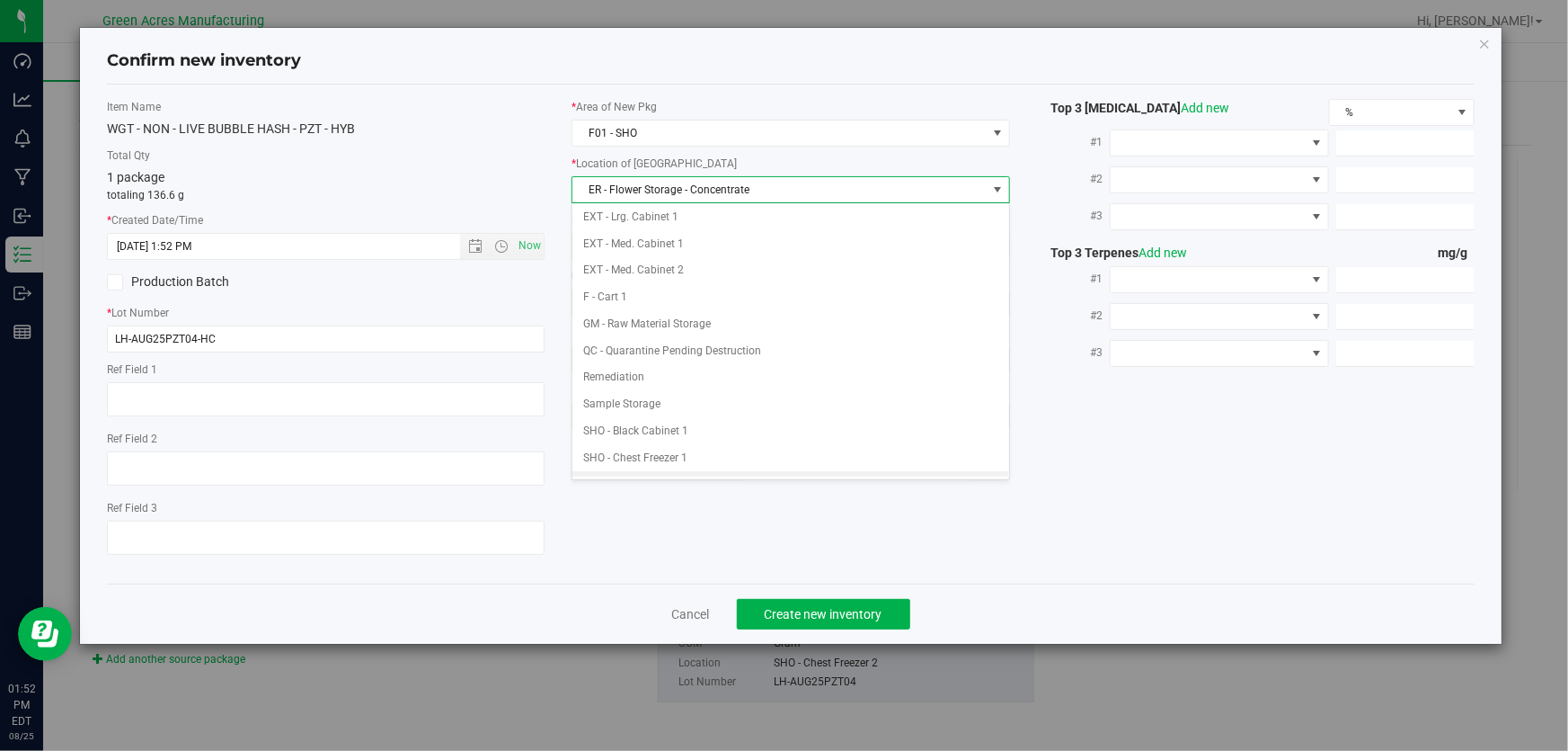
scroll to position [245, 0]
click at [736, 429] on li "SHO - Chest Freezer 3" at bounding box center [791, 430] width 437 height 27
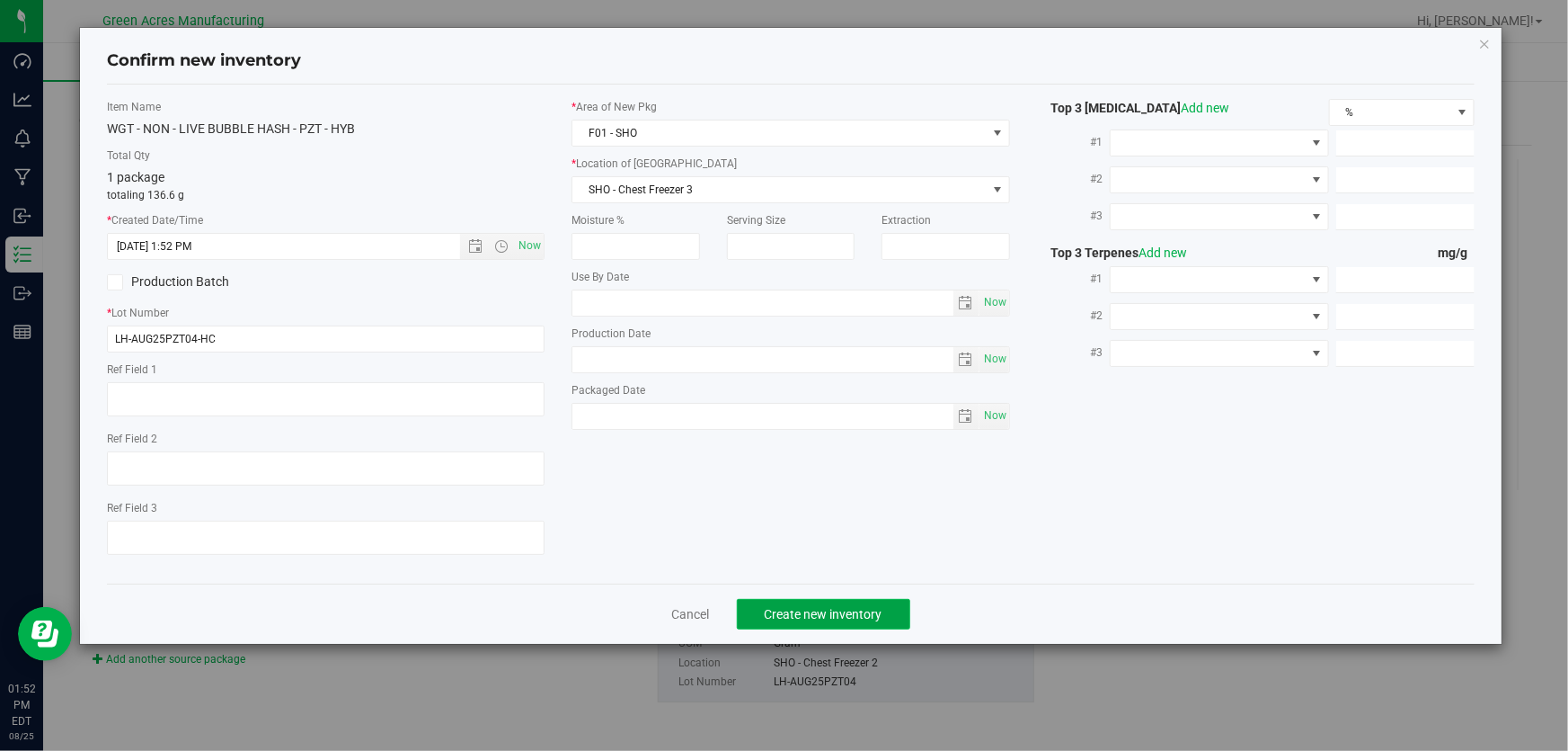
click at [860, 611] on span "Create new inventory" at bounding box center [824, 614] width 118 height 15
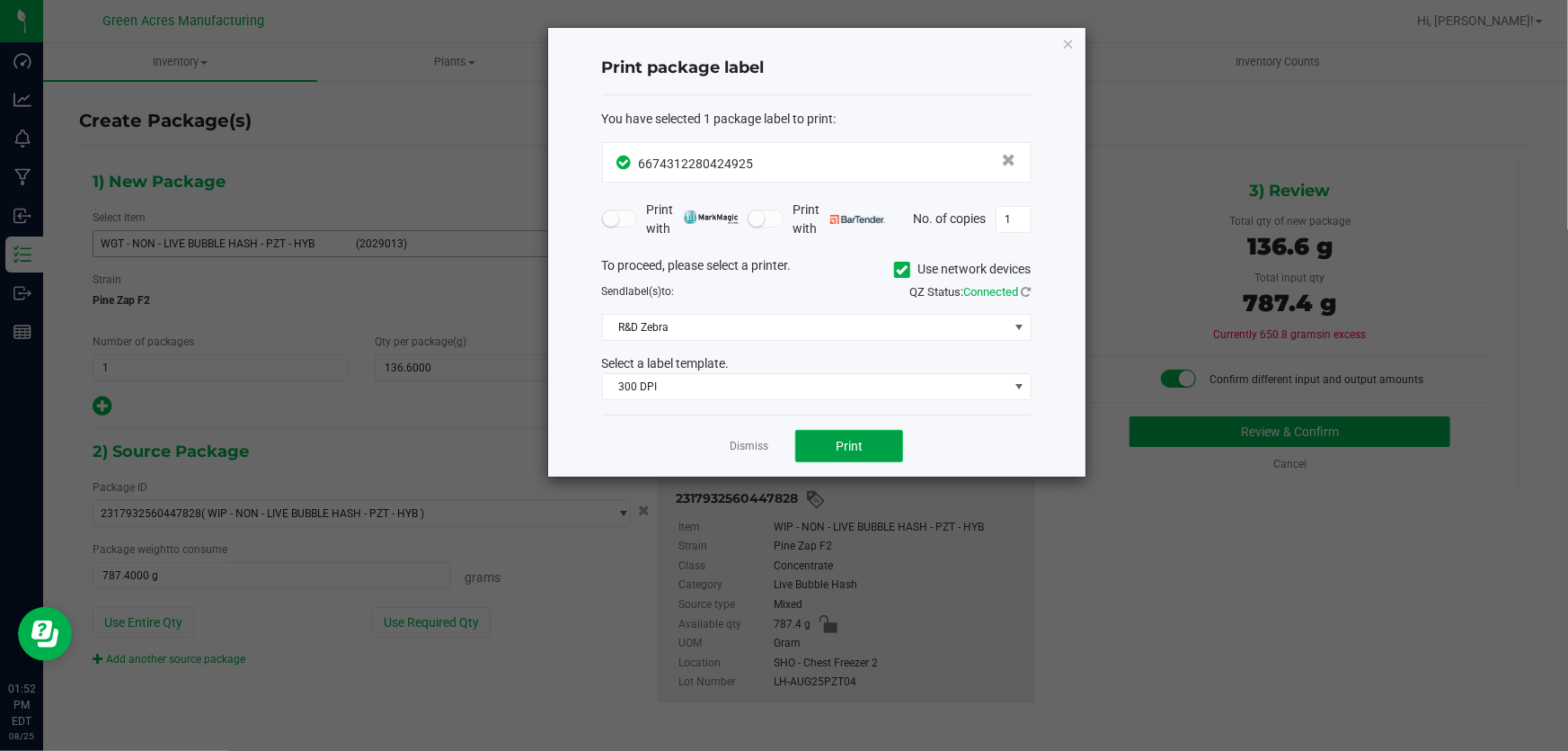
click at [826, 449] on button "Print" at bounding box center [848, 445] width 107 height 32
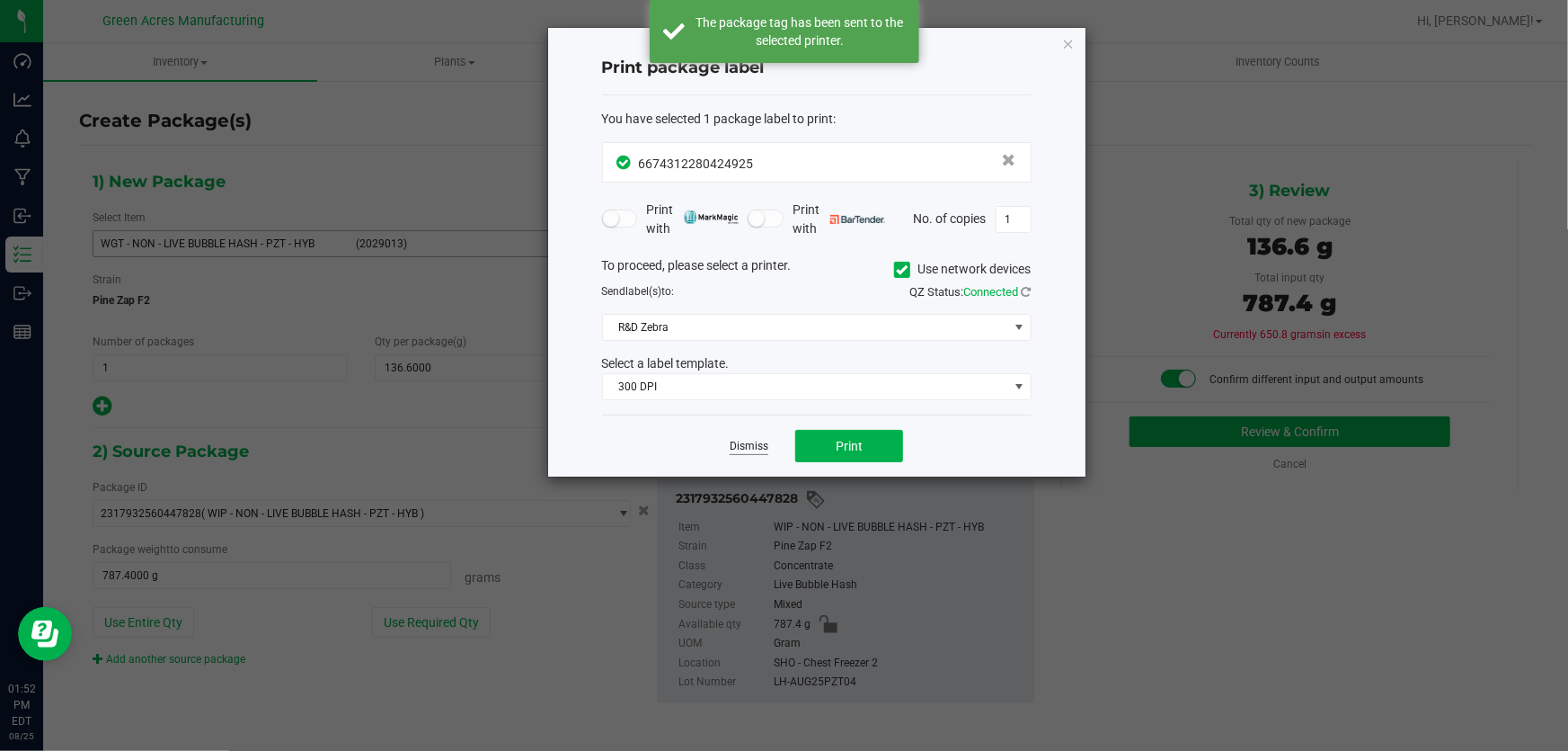
click at [743, 451] on link "Dismiss" at bounding box center [749, 446] width 39 height 15
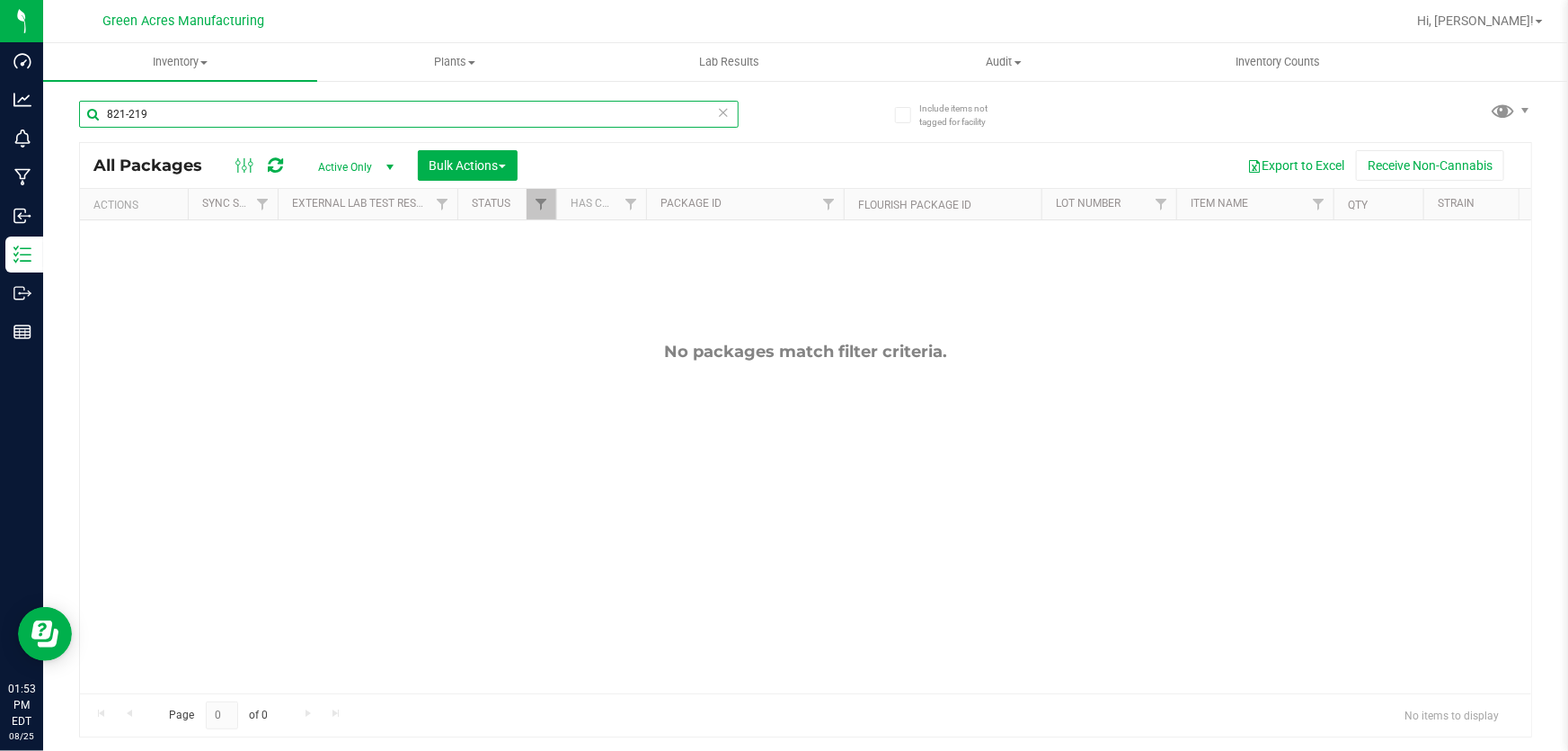
click at [221, 108] on input "821-219" at bounding box center [409, 114] width 660 height 27
type input "8"
type input "821-1039"
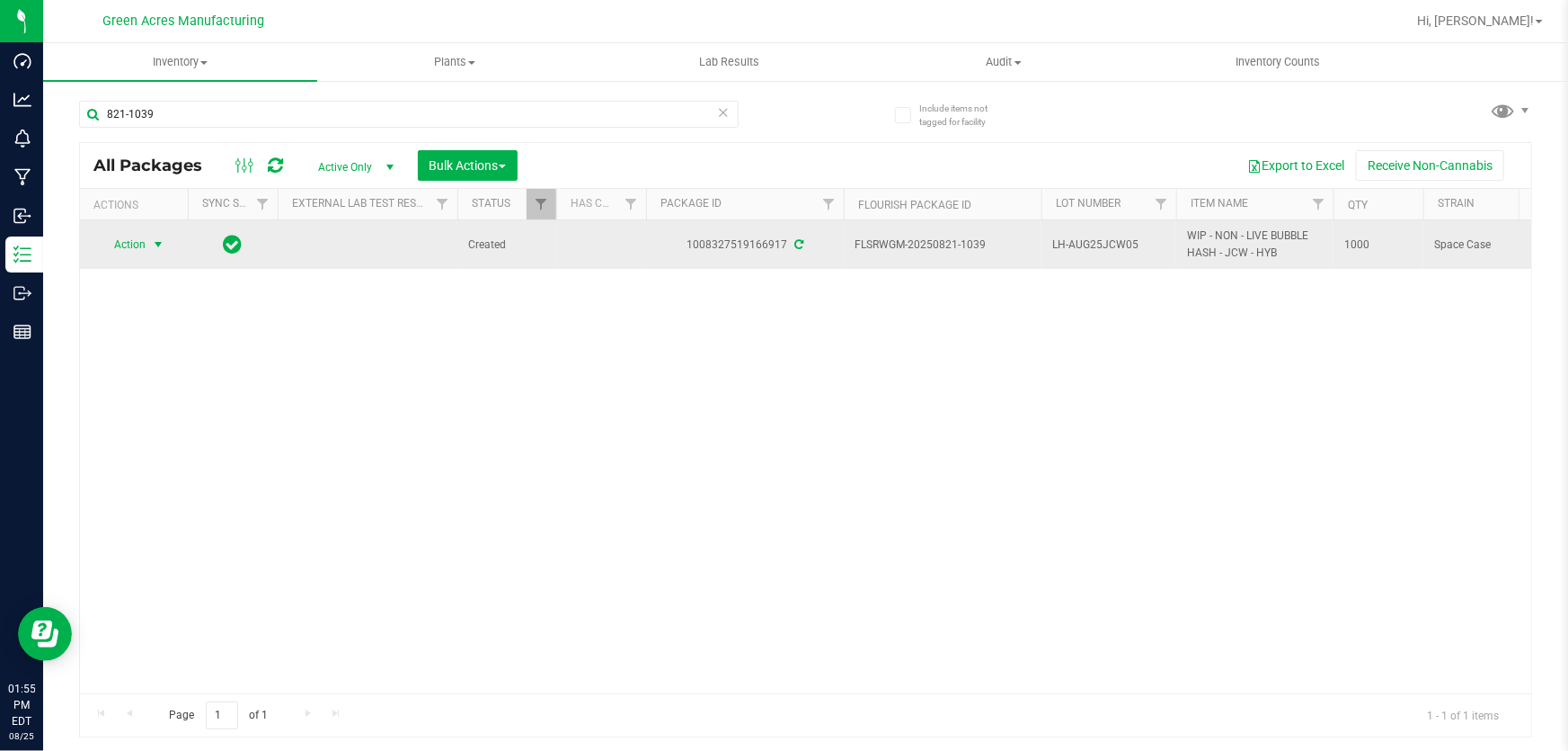
click at [155, 235] on span "select" at bounding box center [158, 245] width 22 height 25
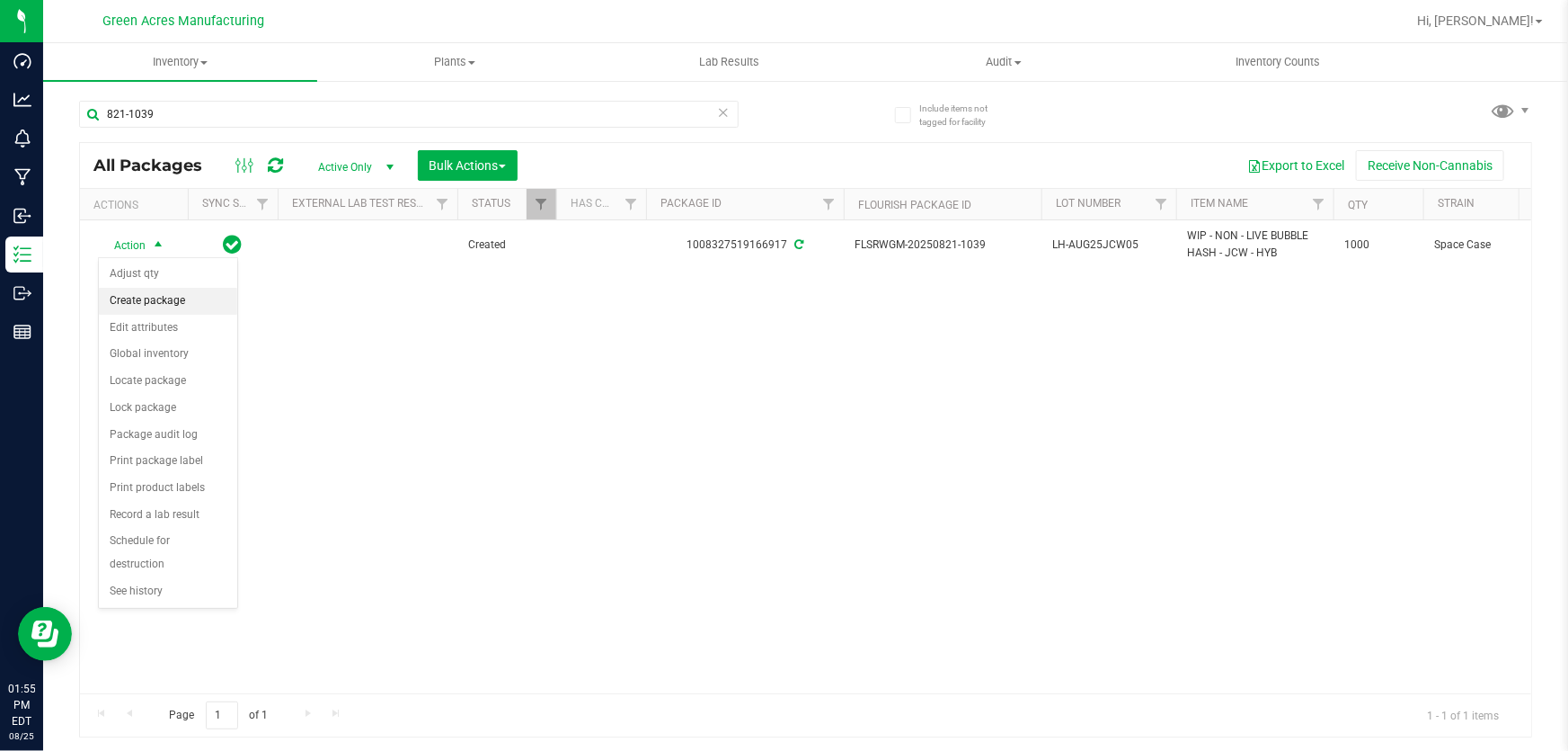
click at [171, 305] on li "Create package" at bounding box center [167, 301] width 138 height 27
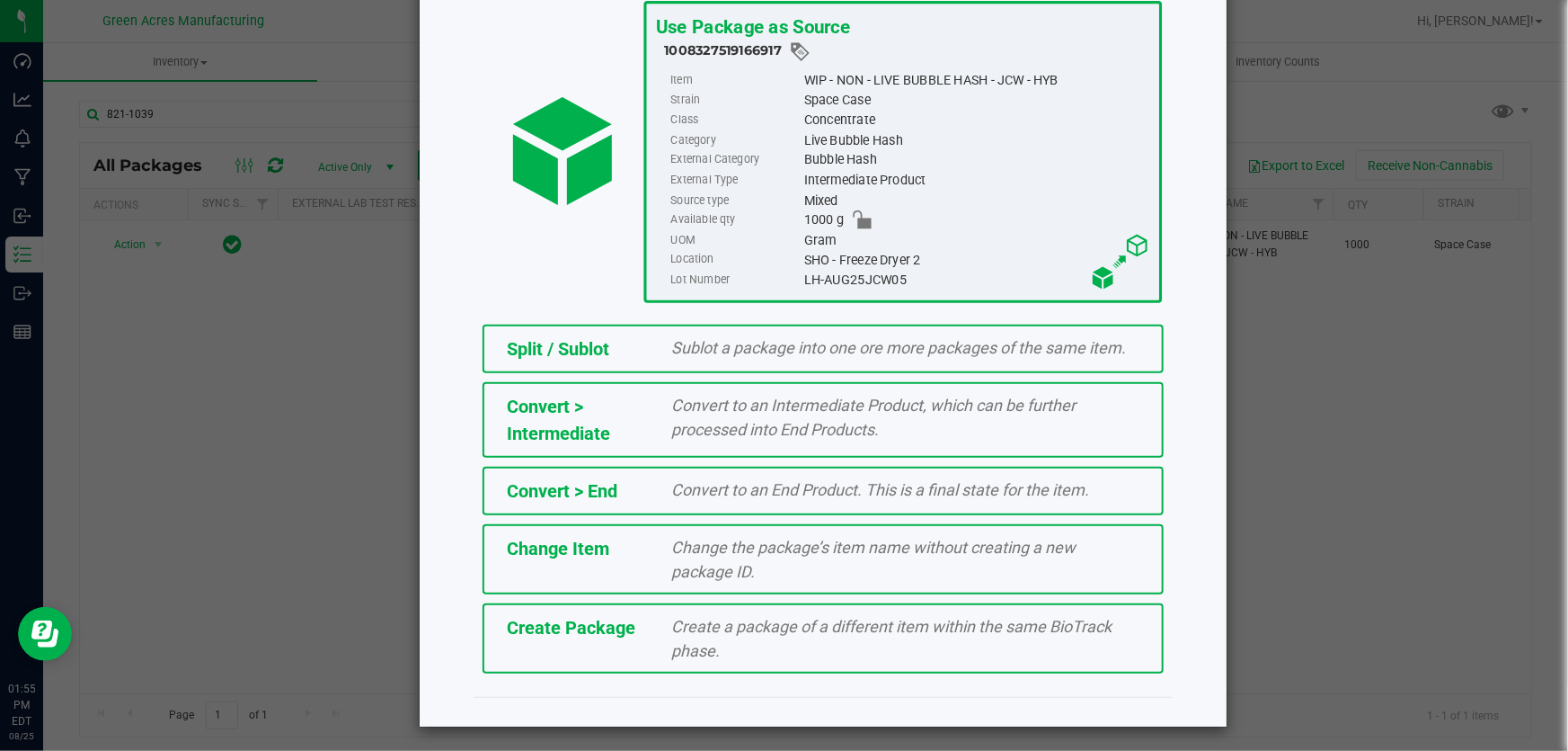
scroll to position [123, 0]
click at [606, 645] on div "Create Package Create a package of a different item within the same BioTrack ph…" at bounding box center [823, 637] width 681 height 70
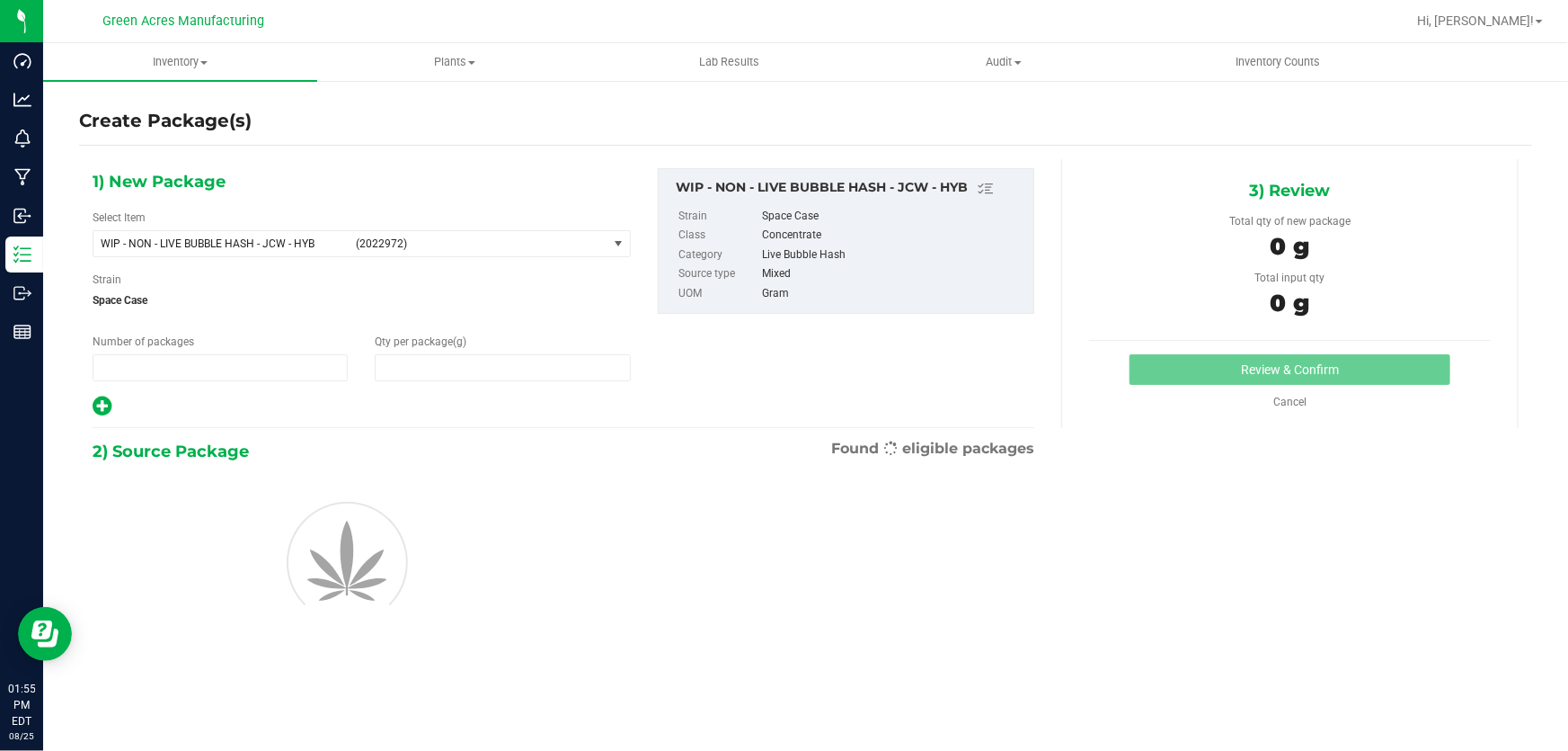
type input "1"
type input "0.0000"
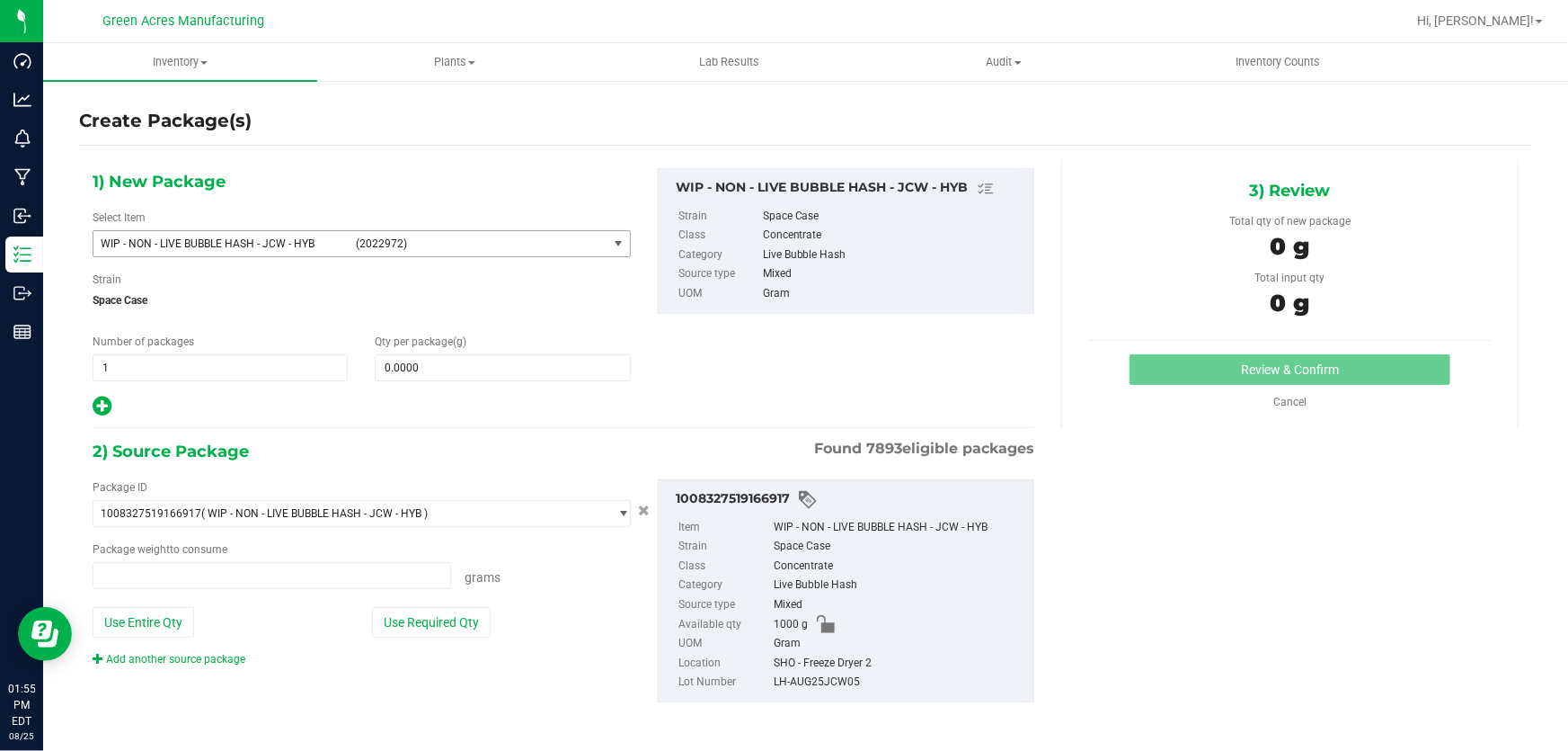
type input "0.0000 g"
click at [281, 243] on span "WIP - NON - LIVE BUBBLE HASH - JCW - HYB" at bounding box center [222, 243] width 245 height 13
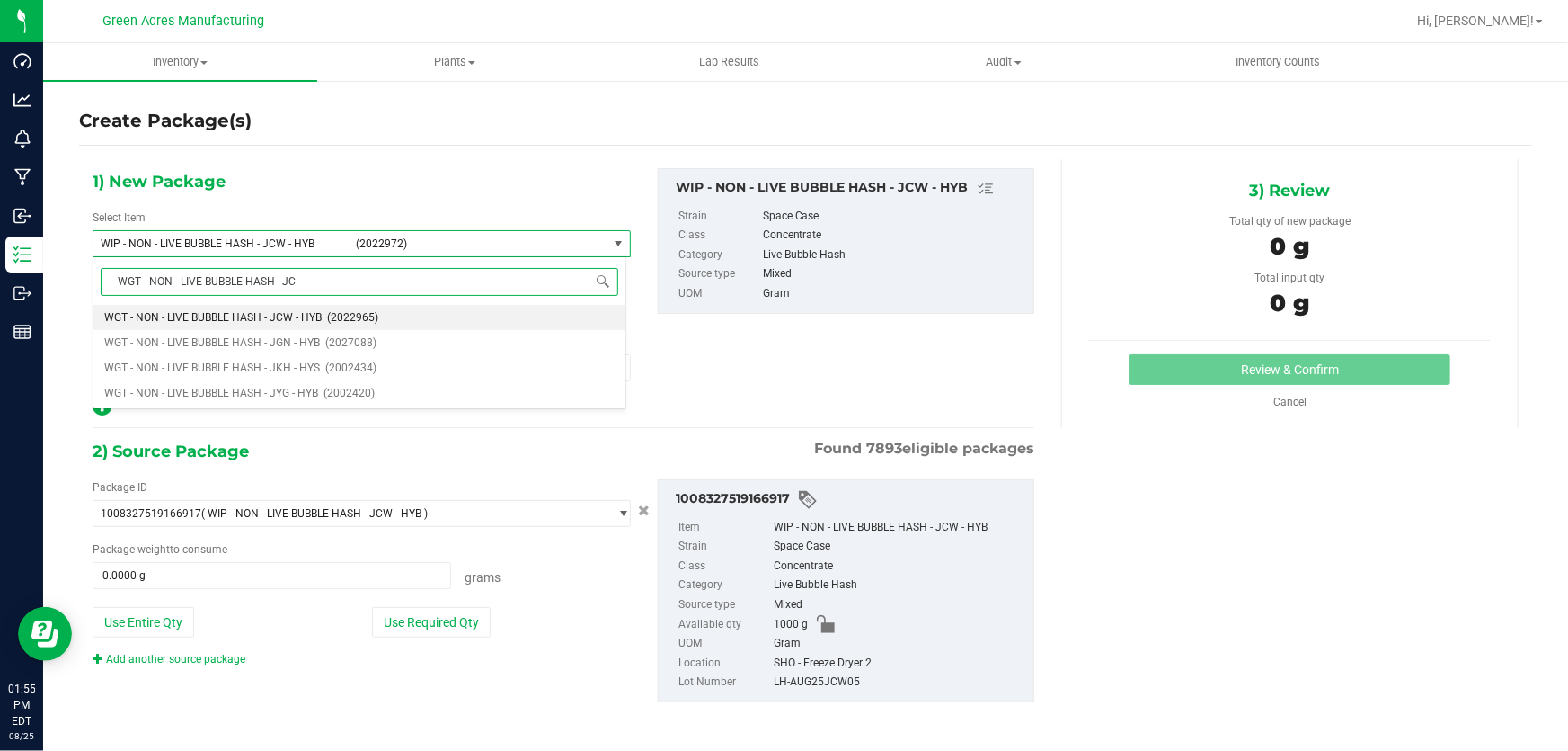
type input "WGT - NON - LIVE BUBBLE HASH - JCW"
click at [276, 323] on li "WGT - NON - LIVE BUBBLE HASH - JCW - HYB (2022965)" at bounding box center [360, 317] width 532 height 25
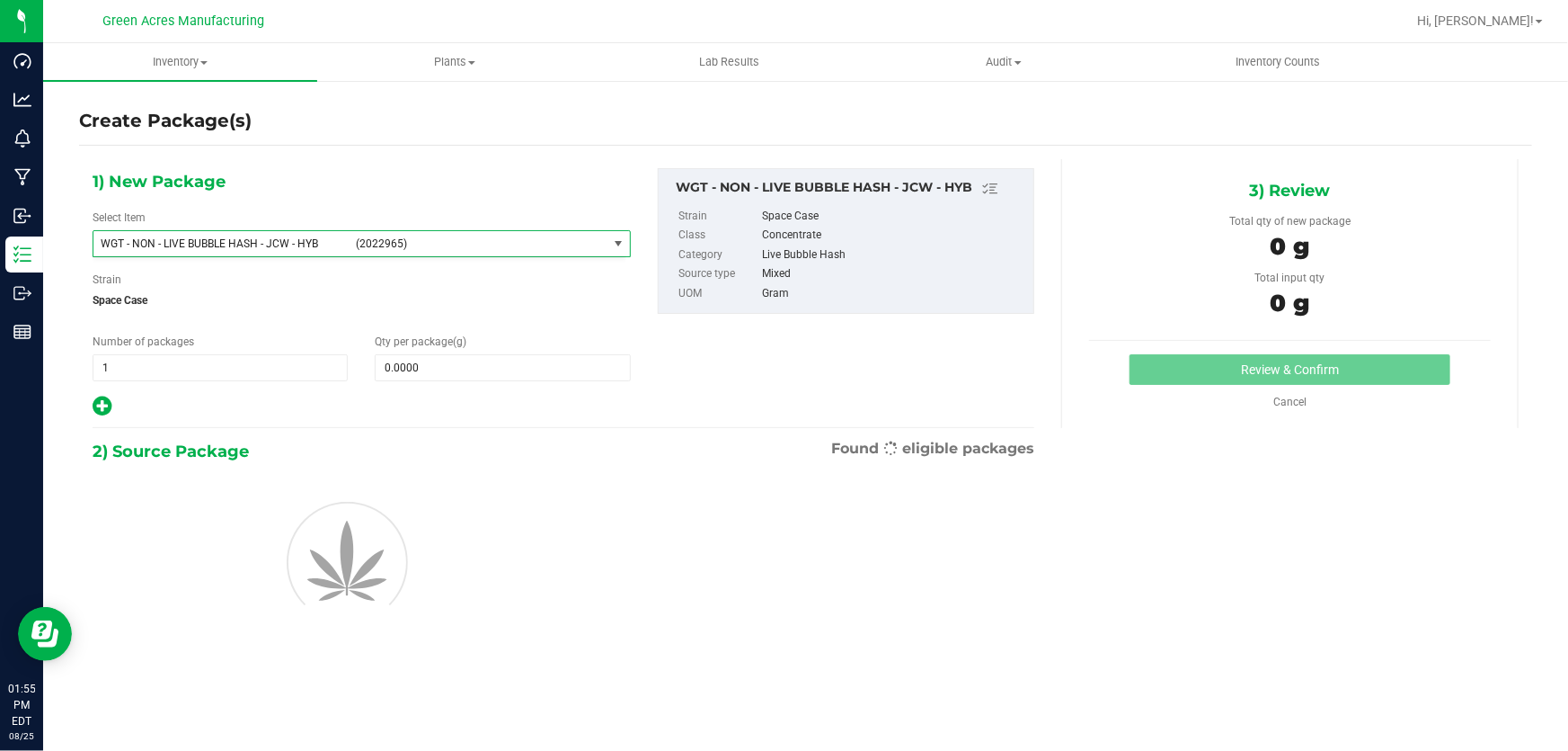
type input "0.0000"
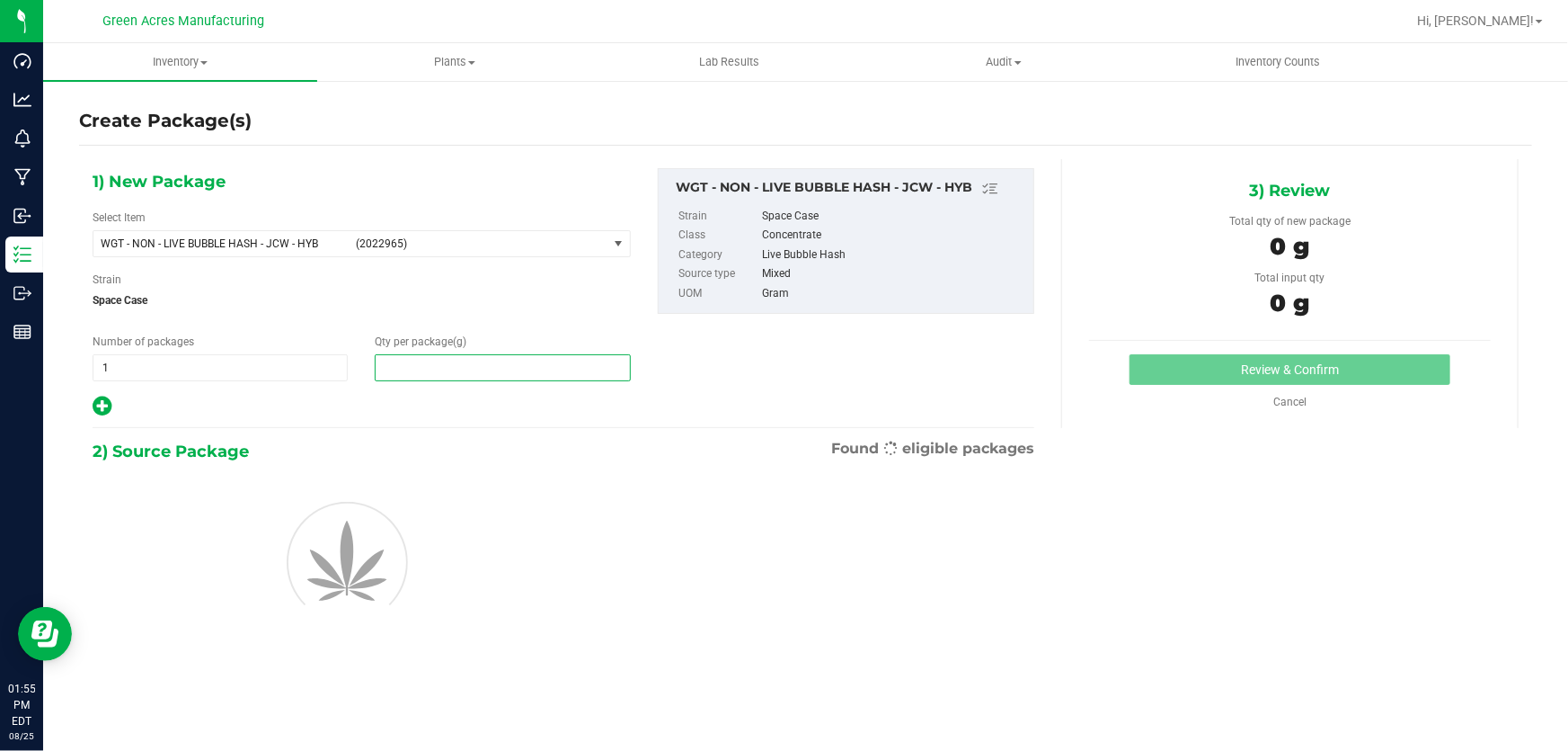
click at [471, 371] on span at bounding box center [502, 368] width 255 height 27
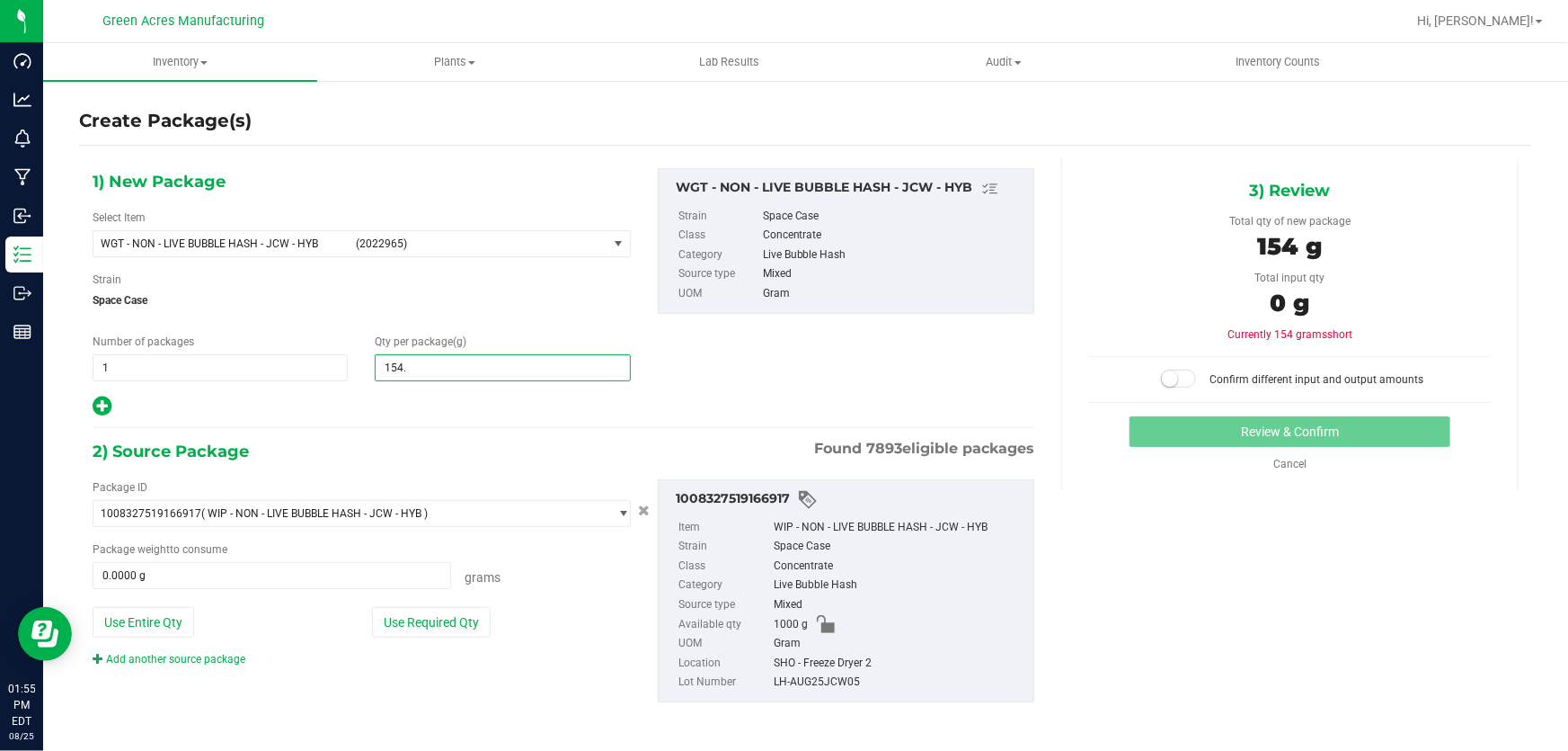
type input "154.7"
type input "154.7000"
click at [454, 619] on button "Use Required Qty" at bounding box center [431, 622] width 119 height 31
type input "154.7000 g"
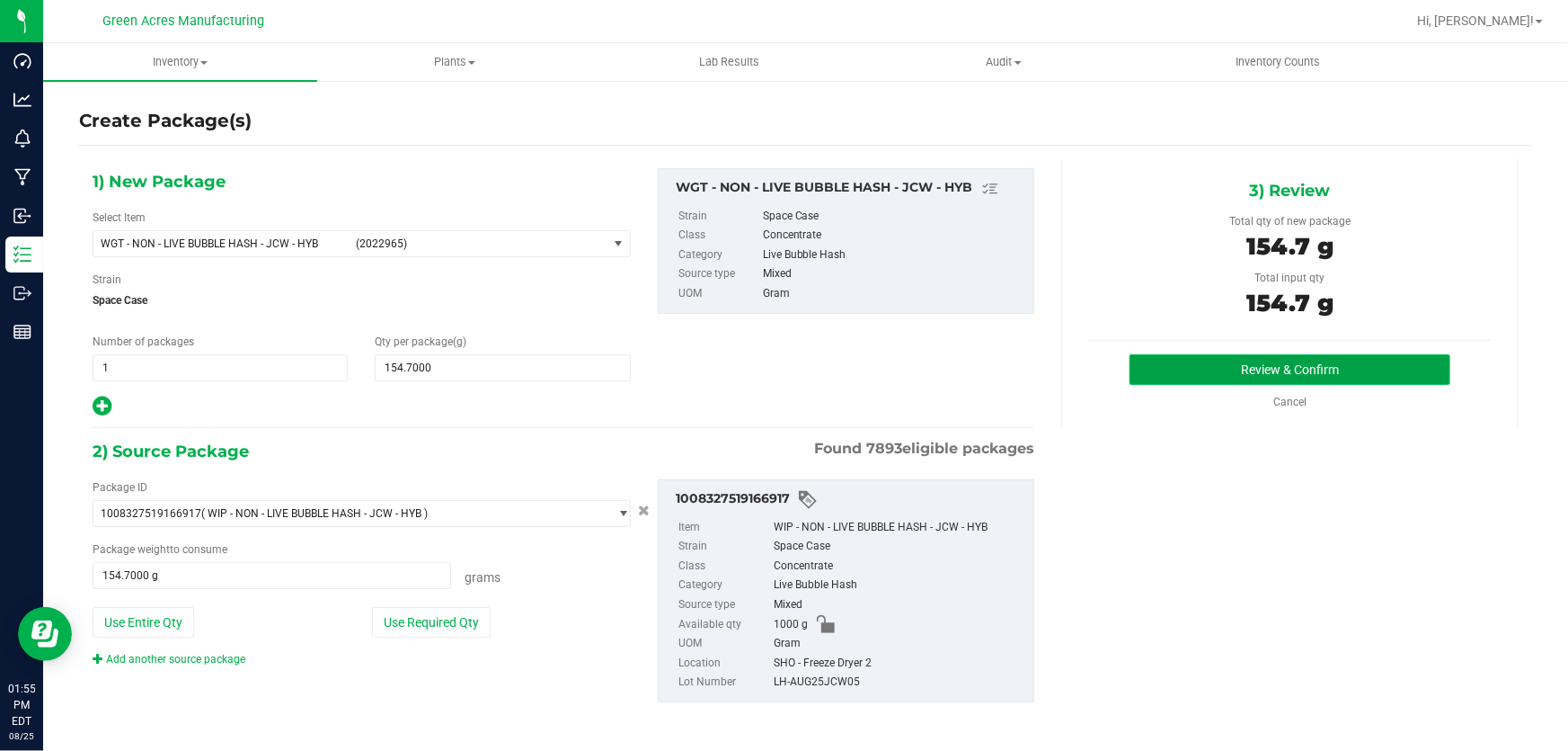
click at [1161, 383] on button "Review & Confirm" at bounding box center [1290, 370] width 322 height 31
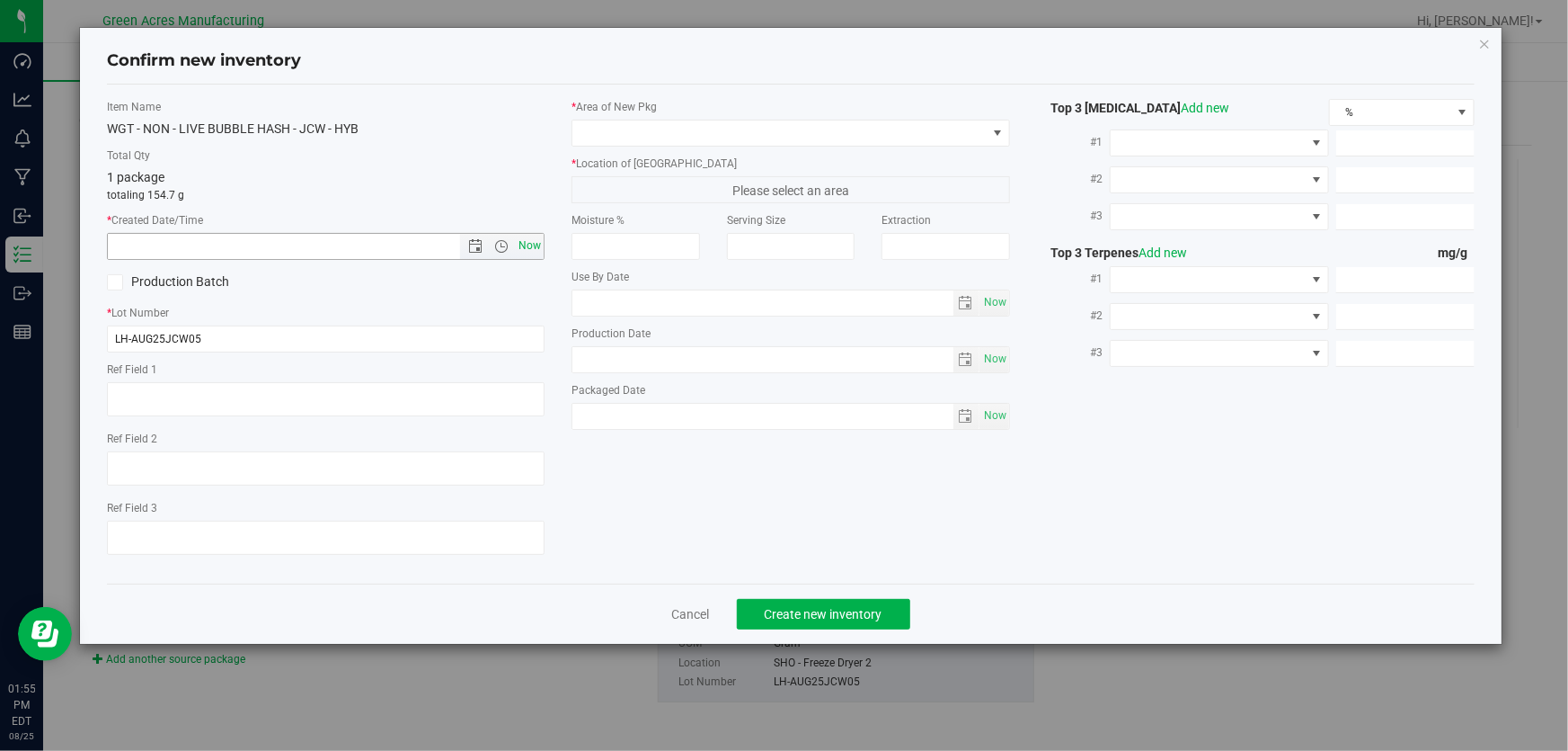
click at [542, 250] on span "Now" at bounding box center [530, 246] width 31 height 26
type input "[DATE] 1:55 PM"
click at [620, 138] on span at bounding box center [779, 133] width 413 height 25
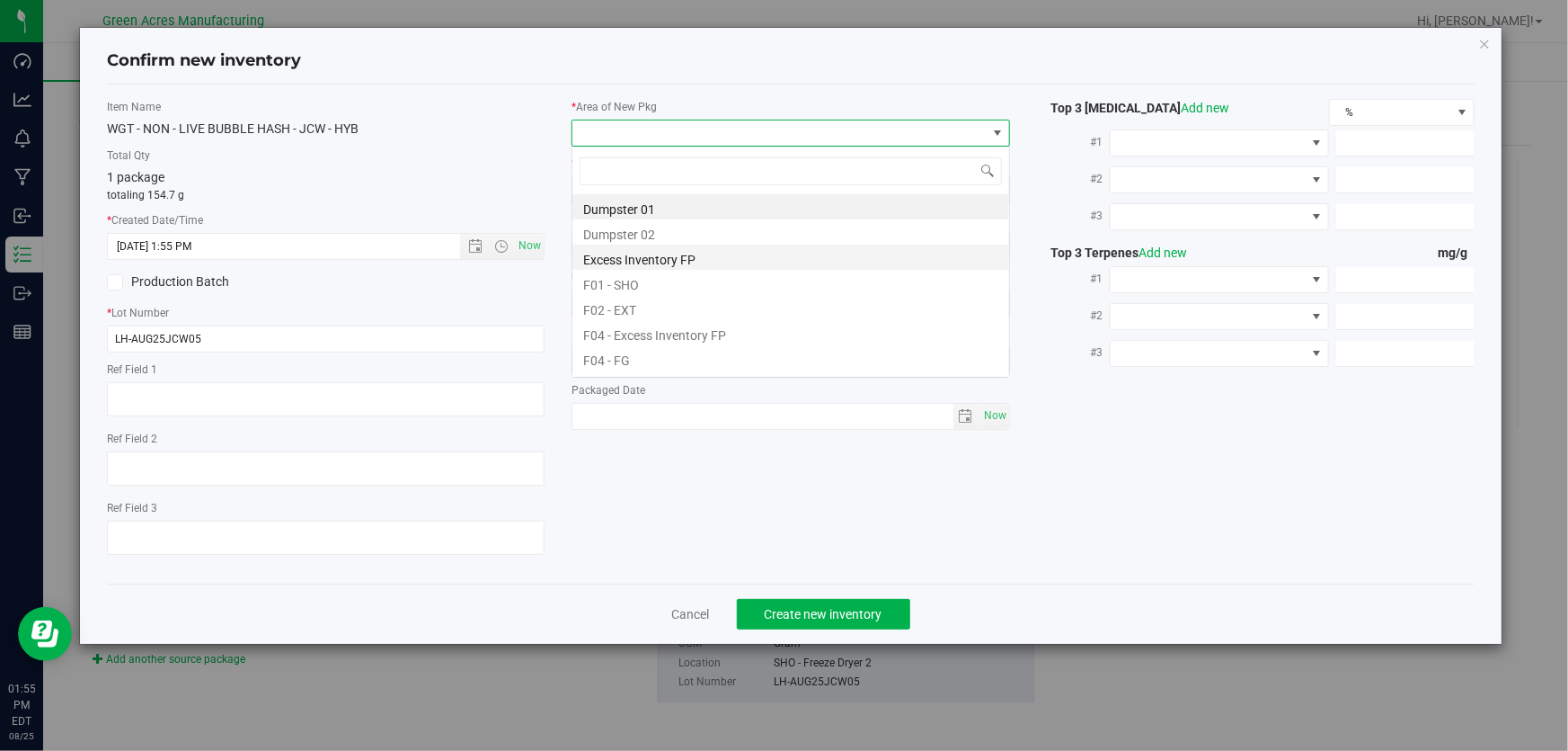
scroll to position [27, 438]
click at [751, 274] on li "F01 - SHO" at bounding box center [791, 283] width 437 height 25
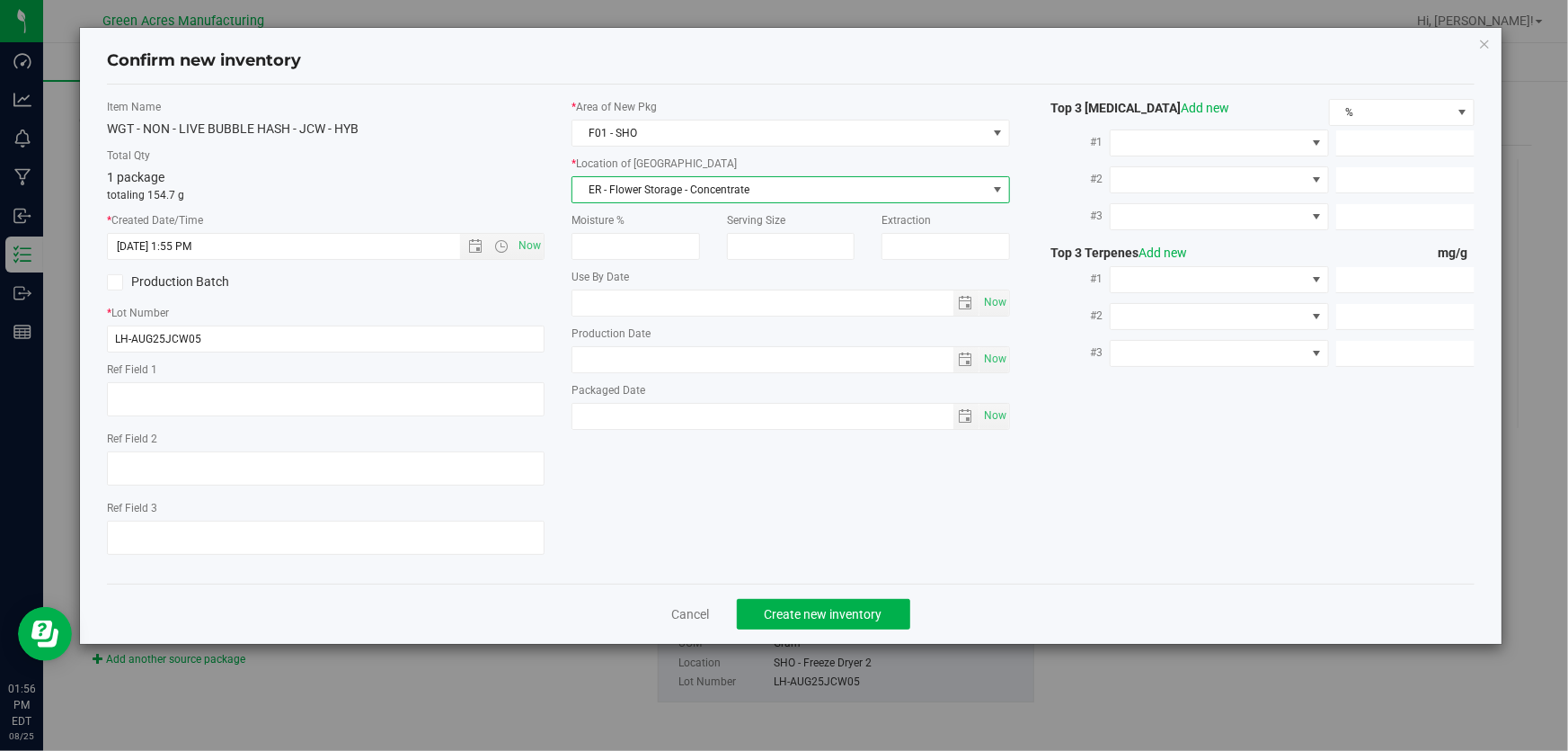
click at [700, 200] on span "ER - Flower Storage - Concentrate" at bounding box center [779, 190] width 413 height 25
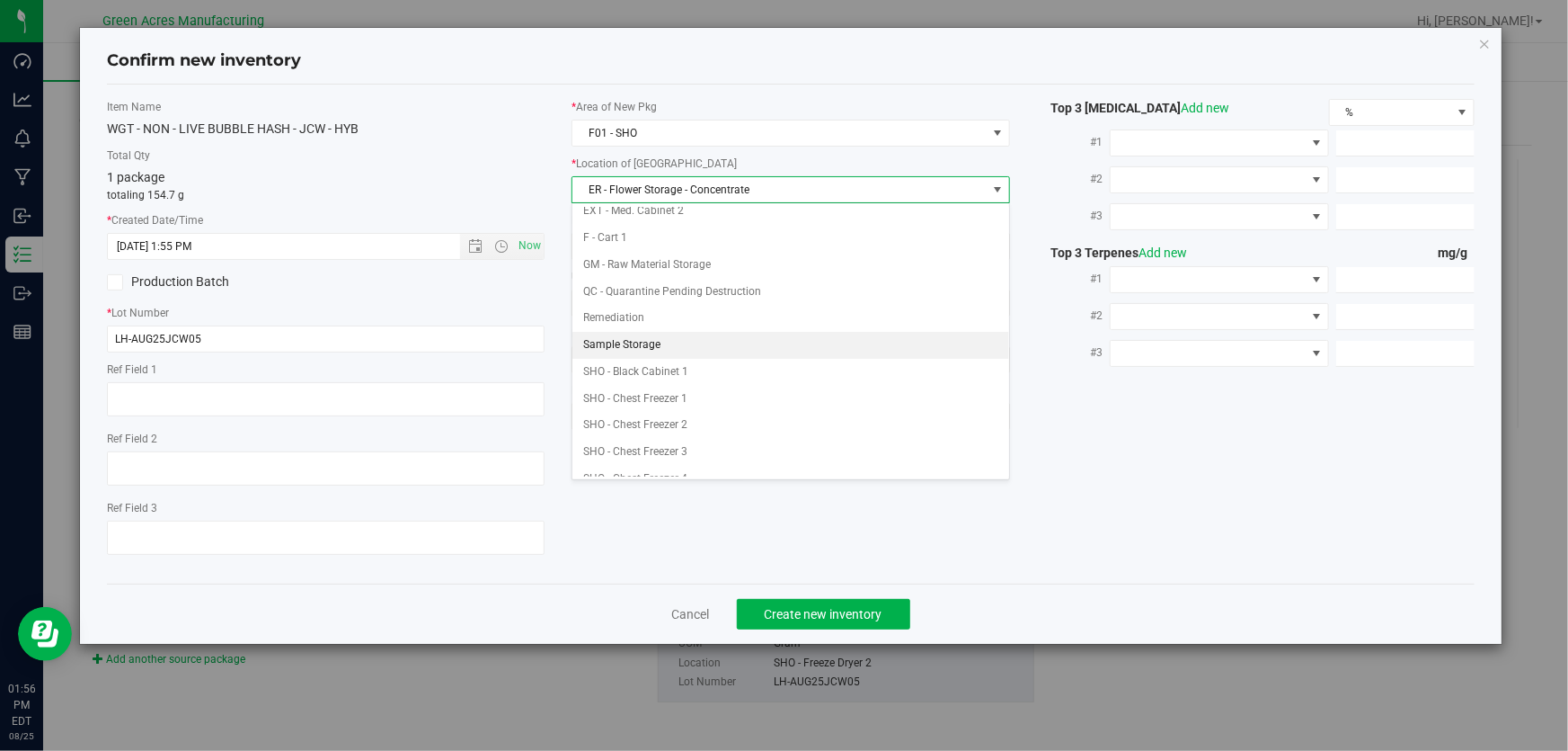
scroll to position [245, 0]
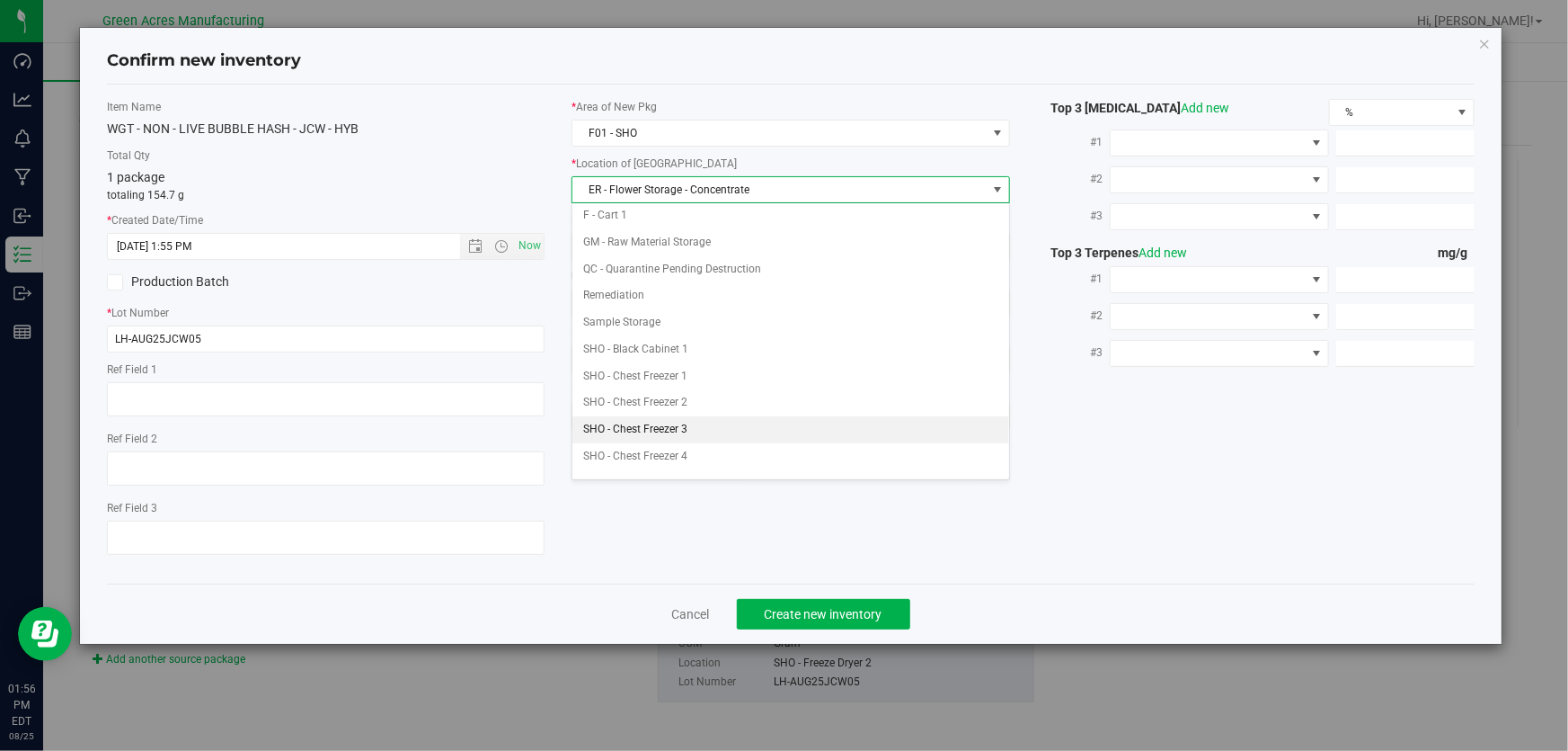
click at [790, 425] on li "SHO - Chest Freezer 3" at bounding box center [791, 430] width 437 height 27
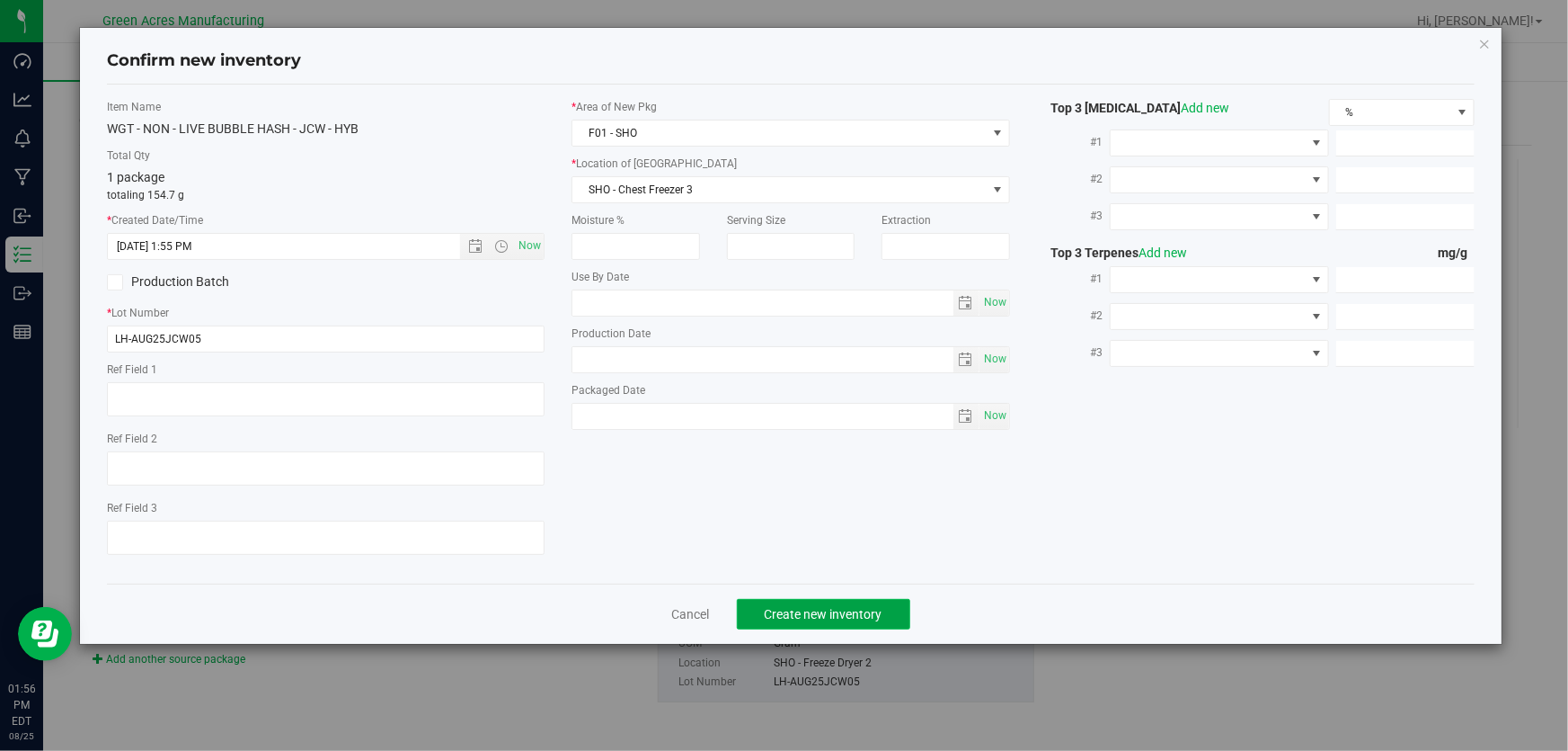
click at [873, 627] on button "Create new inventory" at bounding box center [823, 615] width 173 height 31
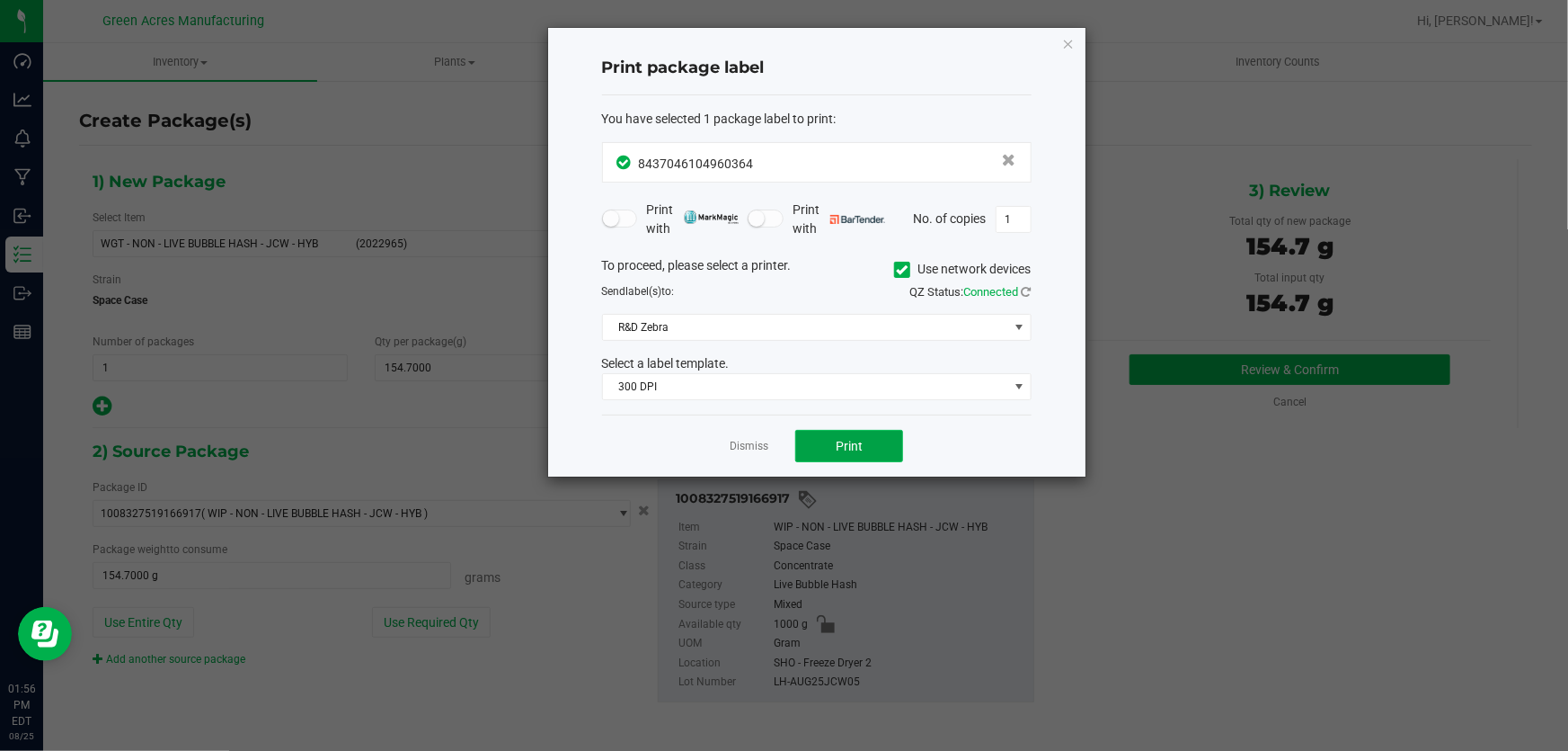
click at [822, 436] on button "Print" at bounding box center [848, 445] width 107 height 32
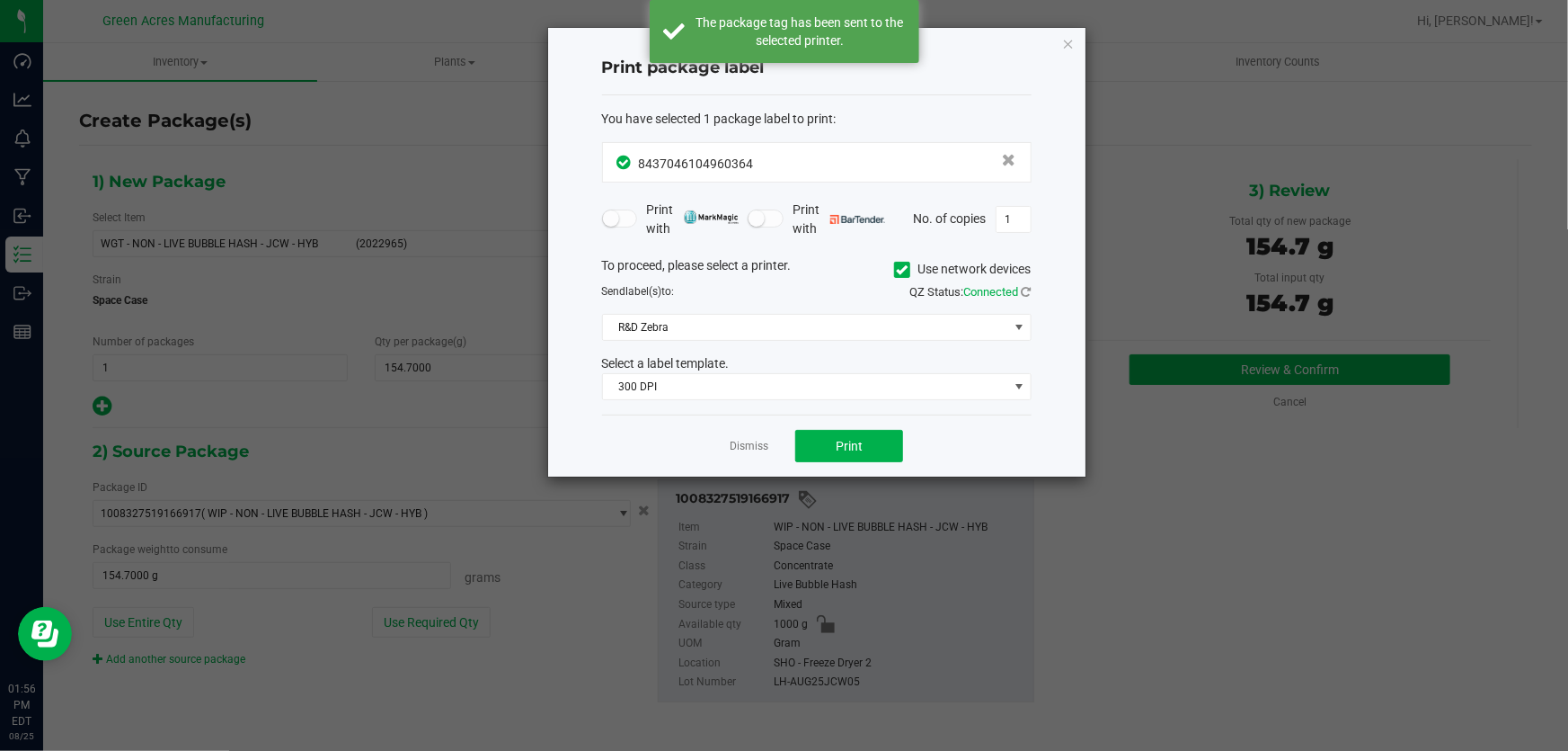
click at [749, 441] on link "Dismiss" at bounding box center [749, 446] width 39 height 15
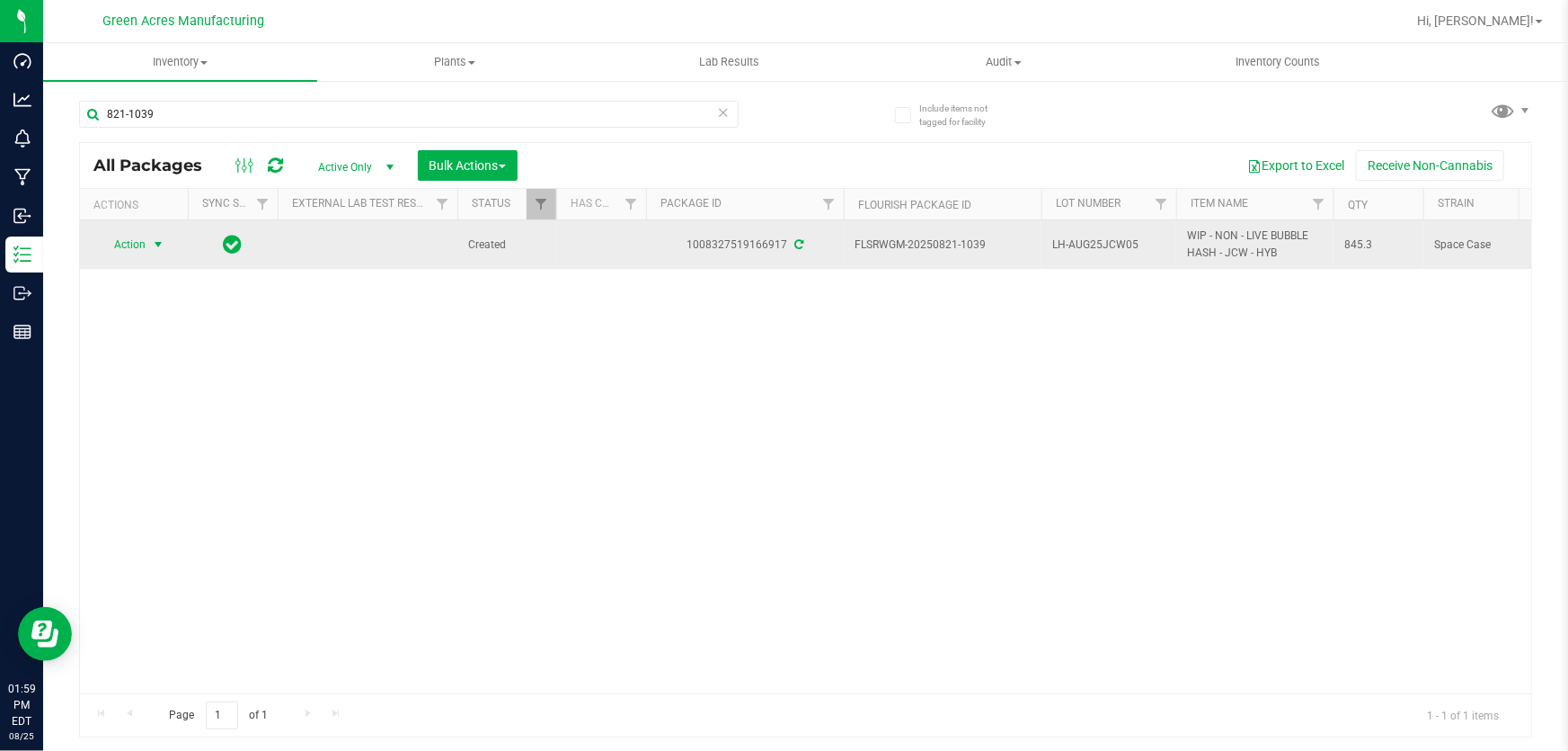
click at [156, 245] on span "select" at bounding box center [158, 244] width 15 height 15
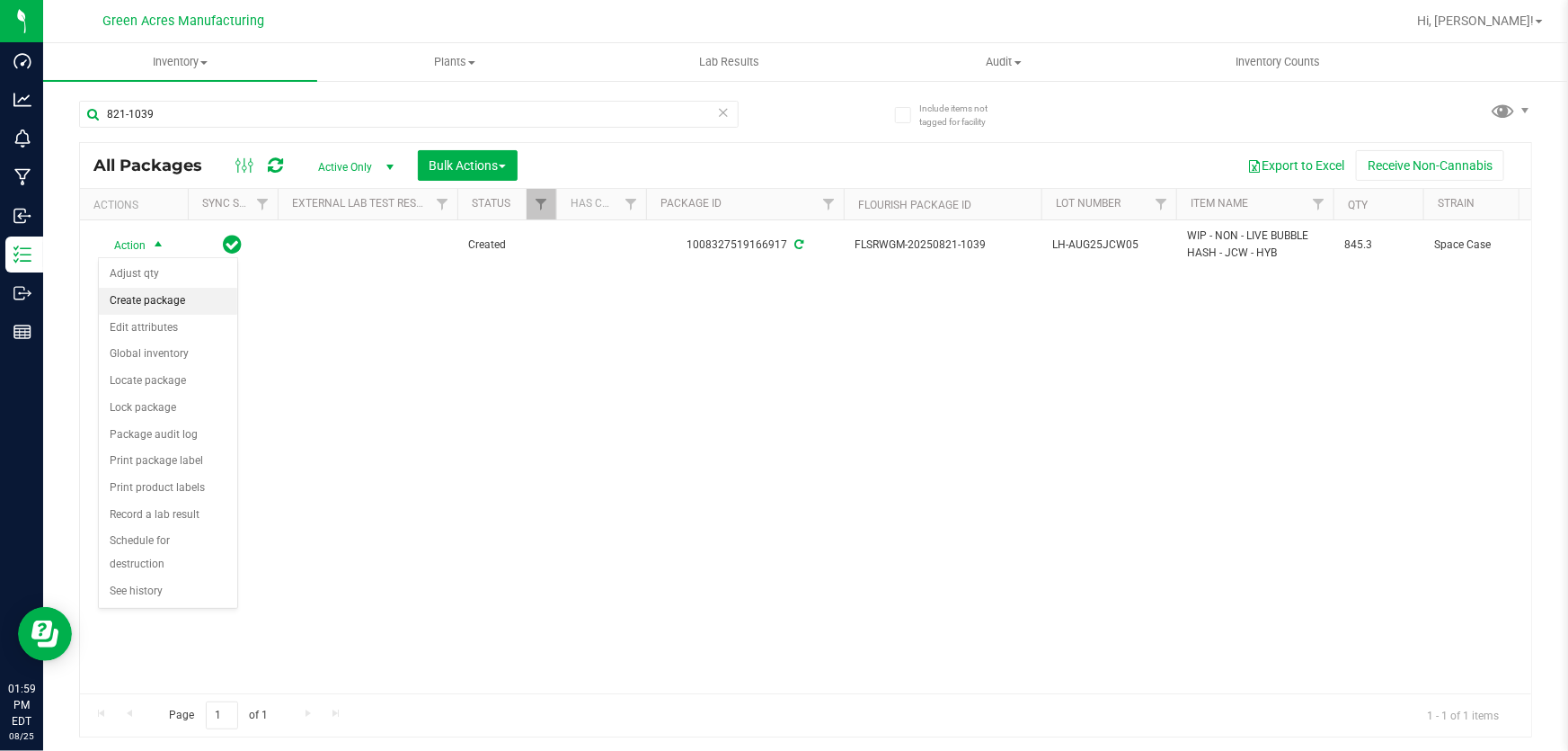
click at [174, 302] on li "Create package" at bounding box center [167, 301] width 138 height 27
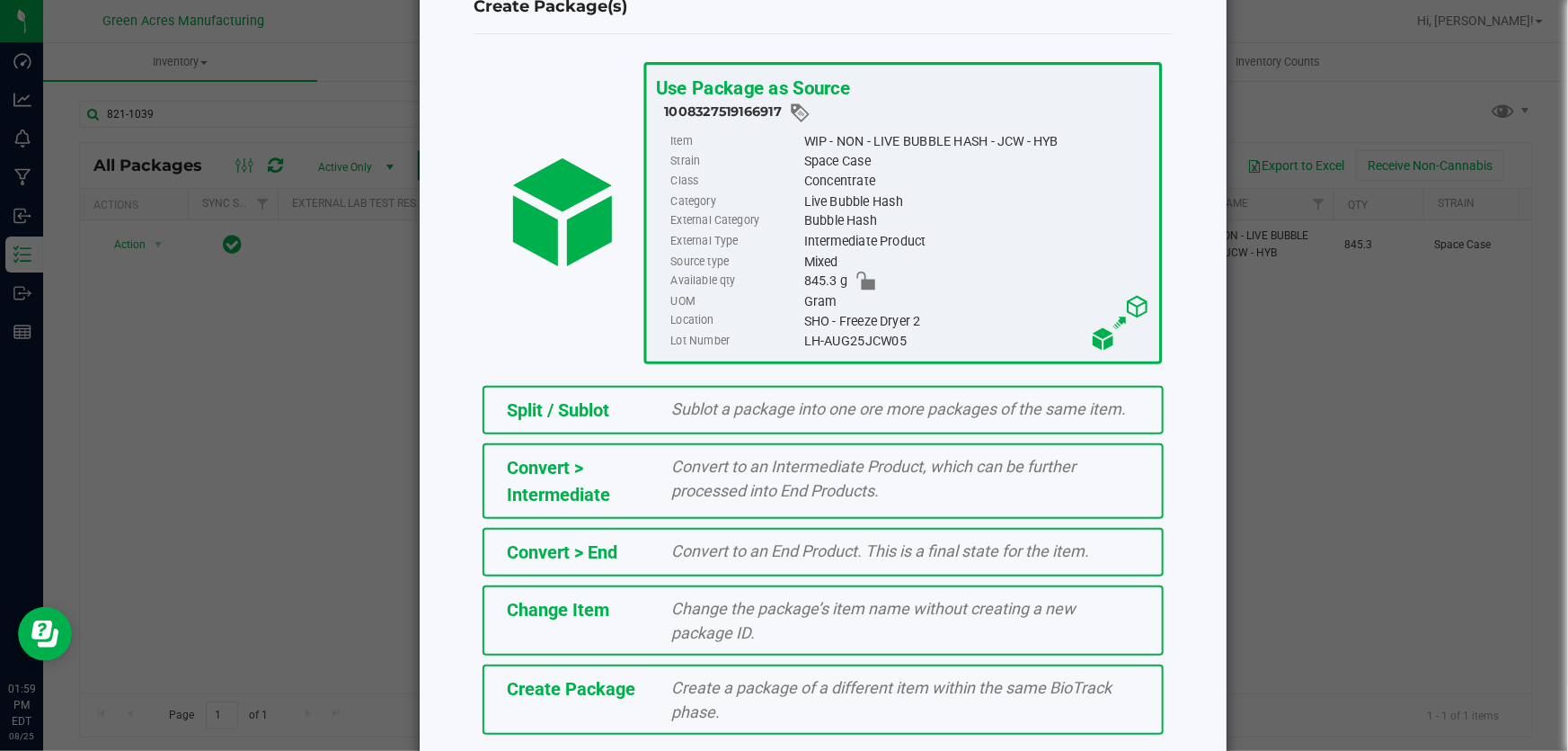
scroll to position [123, 0]
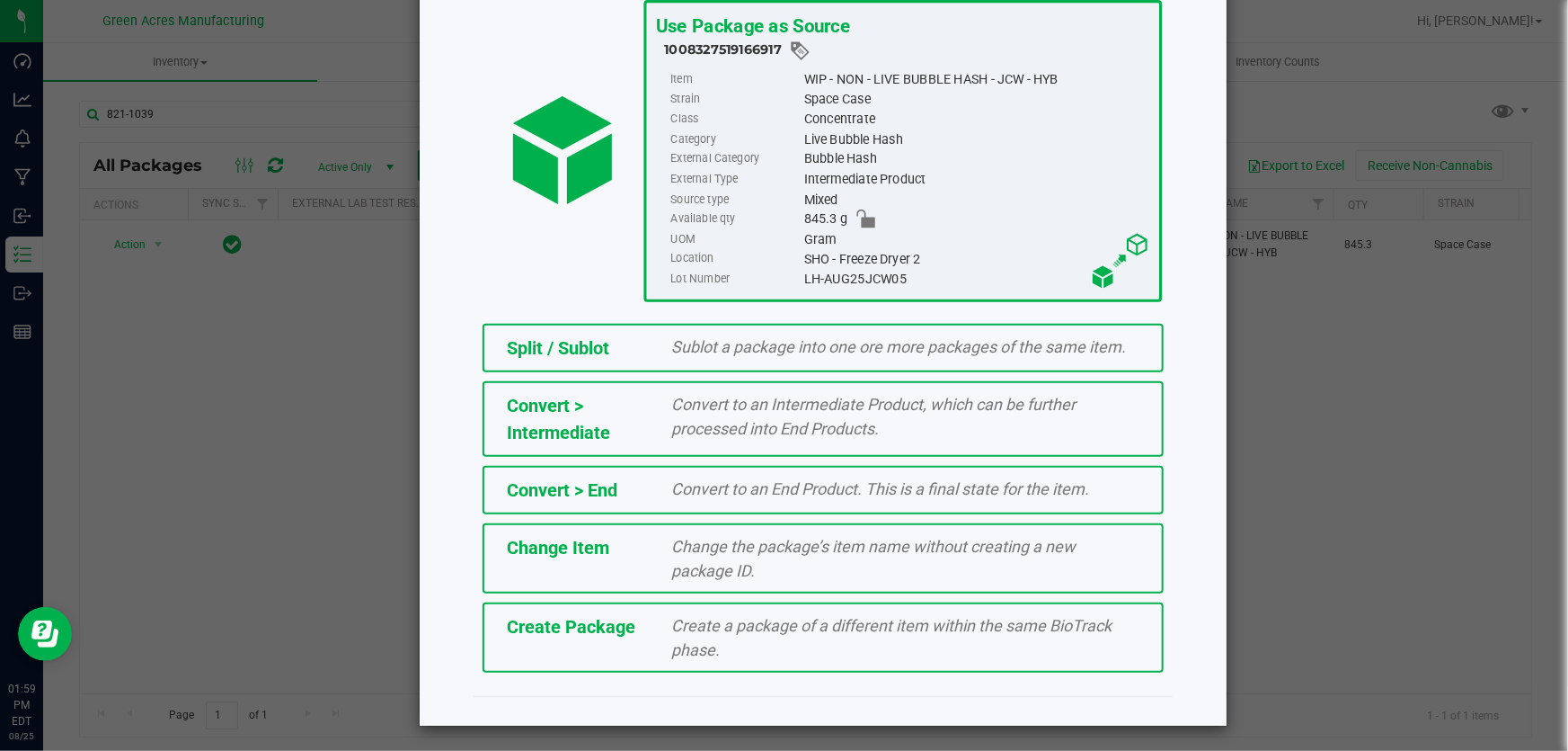
click at [622, 667] on div "Create Package Create a package of a different item within the same BioTrack ph…" at bounding box center [823, 637] width 681 height 70
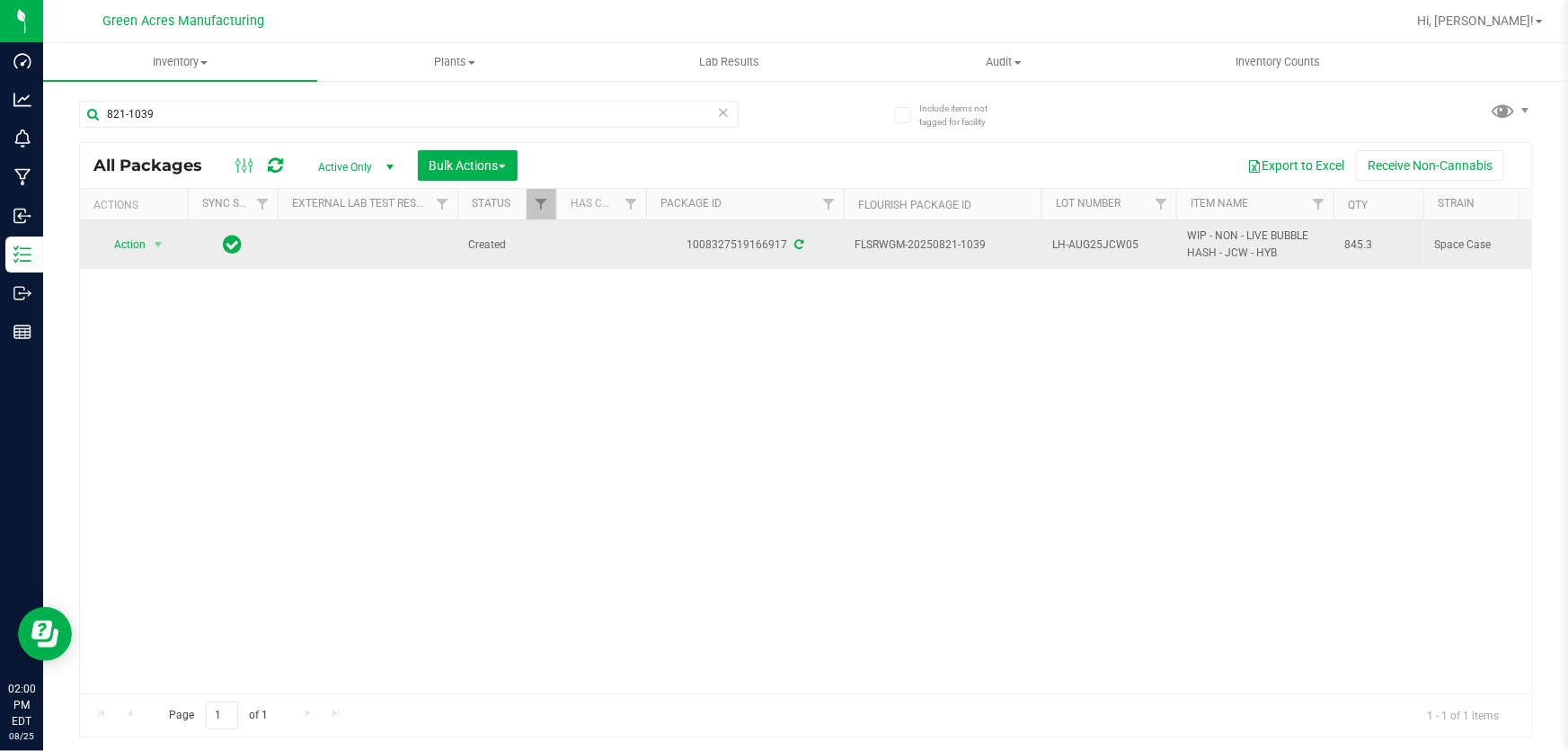
click at [128, 252] on span "Action" at bounding box center [122, 245] width 48 height 25
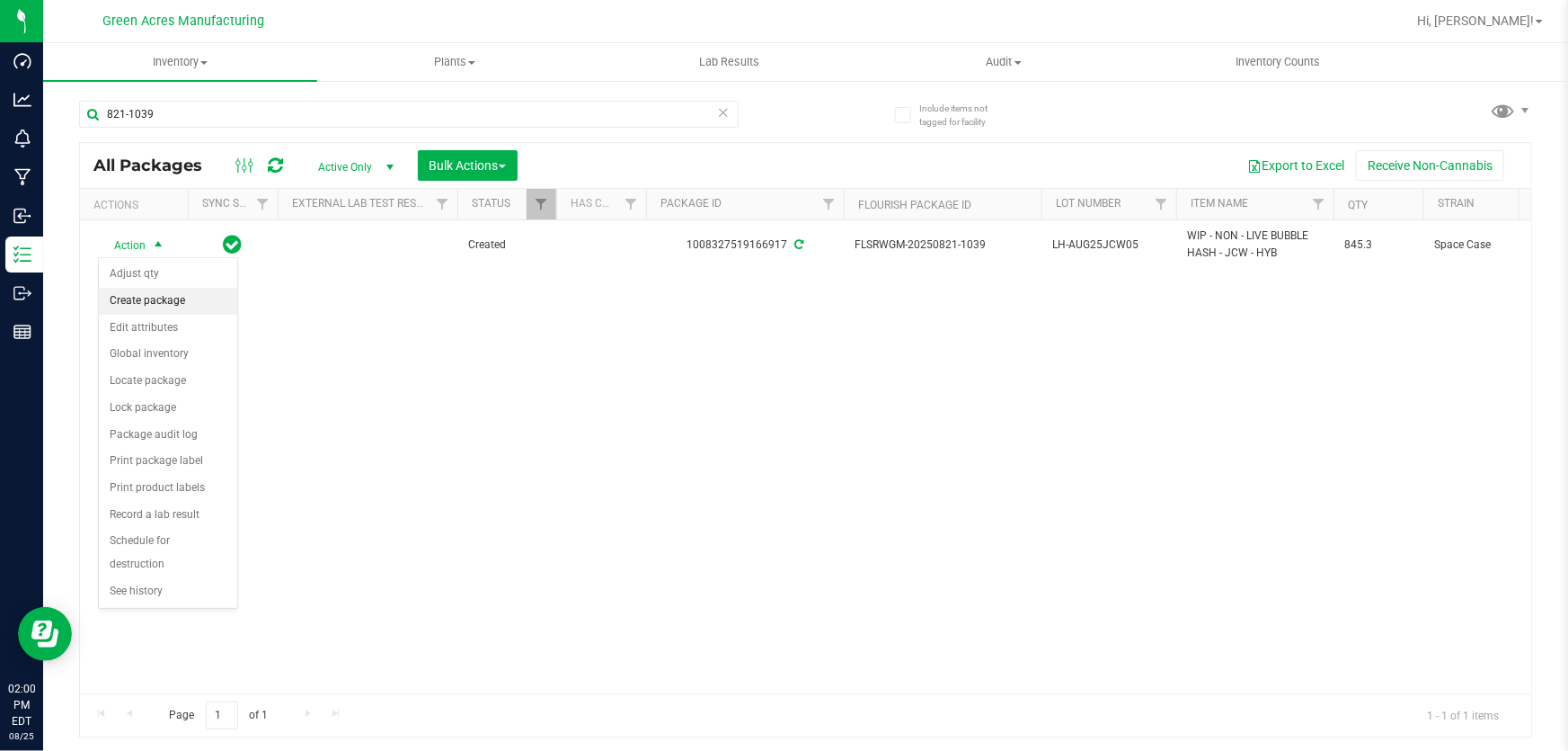
click at [170, 302] on li "Create package" at bounding box center [167, 301] width 138 height 27
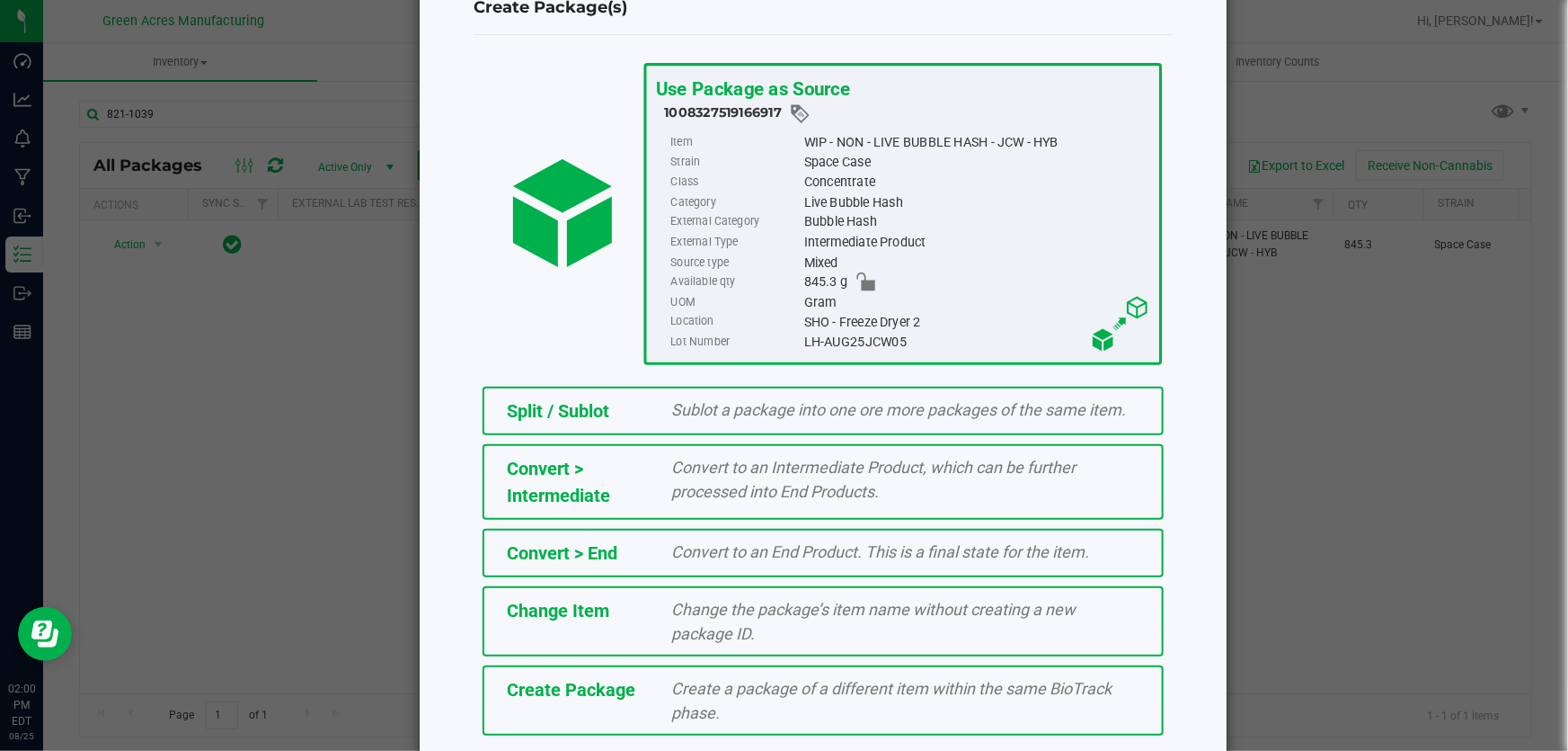
scroll to position [123, 0]
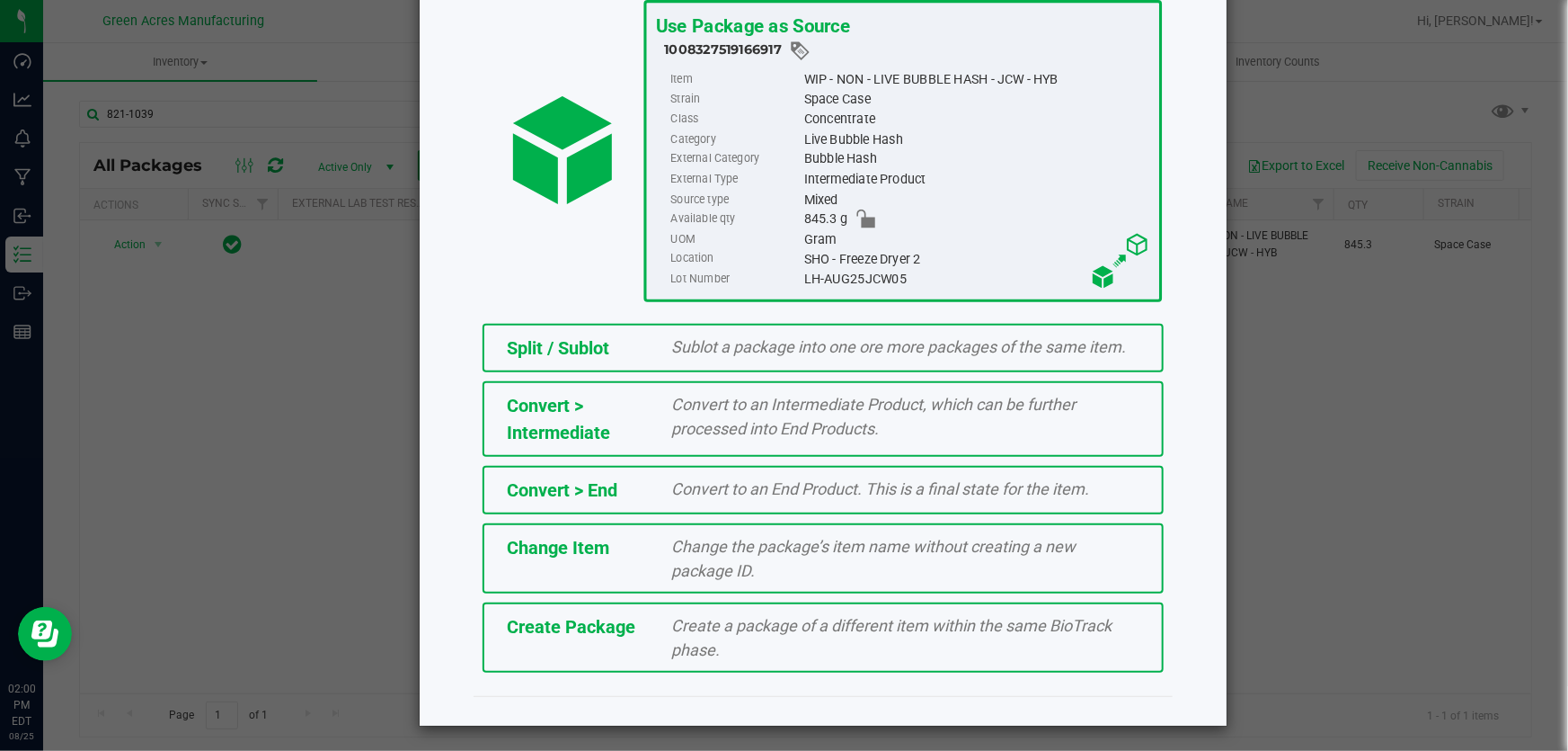
click at [672, 647] on span "Create a package of a different item within the same BioTrack phase." at bounding box center [892, 637] width 440 height 44
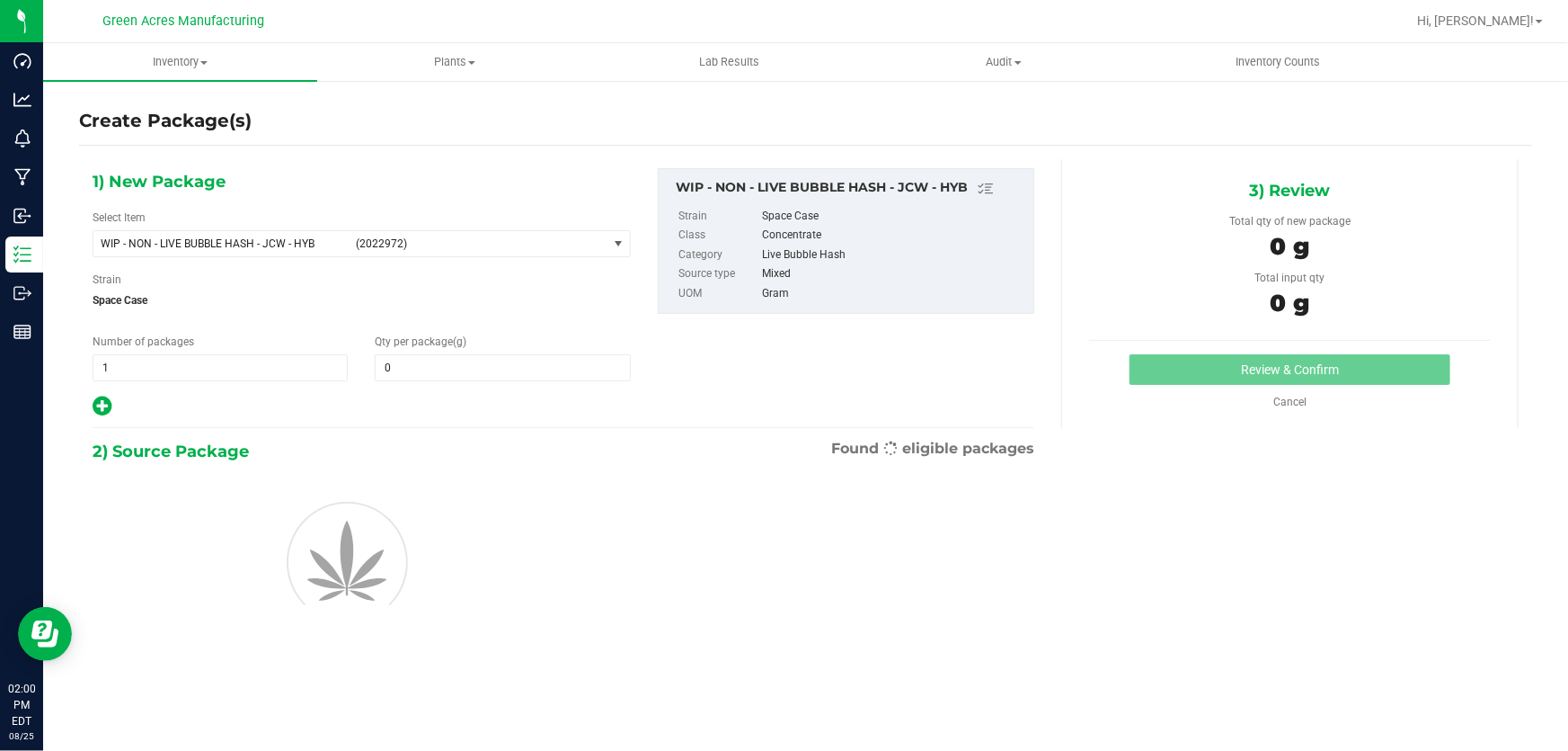
type input "0.0000"
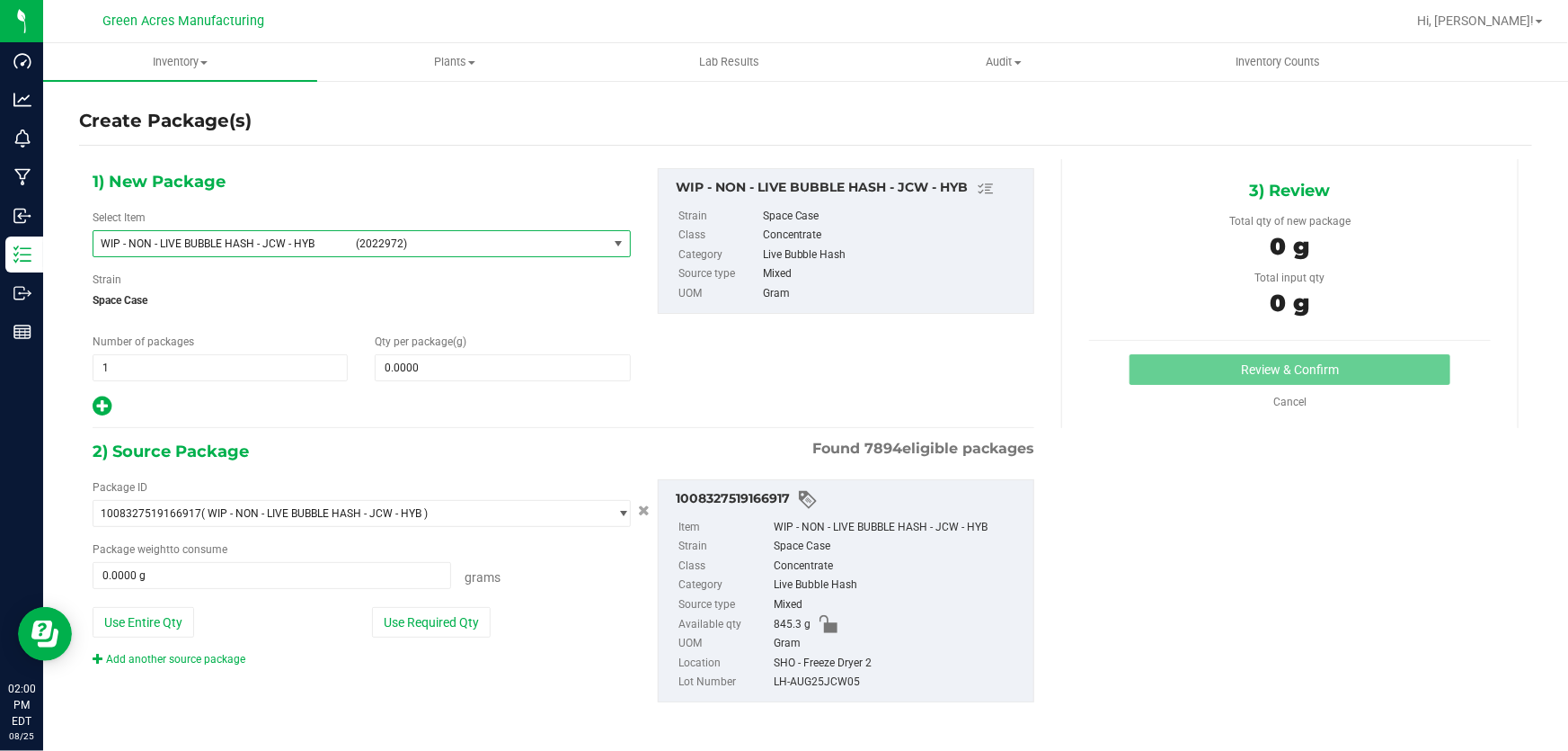
click at [226, 246] on span "WIP - NON - LIVE BUBBLE HASH - JCW - HYB" at bounding box center [222, 243] width 245 height 13
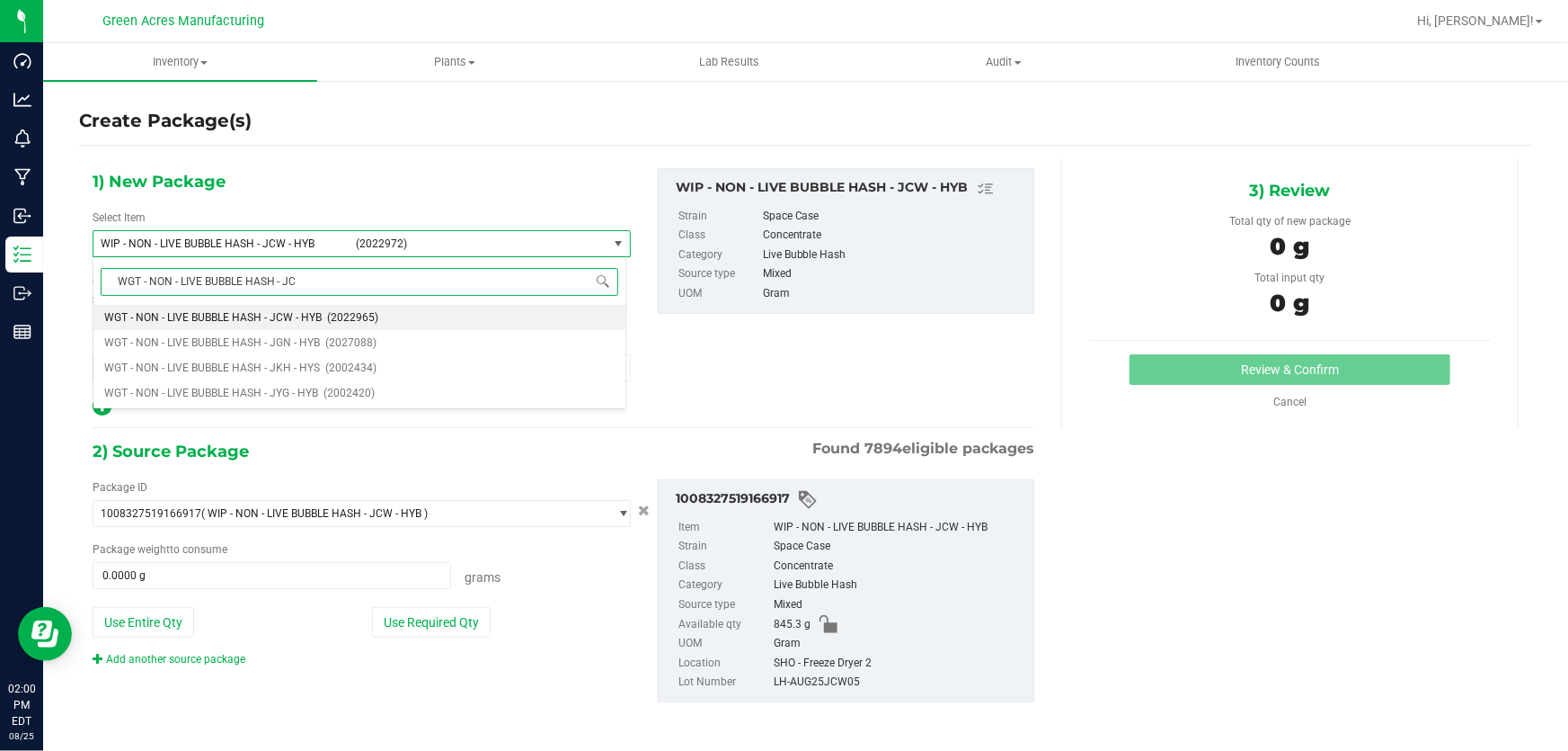
type input "WGT - NON - LIVE BUBBLE HASH - JCW"
click at [290, 314] on span "WGT - NON - LIVE BUBBLE HASH - JCW - HYB" at bounding box center [213, 316] width 218 height 13
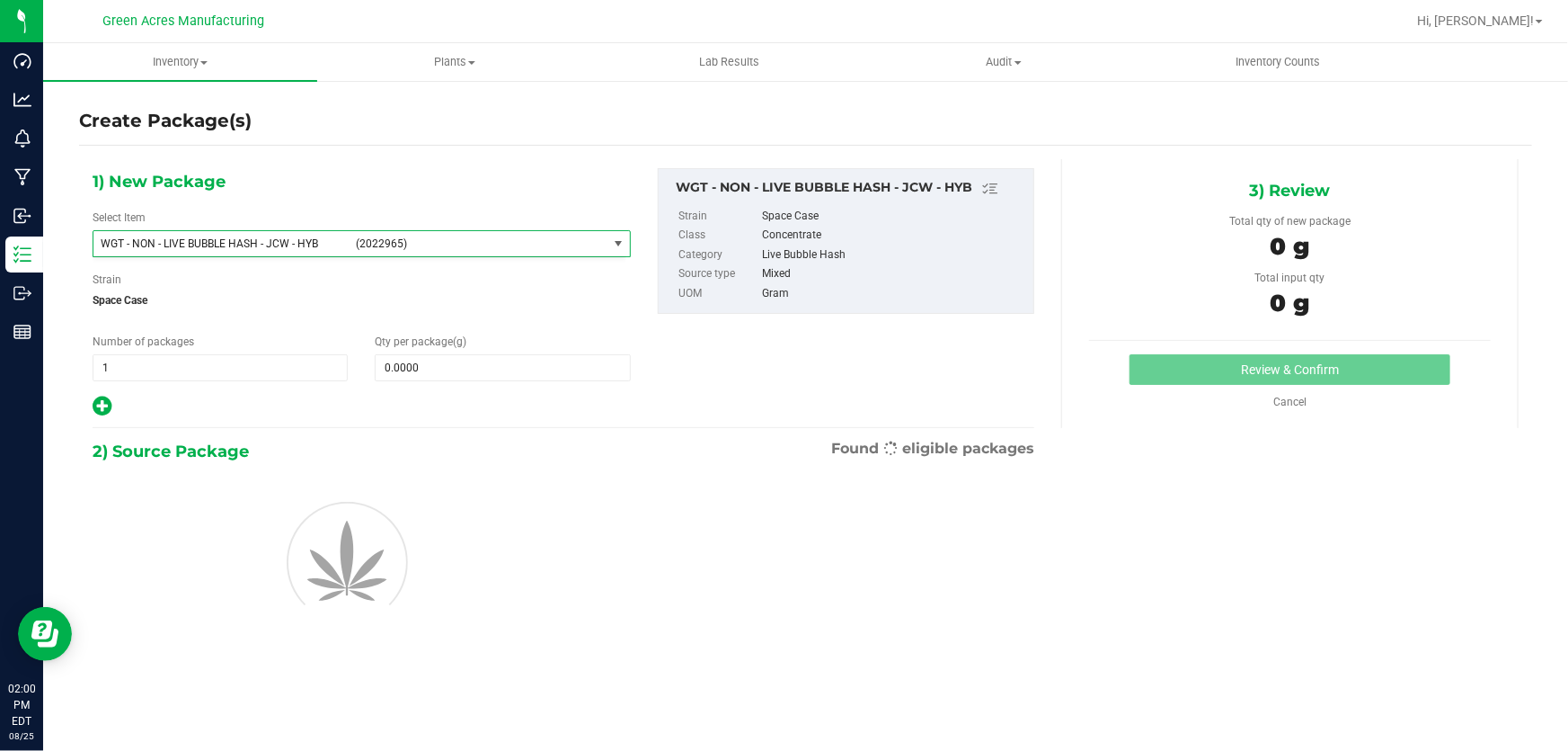
type input "0.0000"
click at [503, 369] on span at bounding box center [502, 368] width 255 height 27
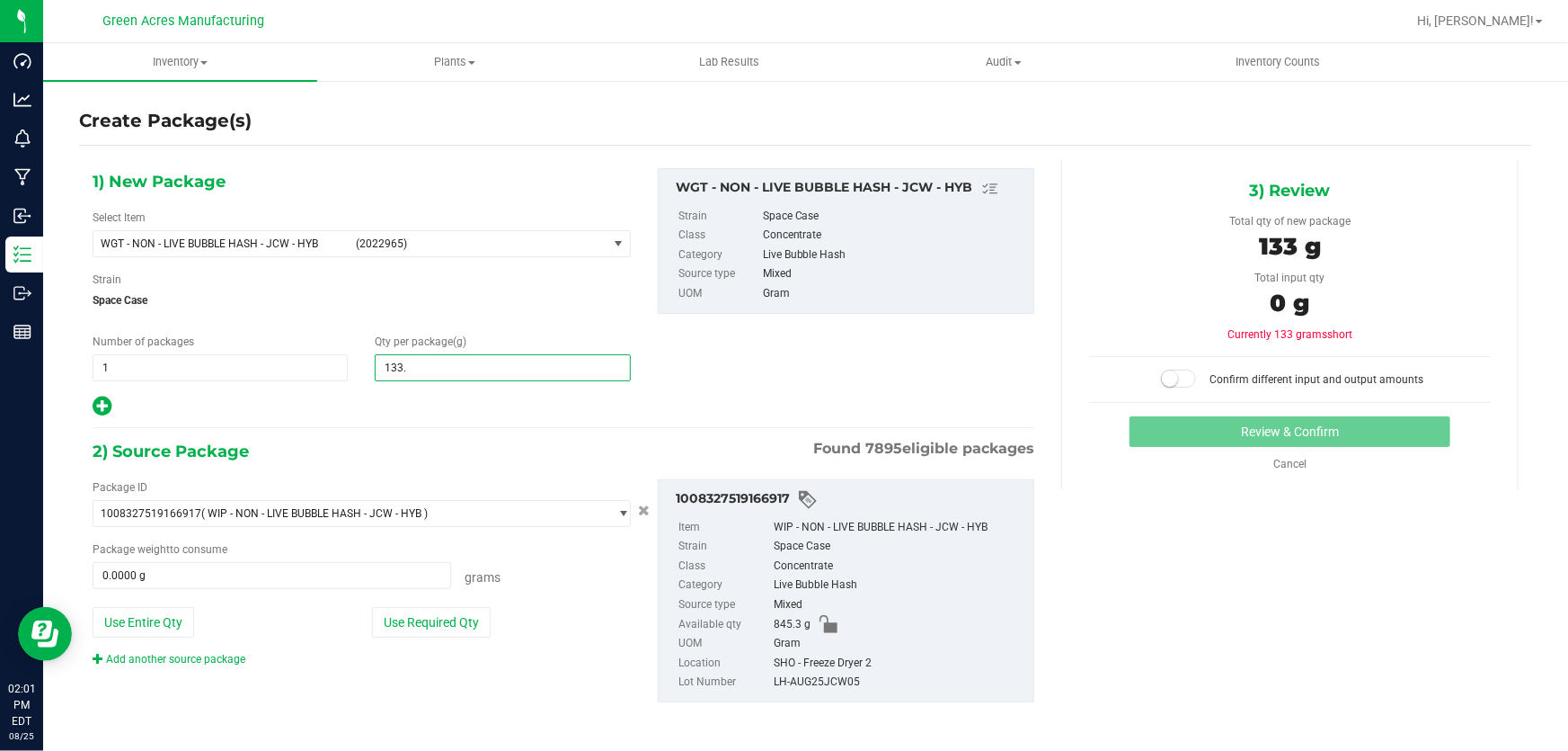
type input "133.2"
type input "133.2000"
click at [459, 616] on button "Use Required Qty" at bounding box center [431, 622] width 119 height 31
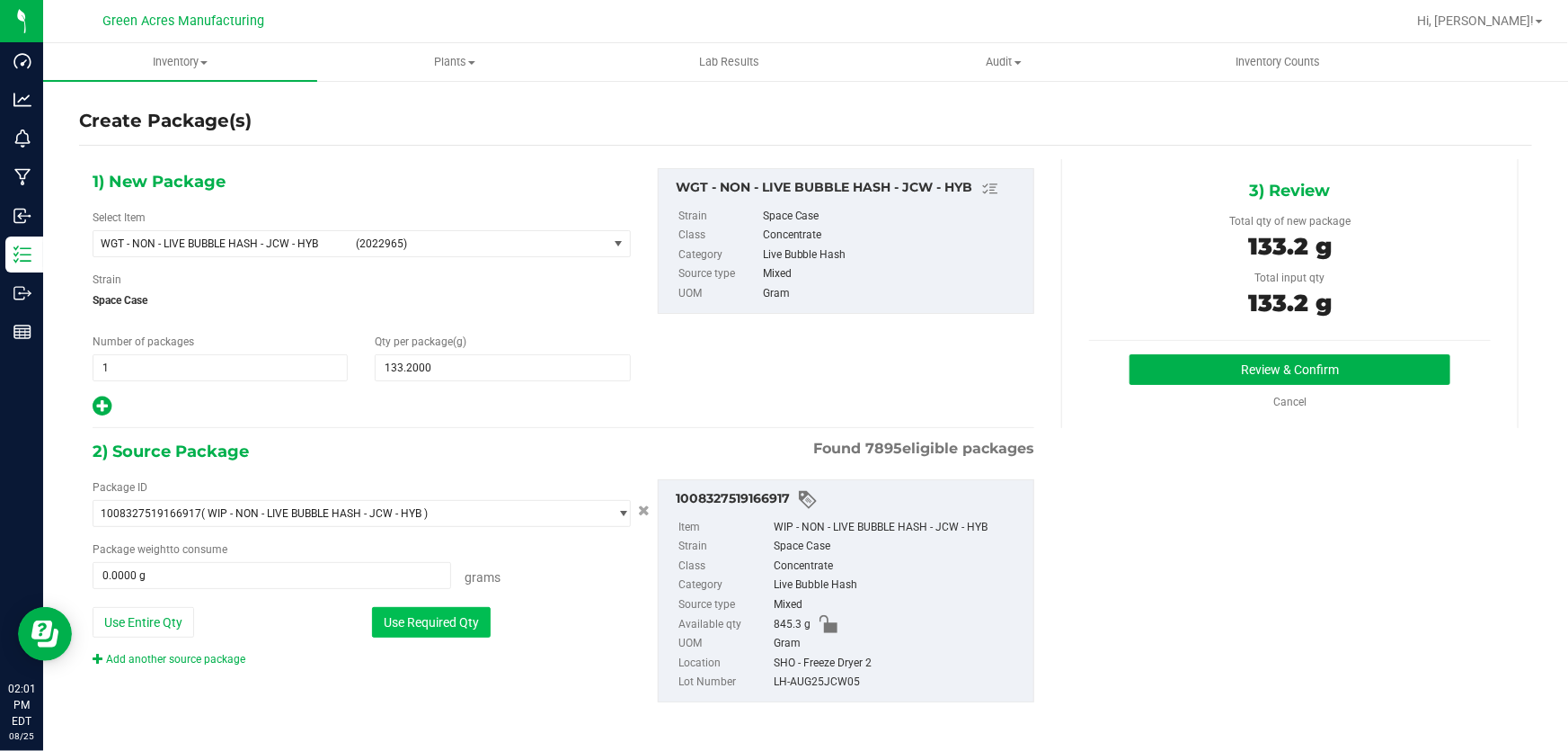
type input "133.2000 g"
click at [1155, 361] on button "Review & Confirm" at bounding box center [1290, 370] width 322 height 31
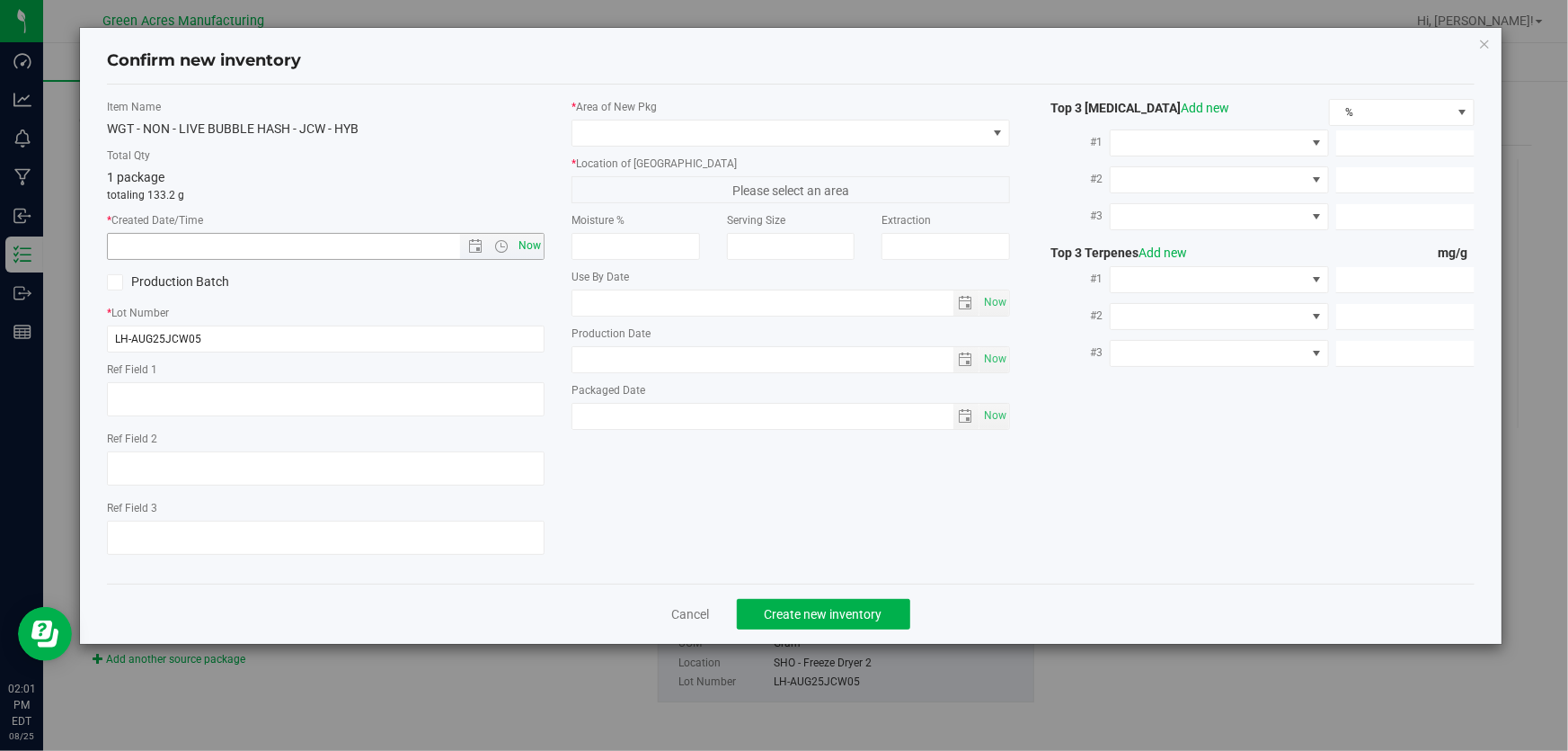
click at [539, 242] on span "Now" at bounding box center [530, 246] width 31 height 26
type input "8/25/2025 2:01 PM"
click at [427, 333] on input "LH-AUG25JCW05" at bounding box center [326, 339] width 437 height 27
type input "LH-AUG25JCW05-VAPES"
click at [633, 120] on span at bounding box center [790, 134] width 437 height 27
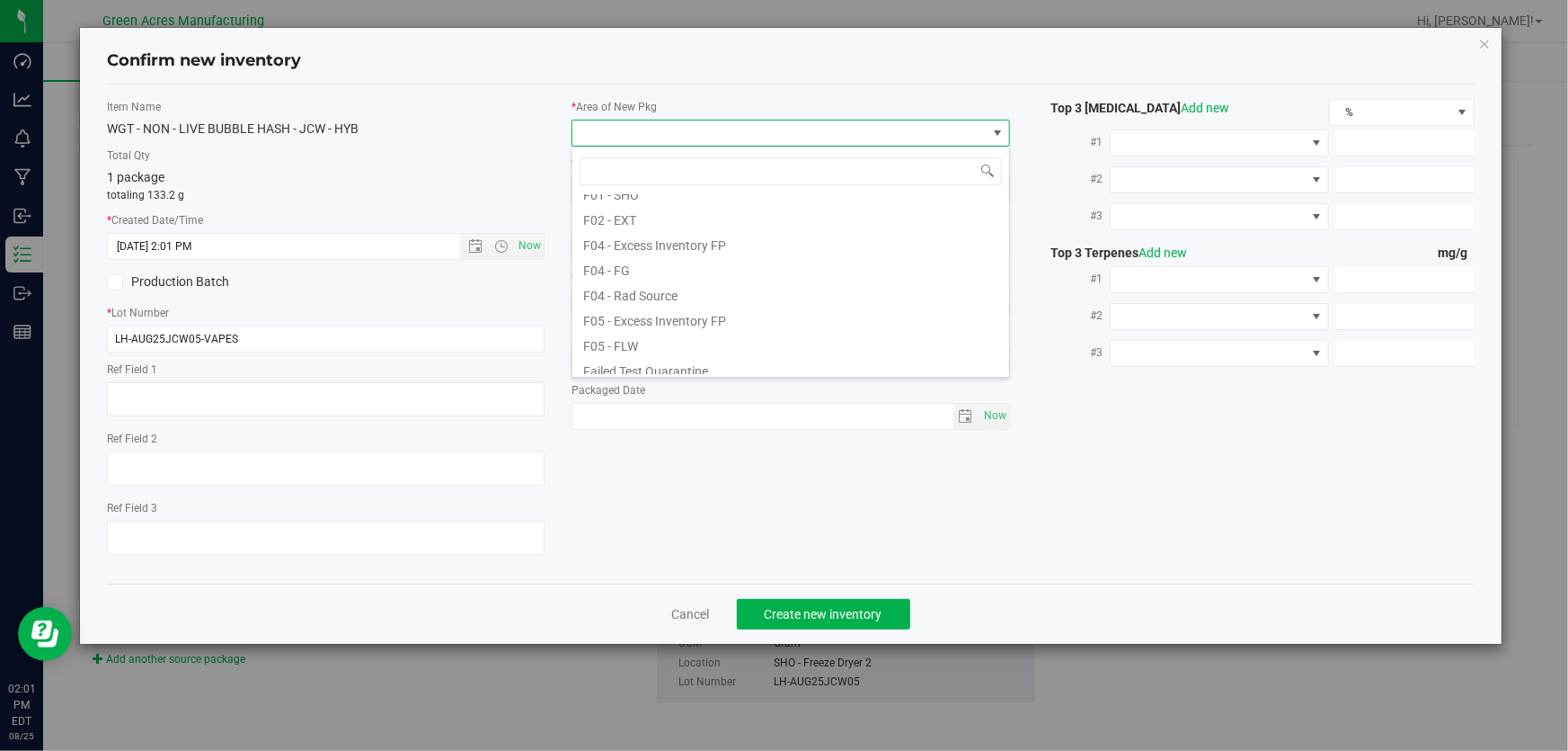
scroll to position [0, 0]
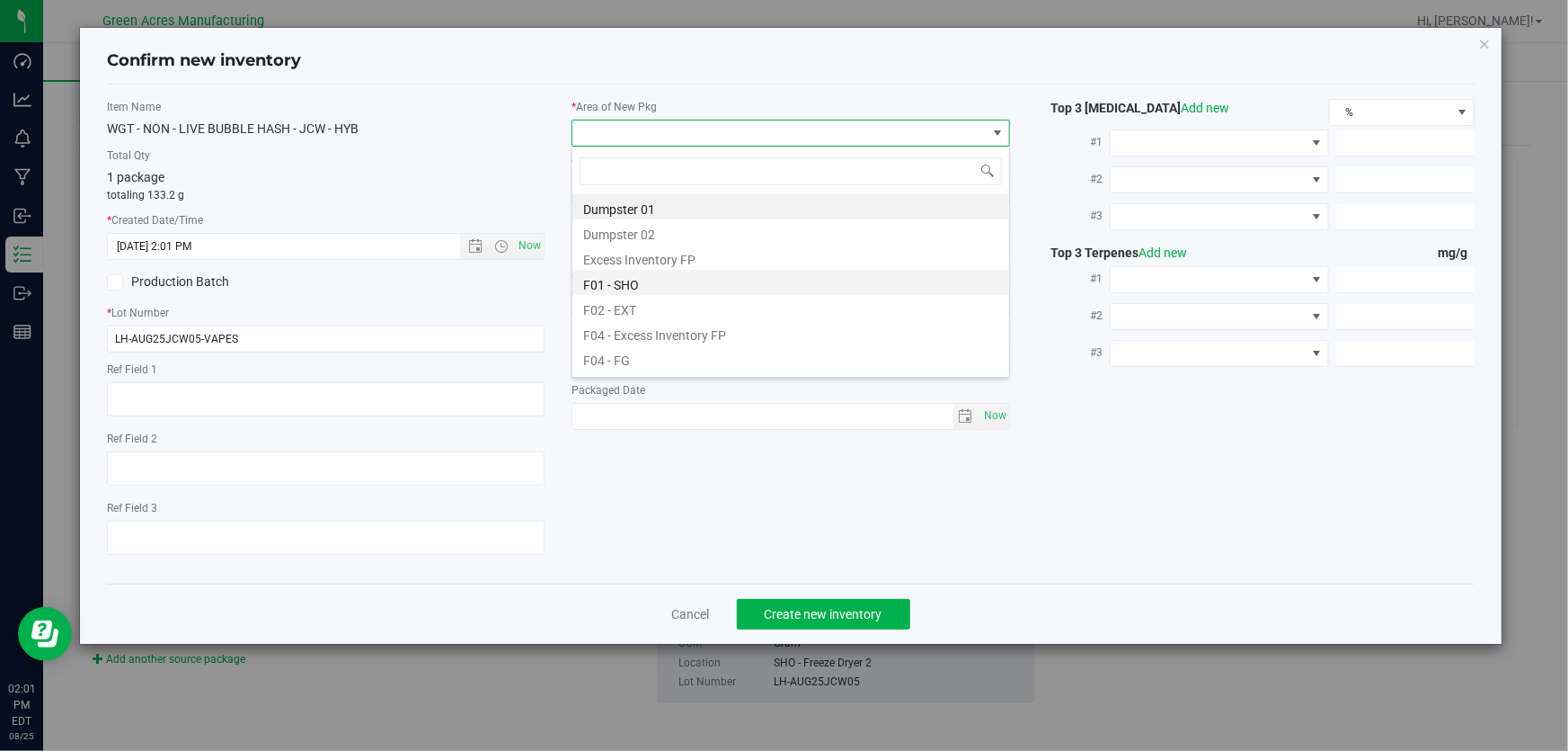
click at [680, 287] on li "F01 - SHO" at bounding box center [791, 283] width 437 height 25
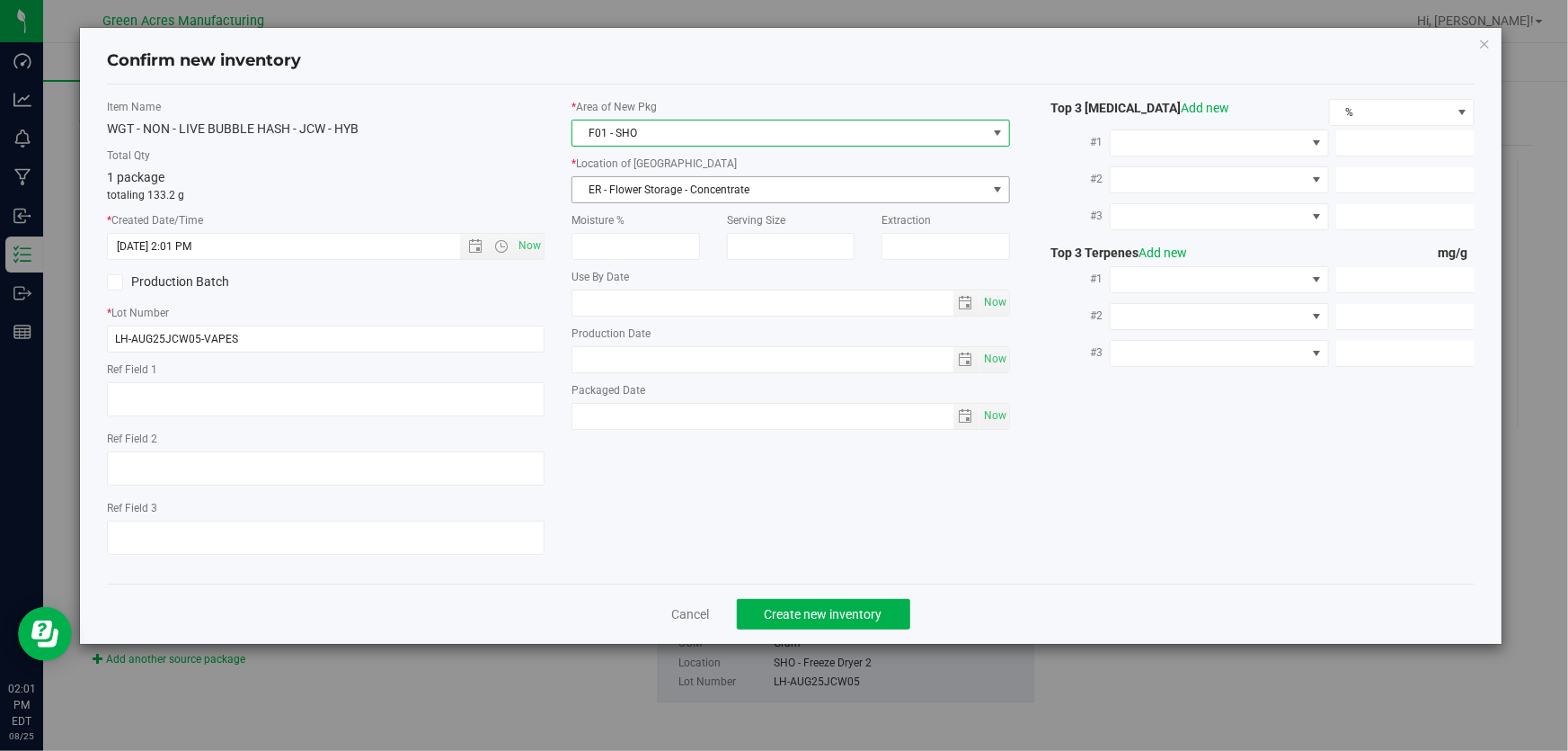
click at [674, 187] on span "ER - Flower Storage - Concentrate" at bounding box center [779, 190] width 413 height 25
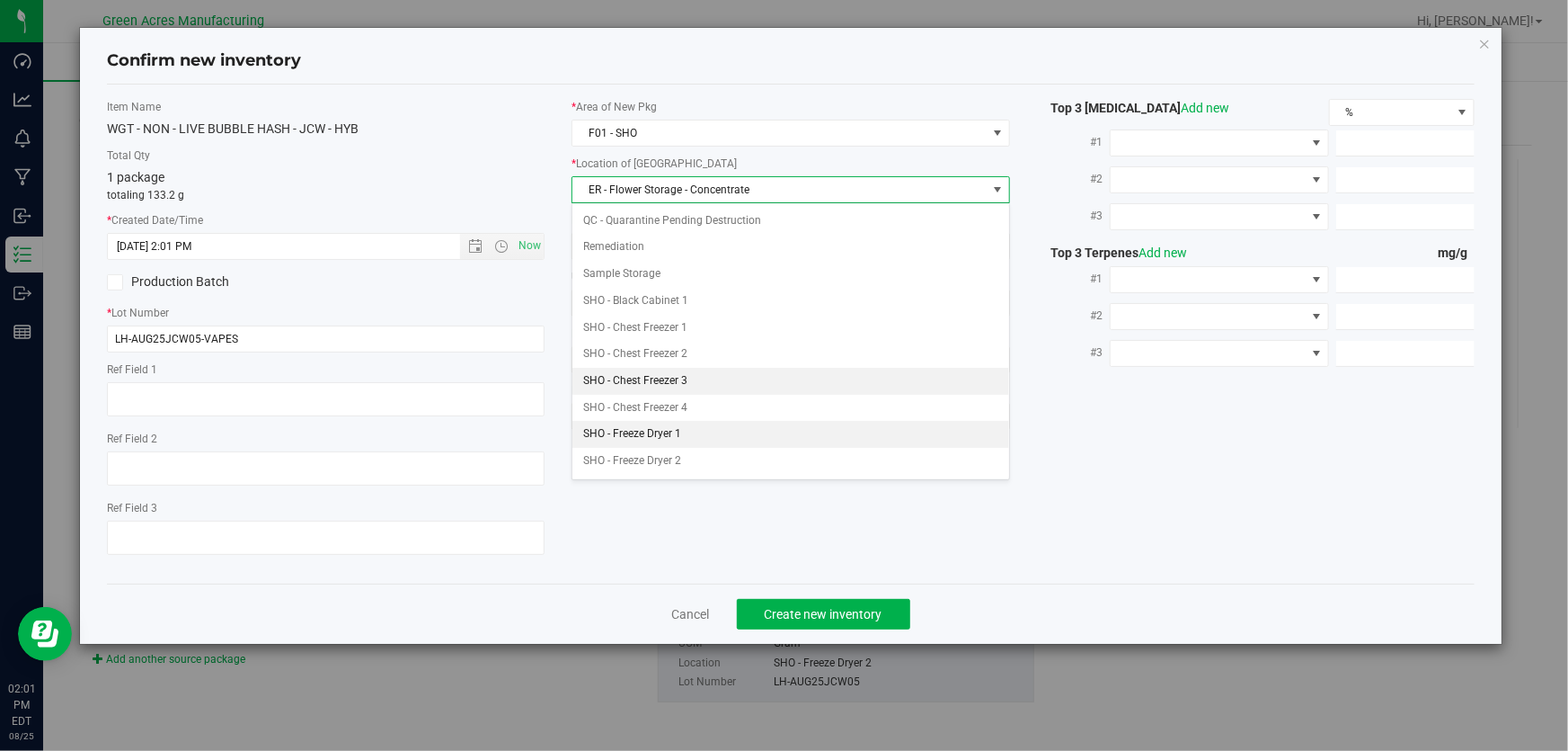
scroll to position [326, 0]
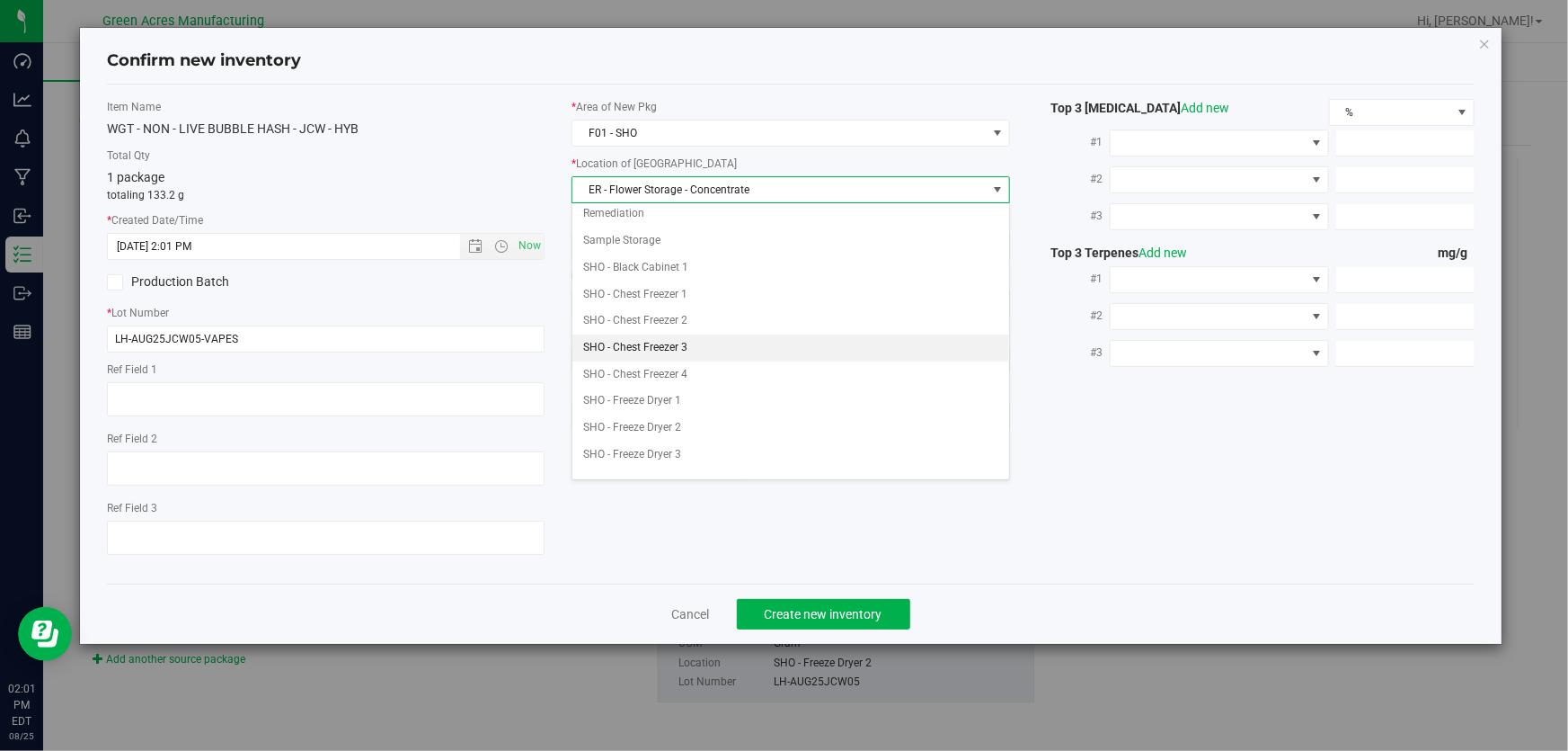
click at [752, 339] on li "SHO - Chest Freezer 3" at bounding box center [791, 348] width 437 height 27
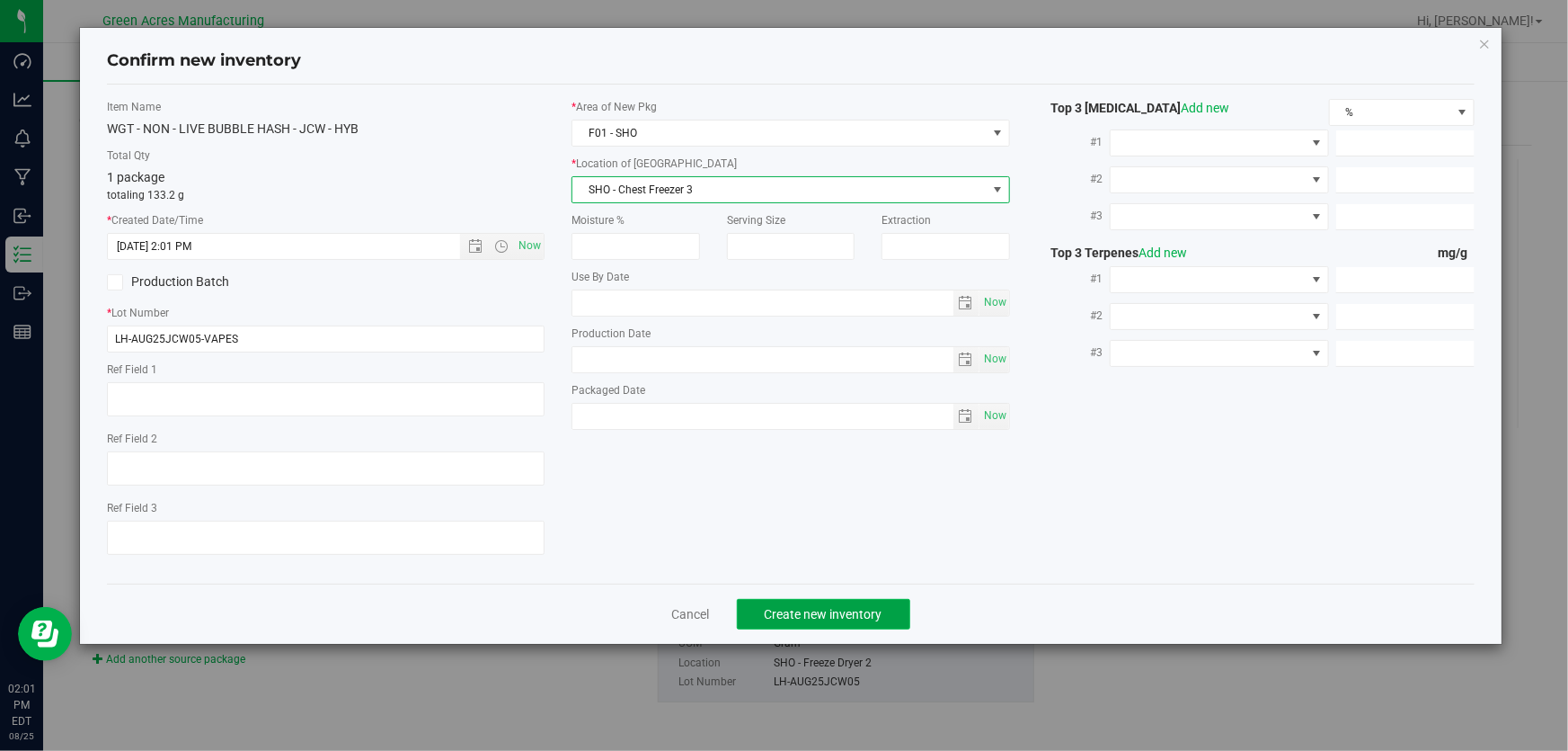
click at [798, 602] on button "Create new inventory" at bounding box center [823, 615] width 173 height 31
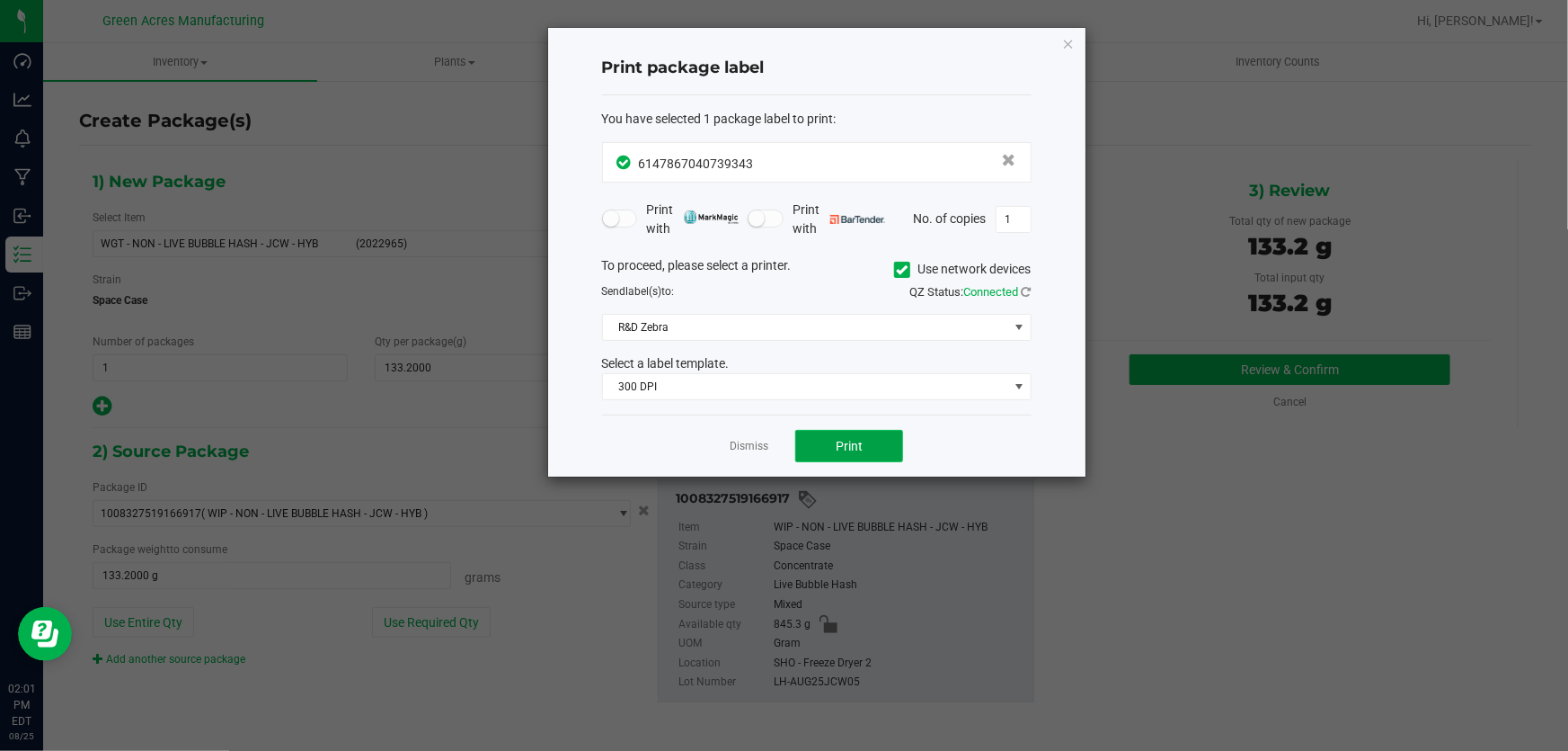
click at [847, 431] on button "Print" at bounding box center [848, 445] width 107 height 32
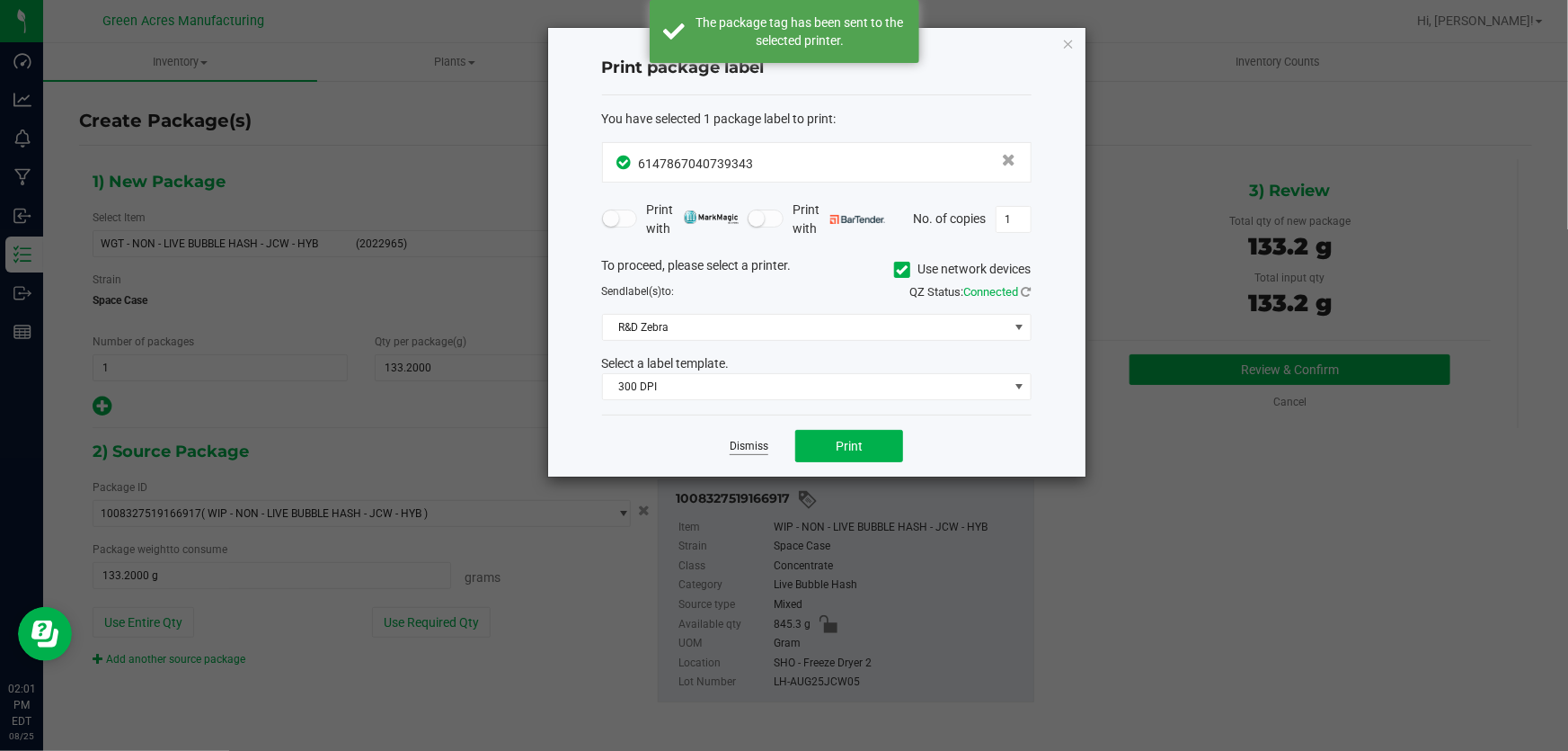
click at [742, 453] on link "Dismiss" at bounding box center [749, 446] width 39 height 15
